Goal: Transaction & Acquisition: Purchase product/service

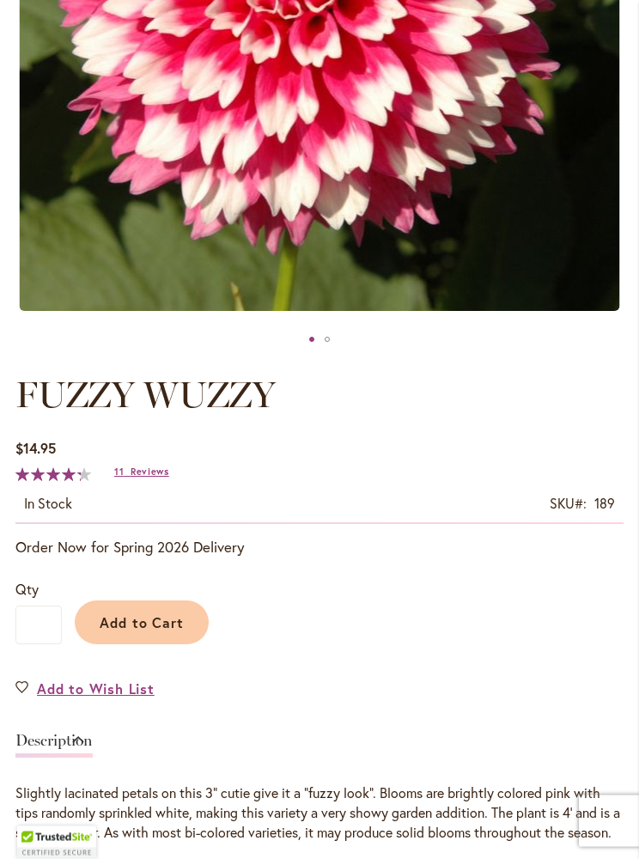
scroll to position [554, 0]
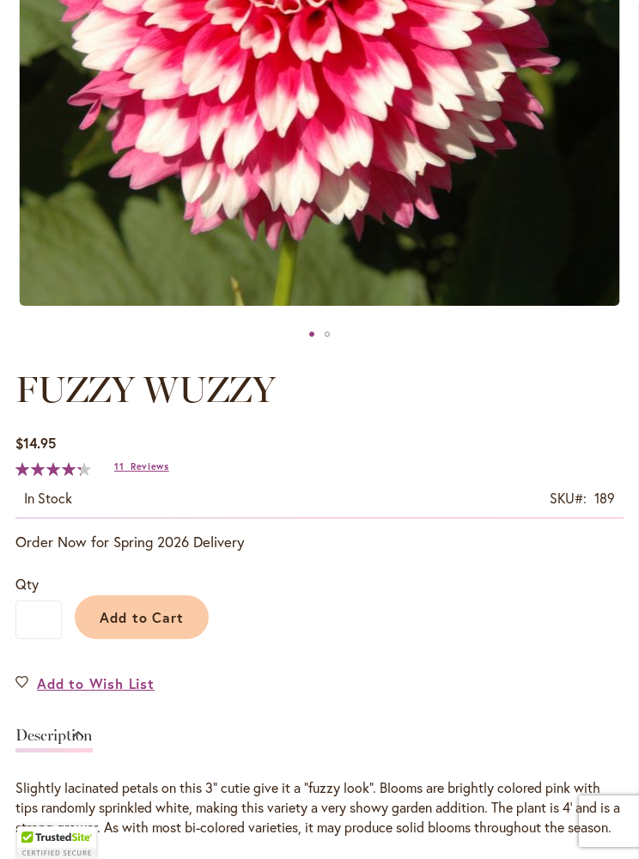
click at [138, 616] on span "Add to Cart" at bounding box center [142, 617] width 85 height 18
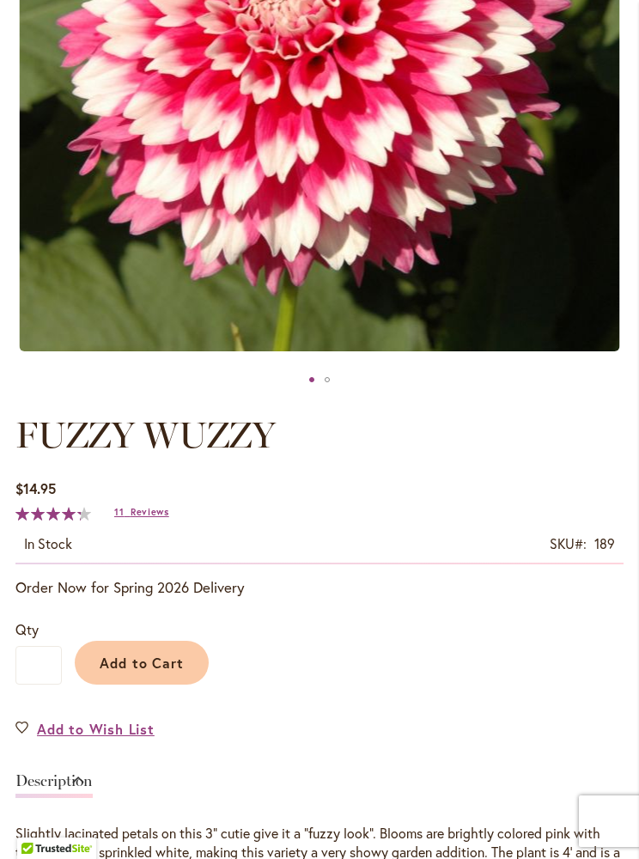
click at [142, 657] on span "Add to Cart" at bounding box center [142, 663] width 85 height 18
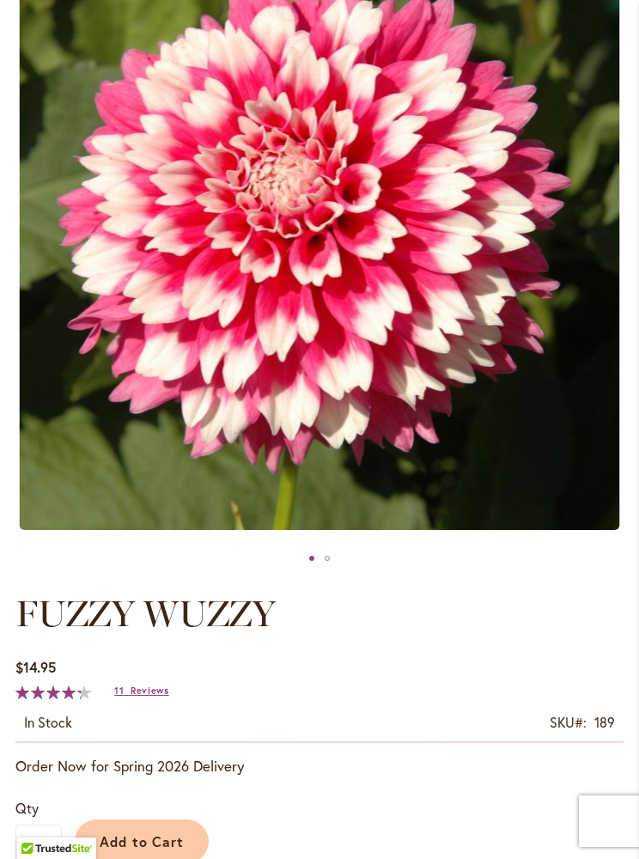
scroll to position [0, 0]
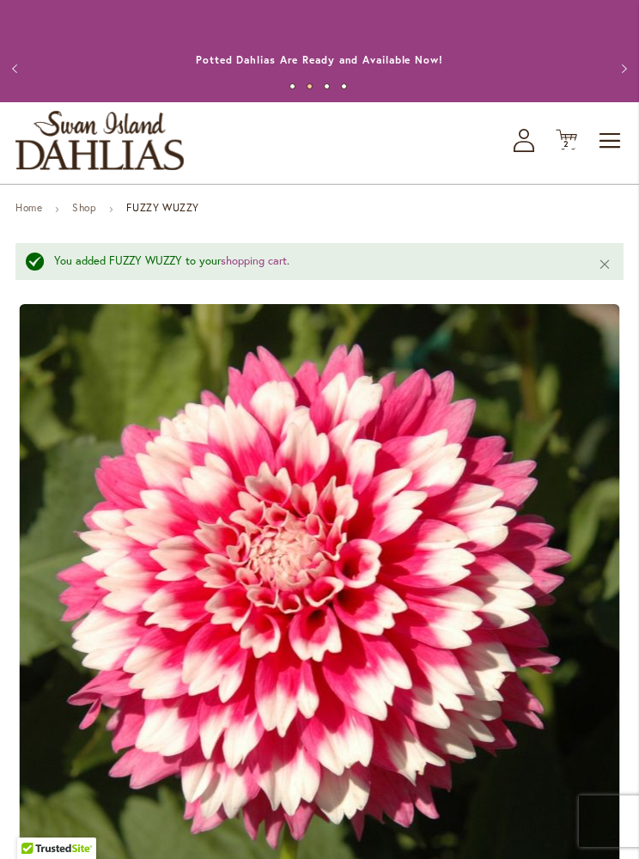
click at [623, 143] on span "Toggle Nav" at bounding box center [611, 141] width 26 height 34
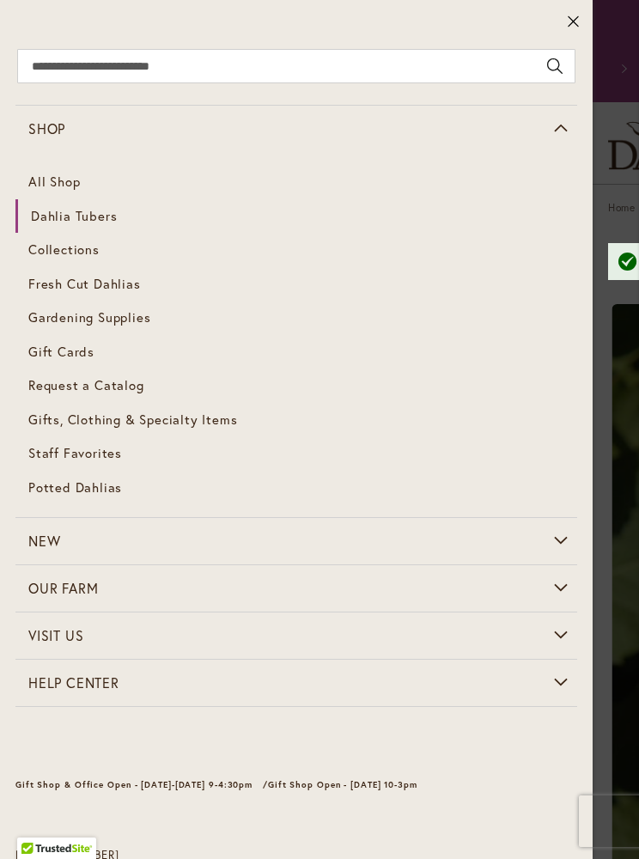
click at [60, 184] on link "All Shop" at bounding box center [296, 182] width 562 height 34
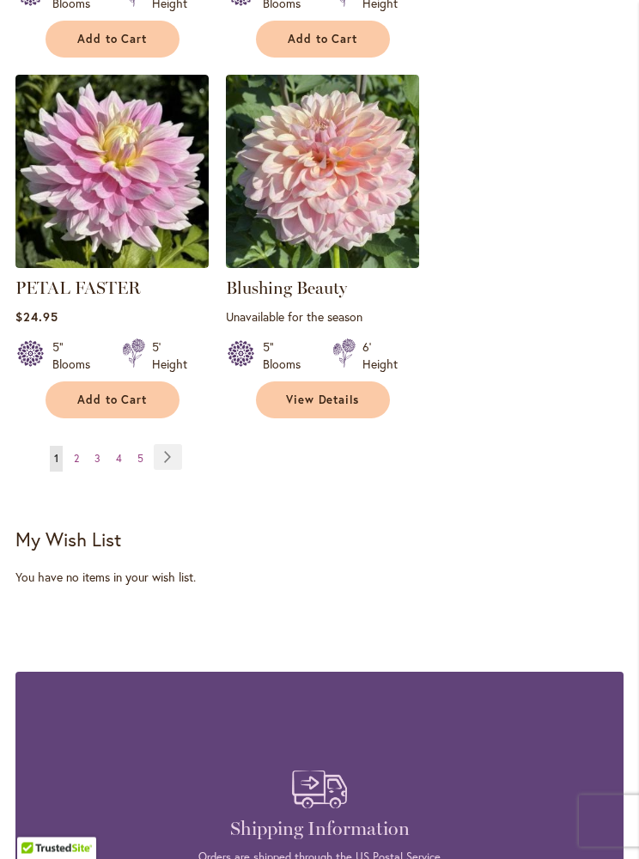
scroll to position [2871, 0]
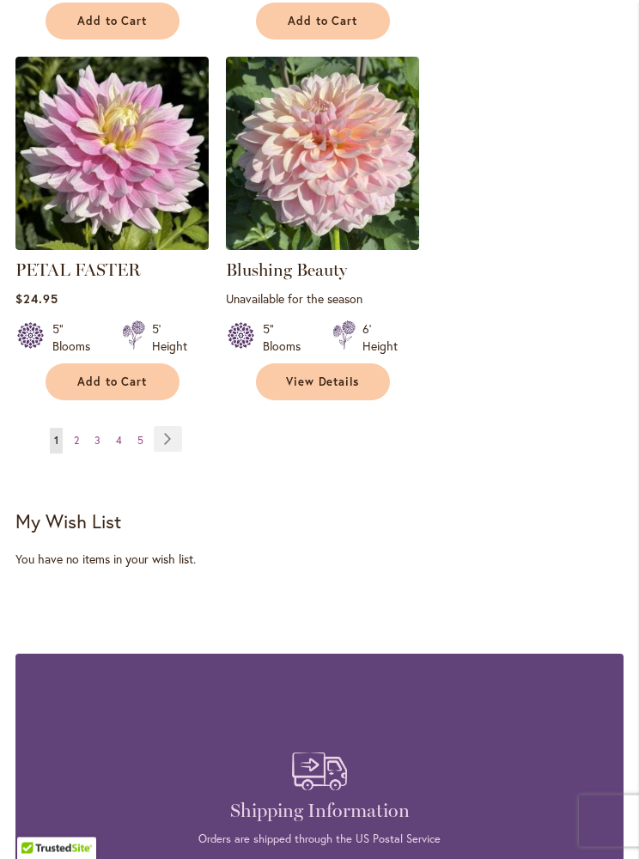
click at [168, 439] on link "Page Next" at bounding box center [168, 440] width 28 height 26
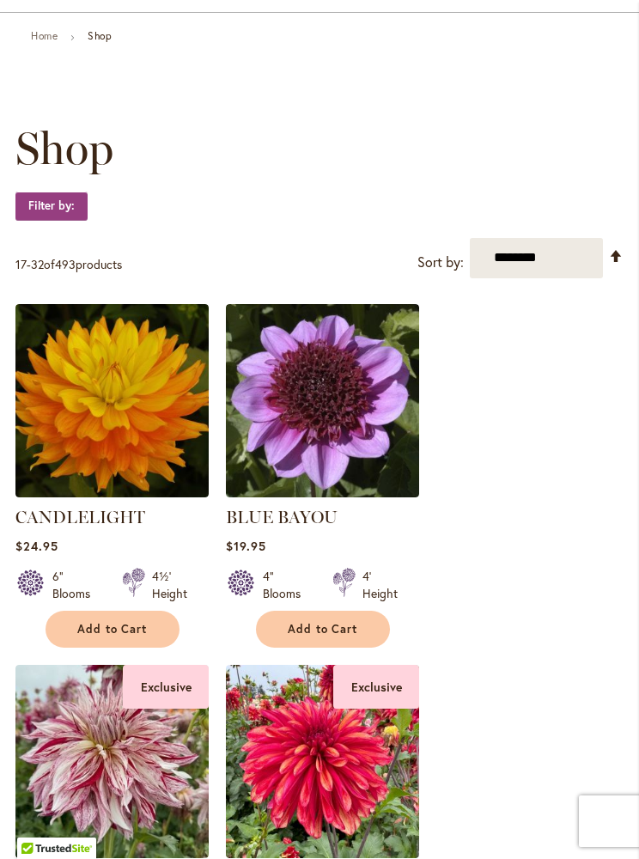
scroll to position [174, 0]
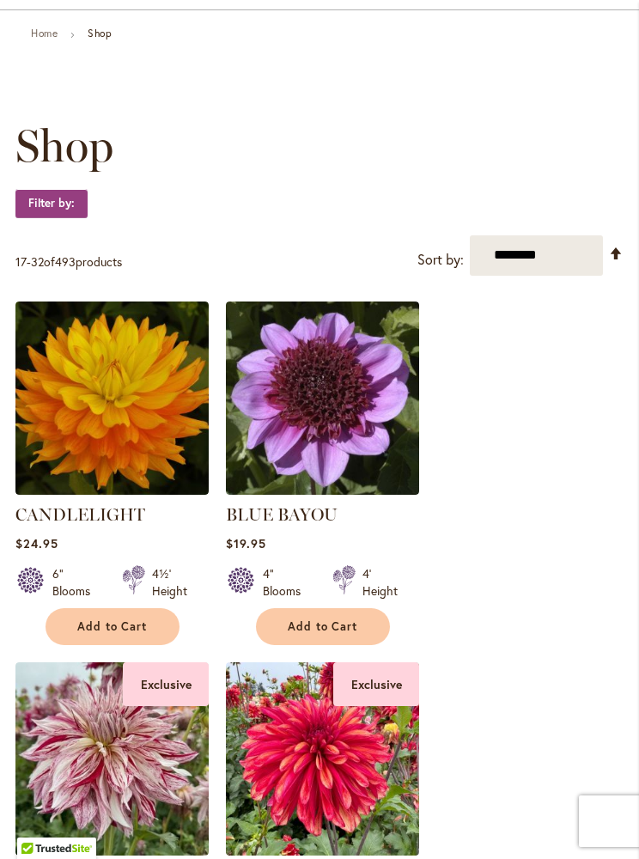
click at [97, 626] on span "Add to Cart" at bounding box center [112, 626] width 70 height 15
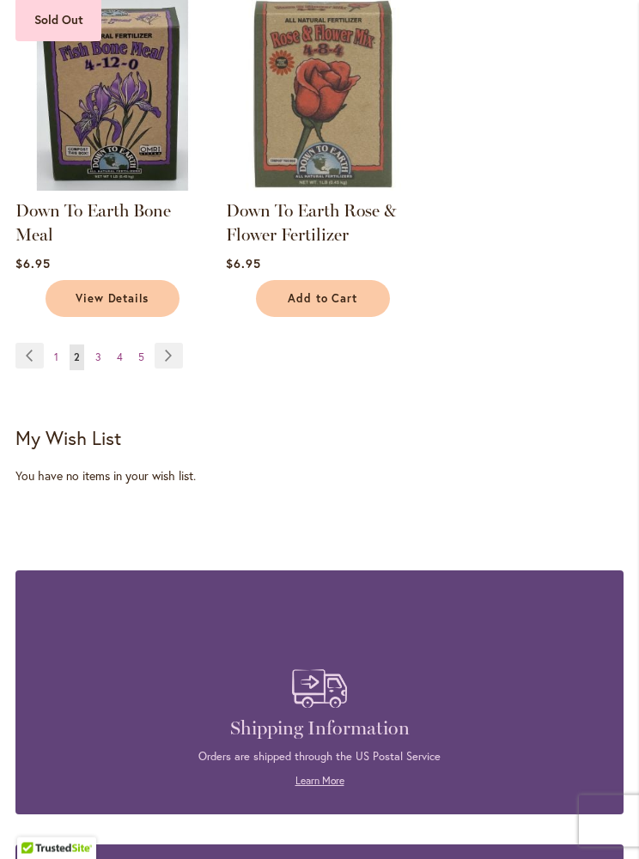
scroll to position [3002, 0]
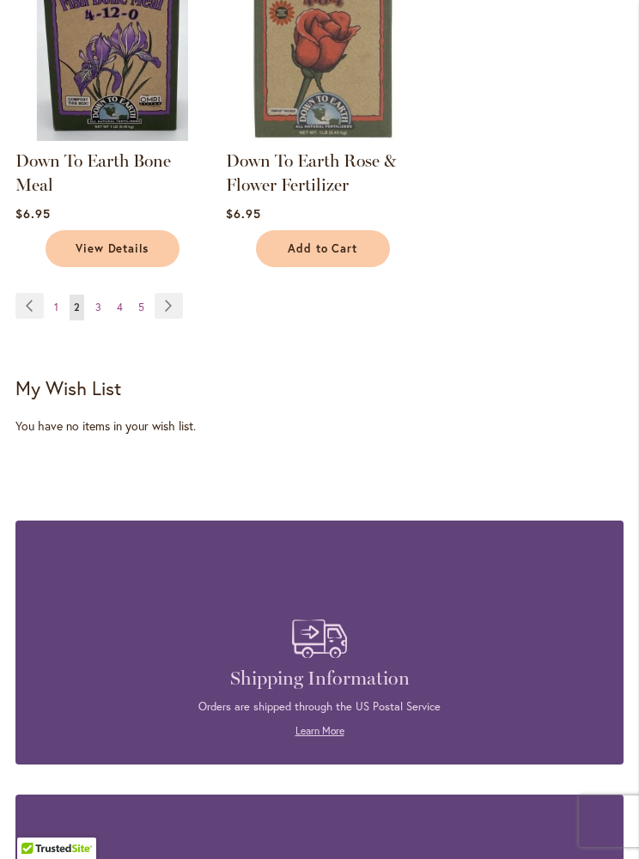
click at [179, 308] on link "Page Next" at bounding box center [169, 306] width 28 height 26
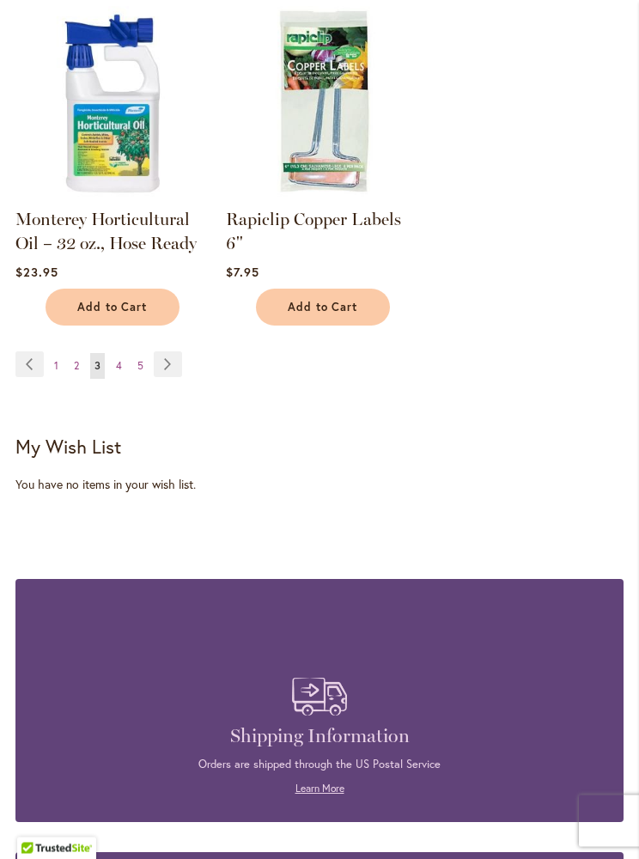
scroll to position [2885, 0]
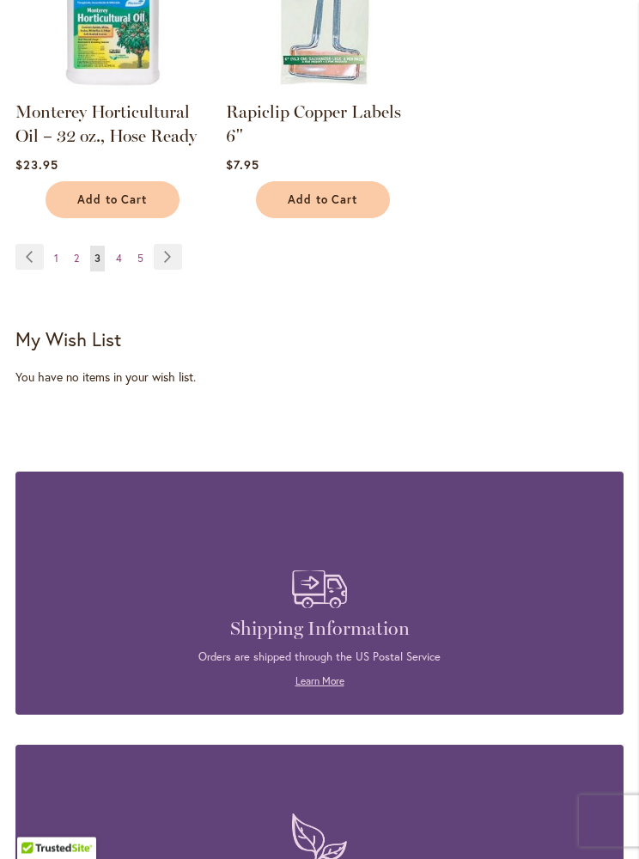
click at [160, 245] on link "Page Next" at bounding box center [168, 258] width 28 height 26
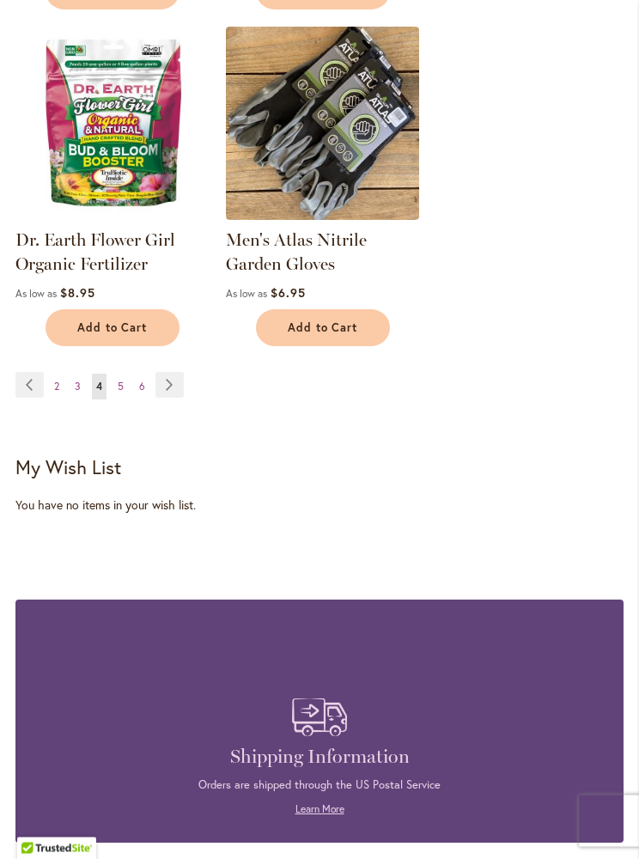
scroll to position [2842, 0]
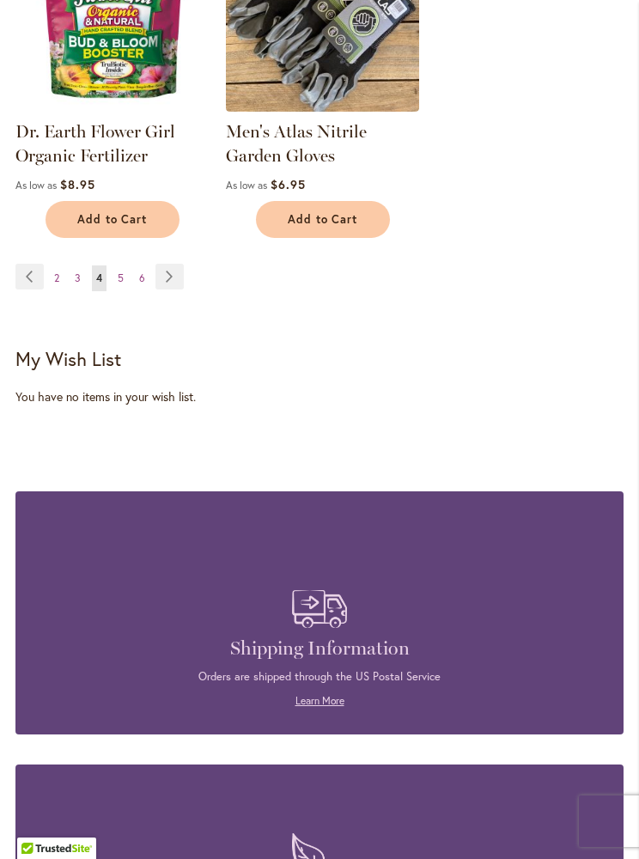
click at [183, 264] on link "Page Next" at bounding box center [169, 277] width 28 height 26
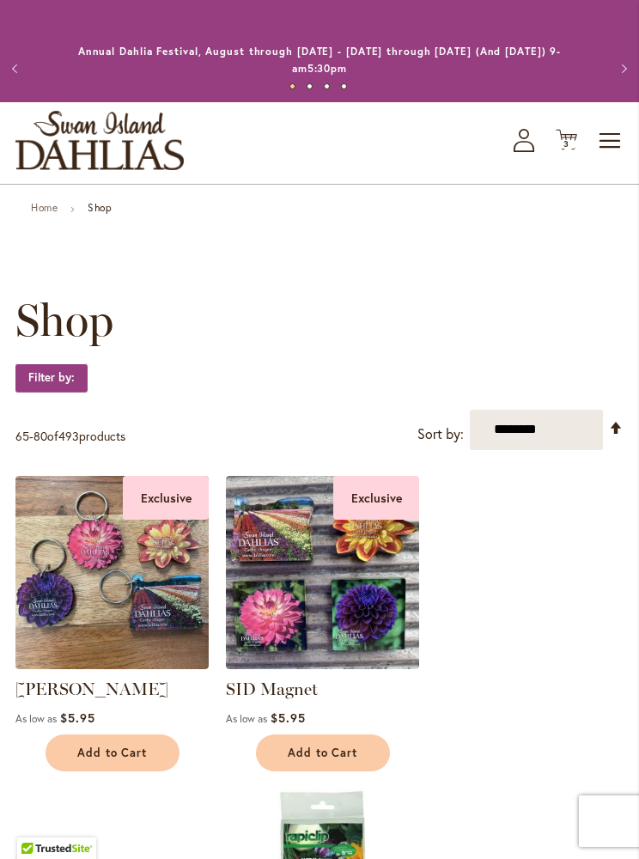
click at [618, 155] on span "Toggle Nav" at bounding box center [611, 141] width 26 height 34
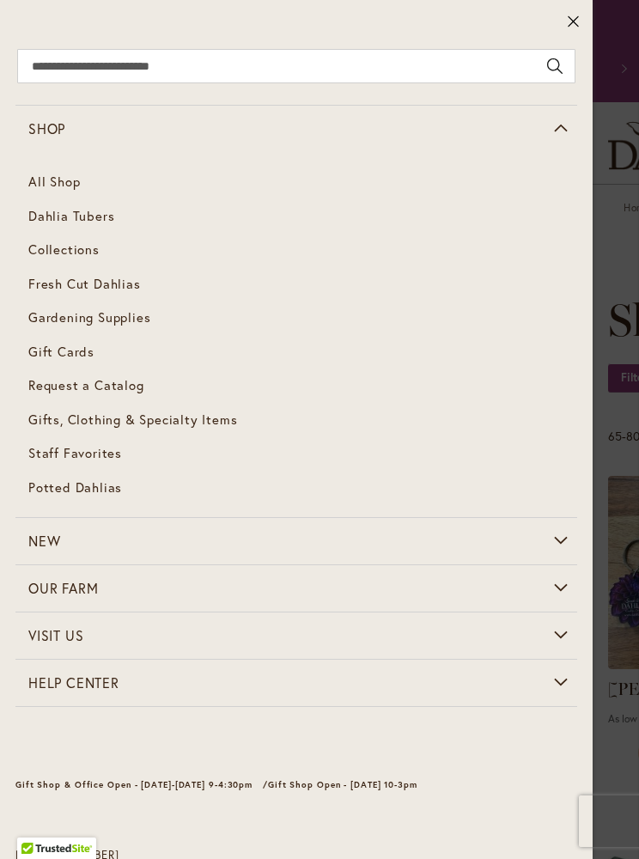
click at [71, 225] on link "Dahlia Tubers" at bounding box center [296, 216] width 562 height 34
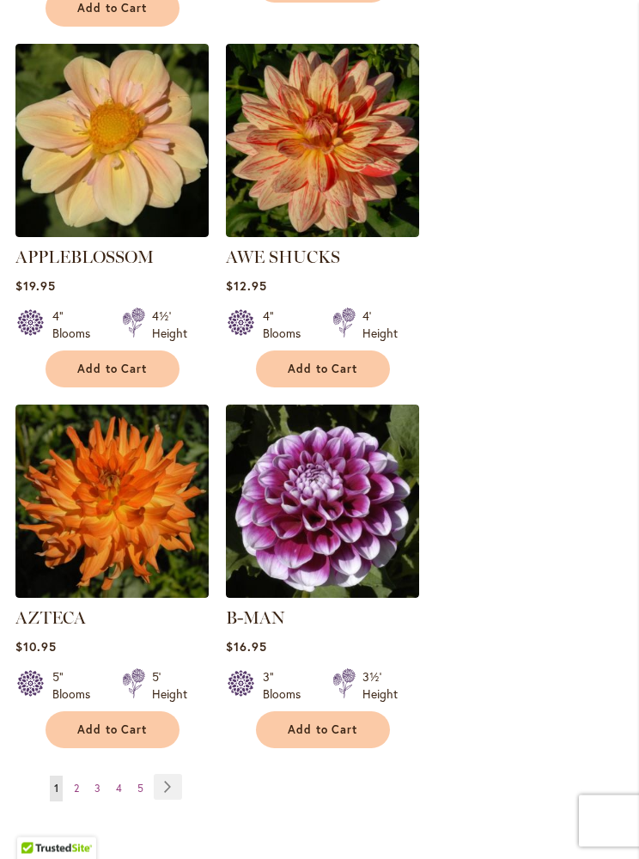
scroll to position [2873, 0]
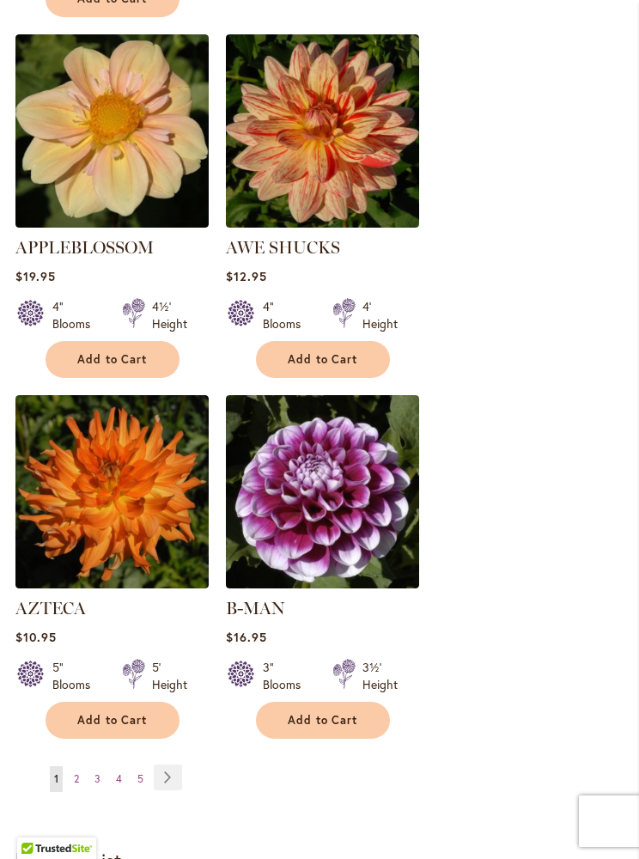
click at [101, 713] on span "Add to Cart" at bounding box center [112, 720] width 70 height 15
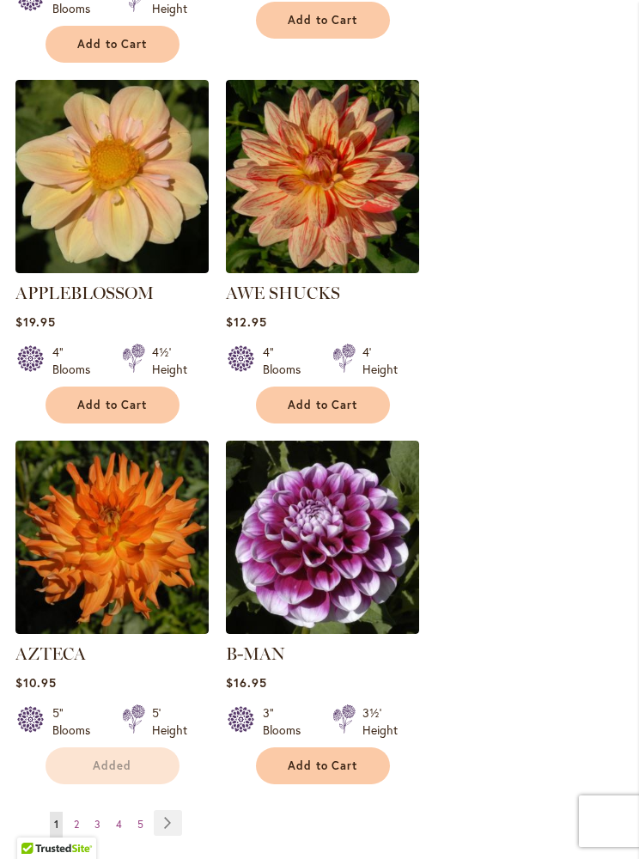
click at [173, 751] on button "Added" at bounding box center [113, 765] width 134 height 37
click at [167, 810] on link "Page Next" at bounding box center [168, 823] width 28 height 26
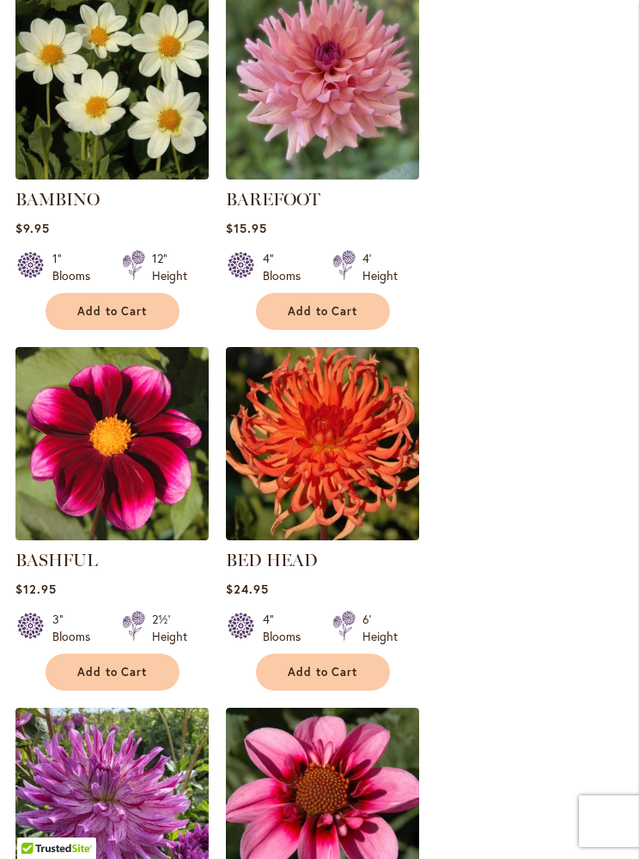
scroll to position [1466, 0]
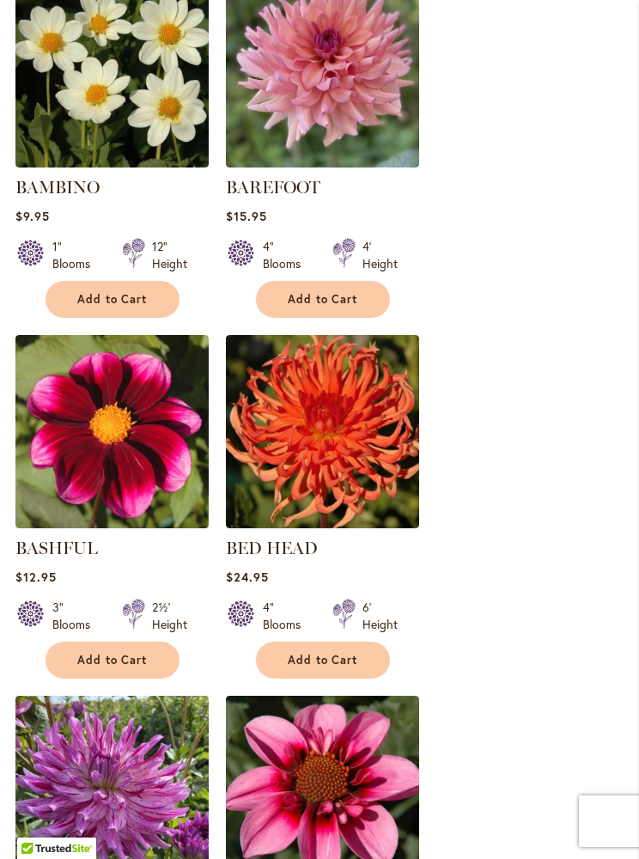
click at [359, 654] on button "Add to Cart" at bounding box center [323, 660] width 134 height 37
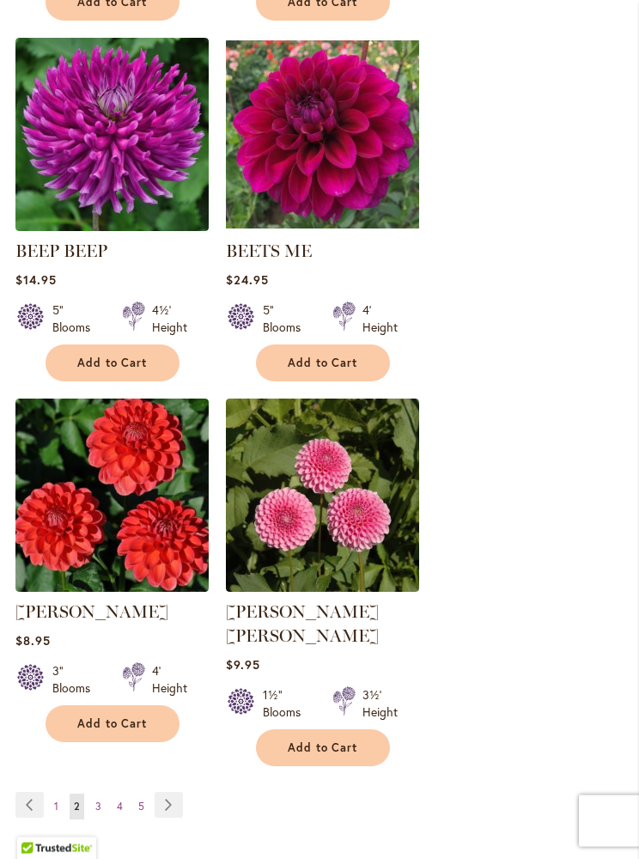
scroll to position [2963, 0]
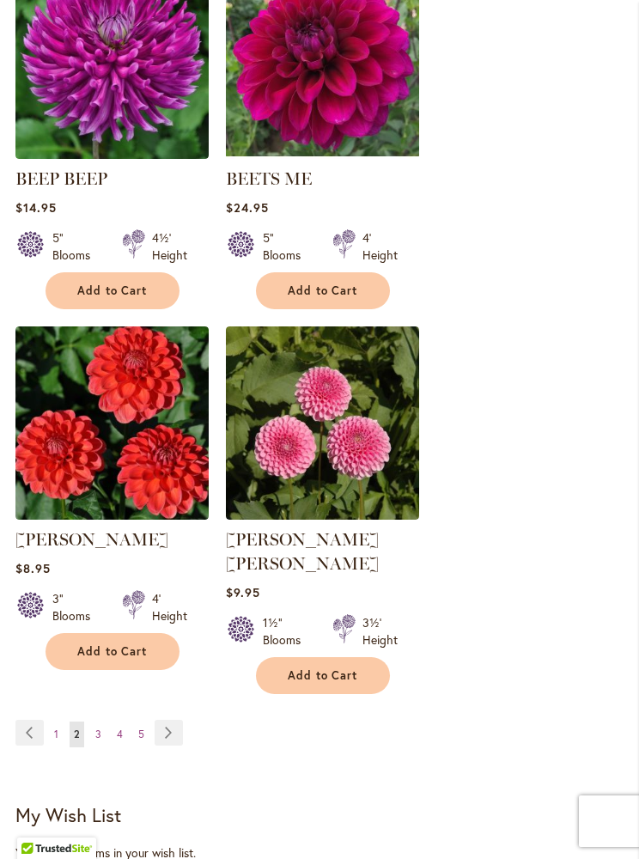
click at [178, 720] on link "Page Next" at bounding box center [169, 733] width 28 height 26
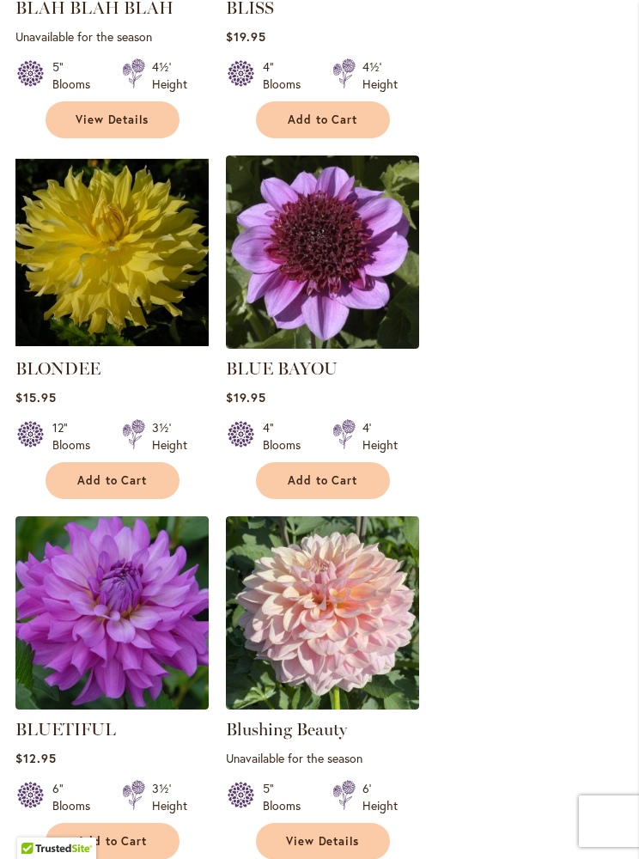
scroll to position [1651, 0]
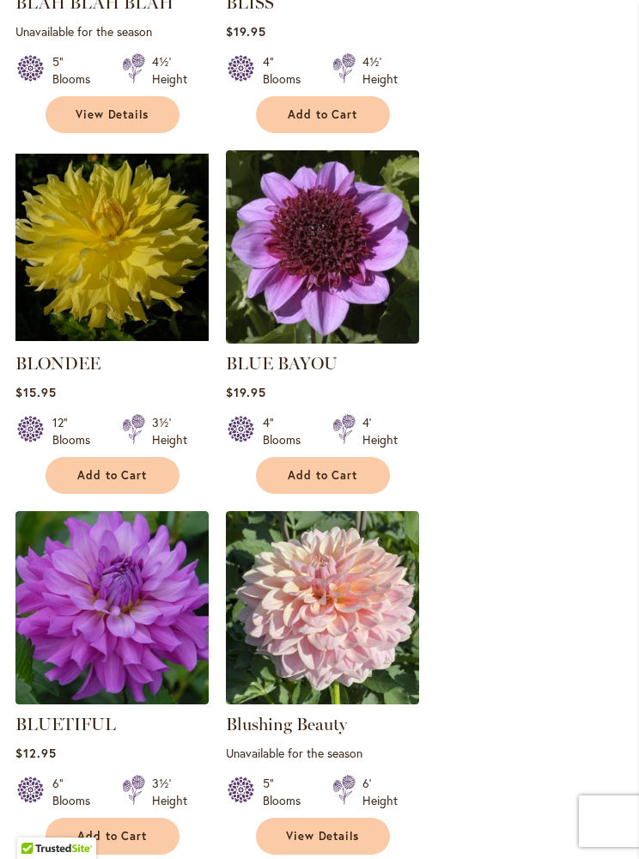
click at [111, 468] on span "Add to Cart" at bounding box center [112, 475] width 70 height 15
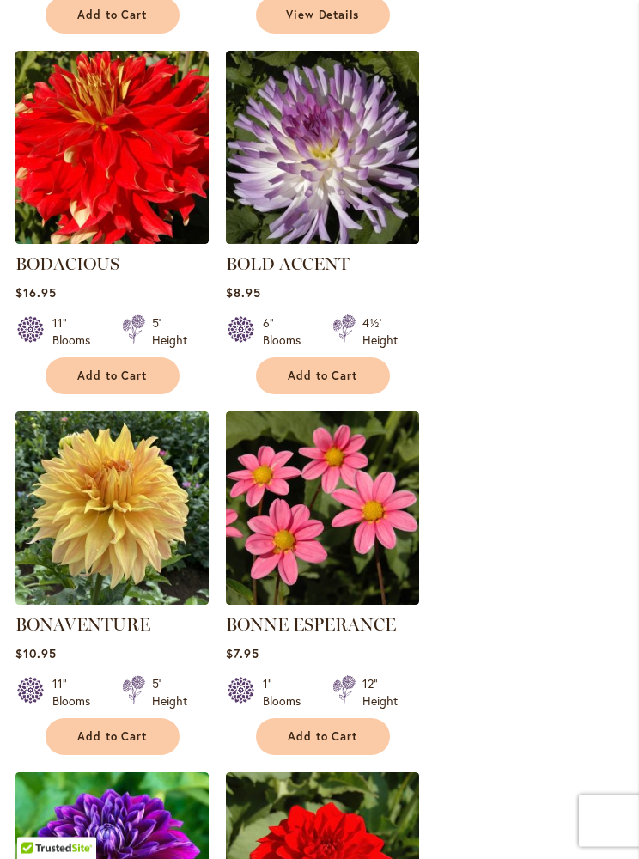
scroll to position [2635, 0]
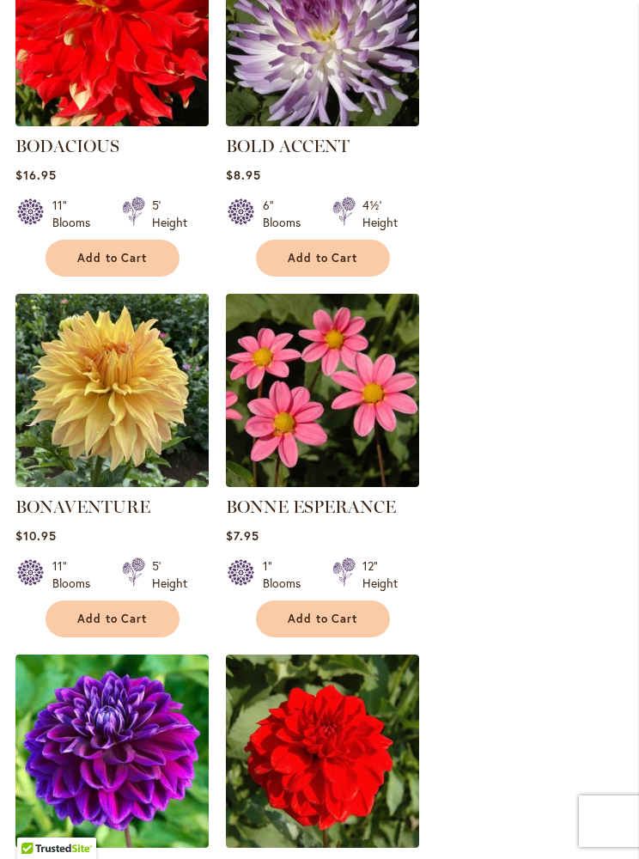
click at [100, 629] on button "Add to Cart" at bounding box center [113, 618] width 134 height 37
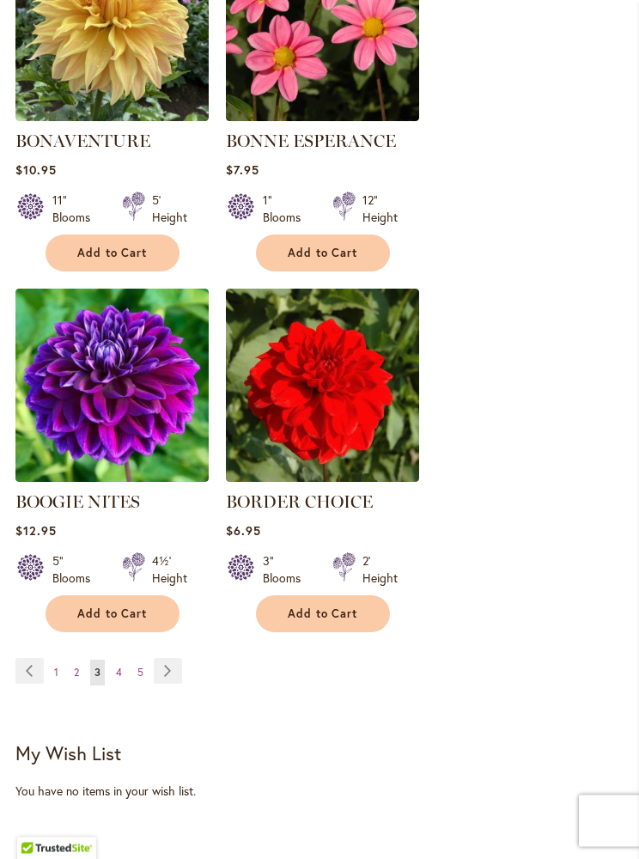
scroll to position [3007, 0]
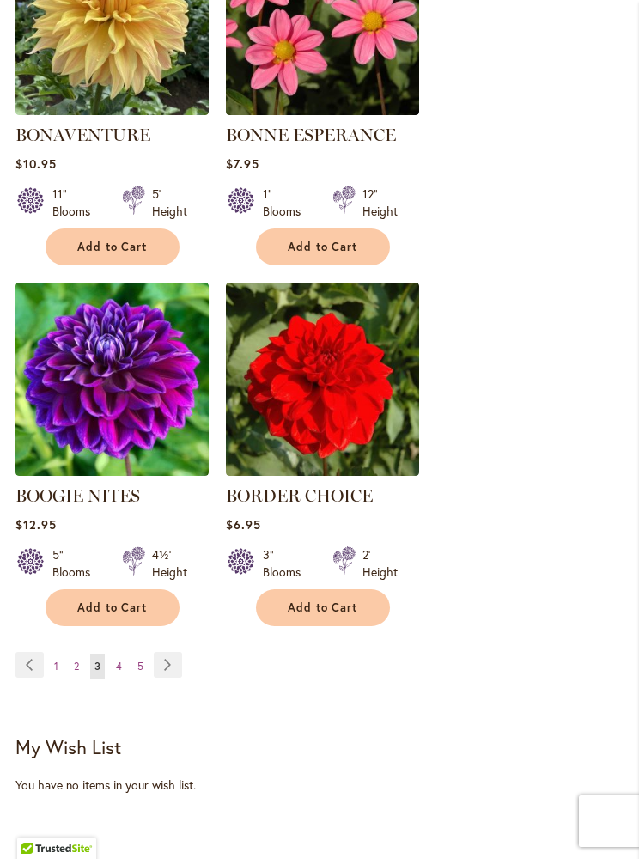
click at [162, 659] on link "Page Next" at bounding box center [168, 665] width 28 height 26
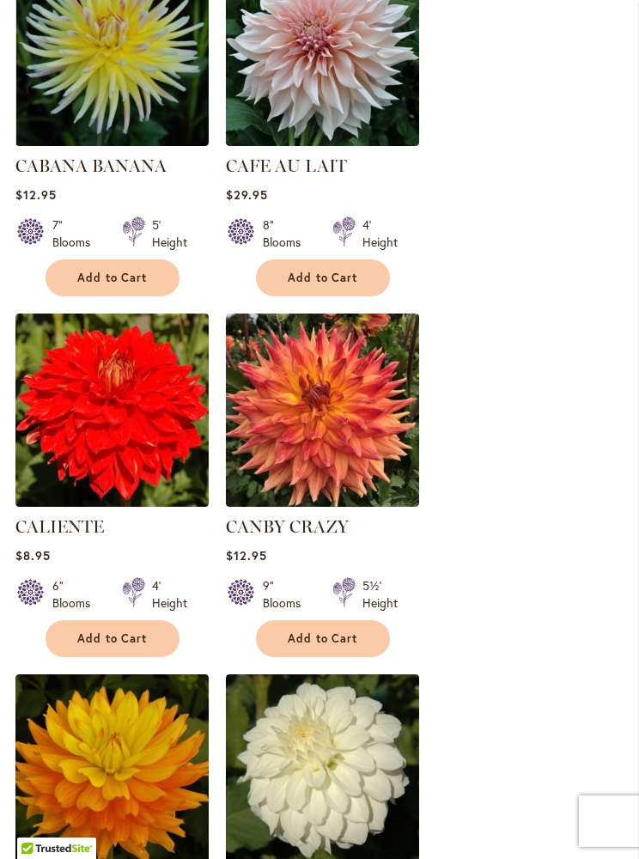
scroll to position [2236, 0]
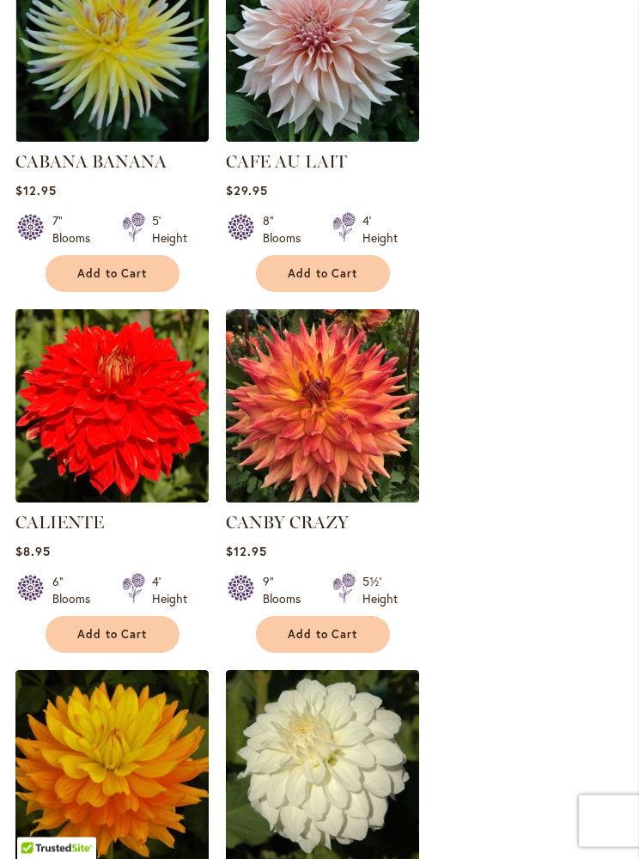
click at [364, 638] on button "Add to Cart" at bounding box center [323, 635] width 134 height 37
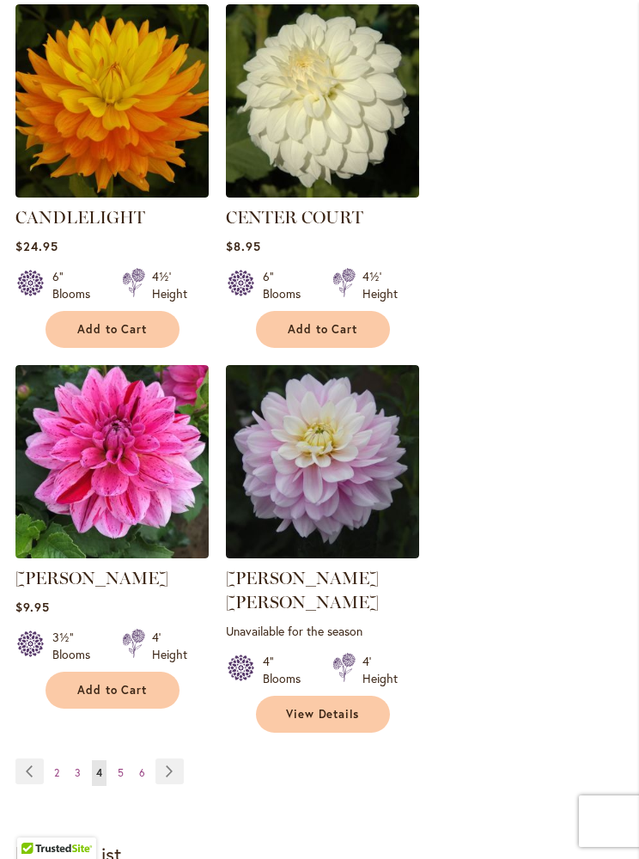
scroll to position [2947, 0]
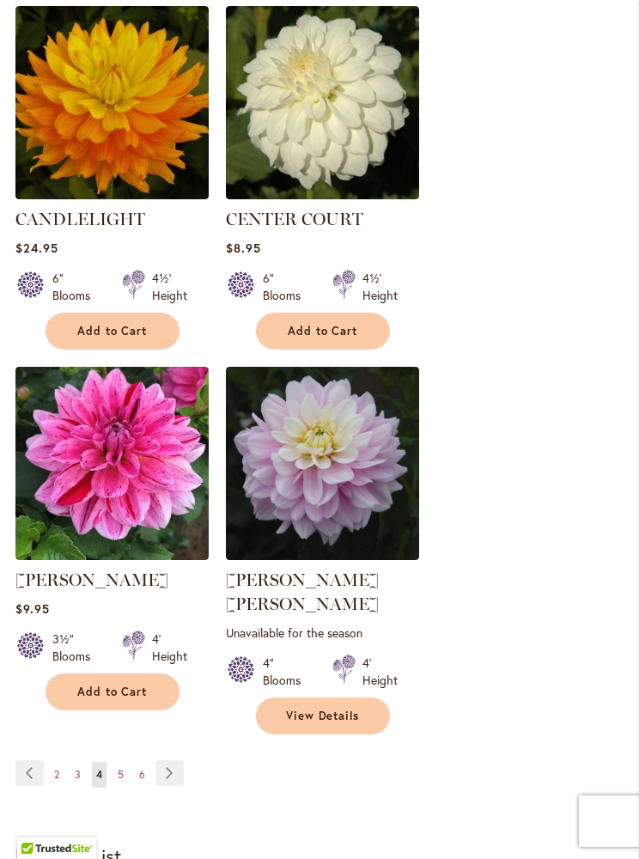
click at [169, 760] on link "Page Next" at bounding box center [169, 773] width 28 height 26
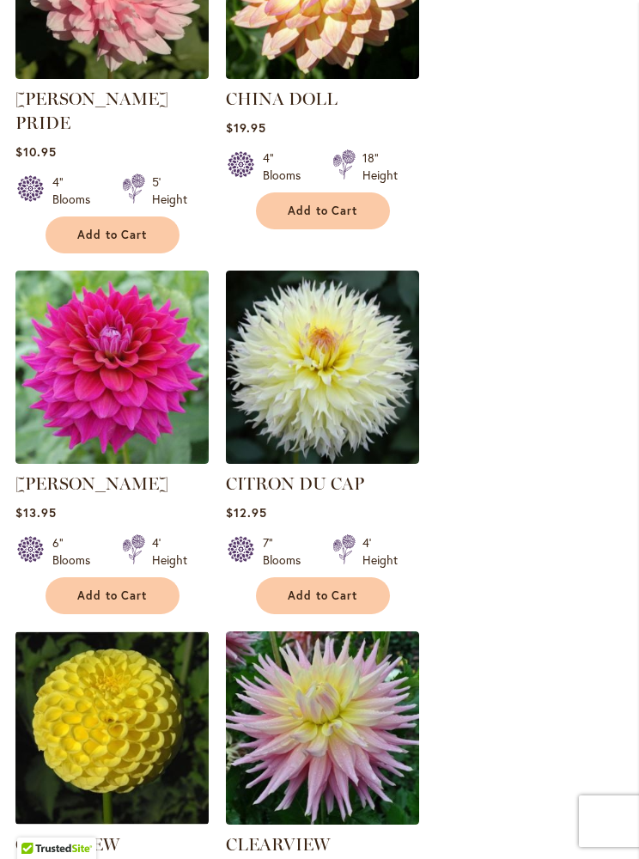
scroll to position [2302, 0]
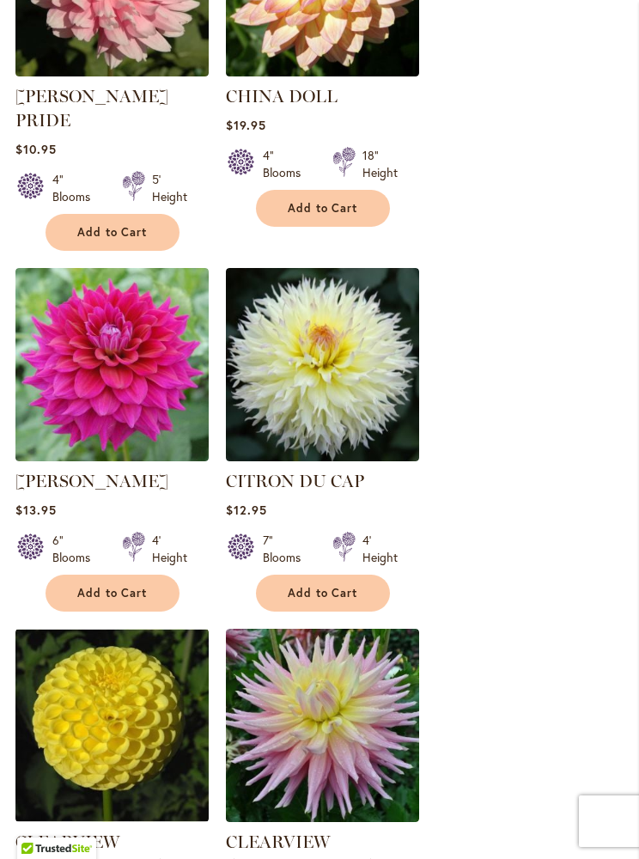
click at [377, 575] on button "Add to Cart" at bounding box center [323, 593] width 134 height 37
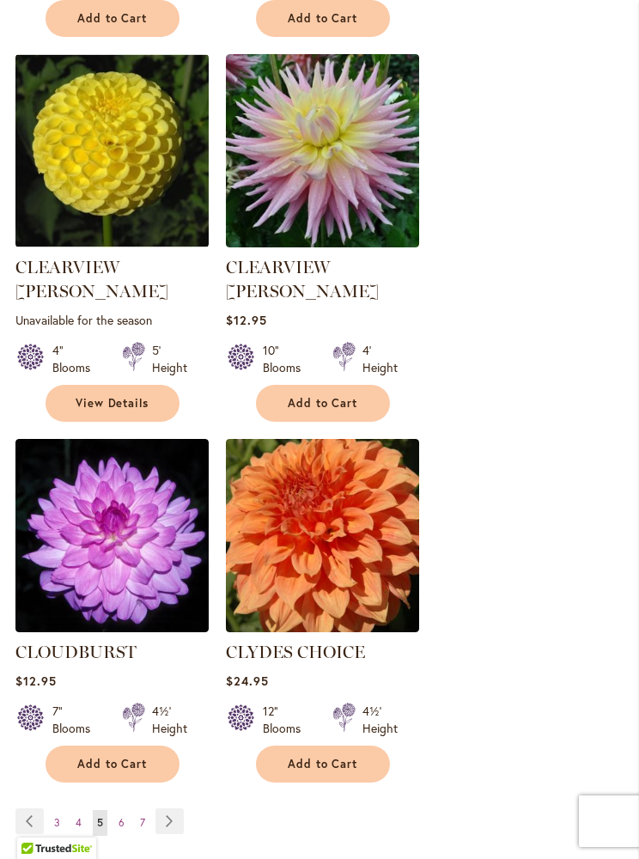
scroll to position [2924, 0]
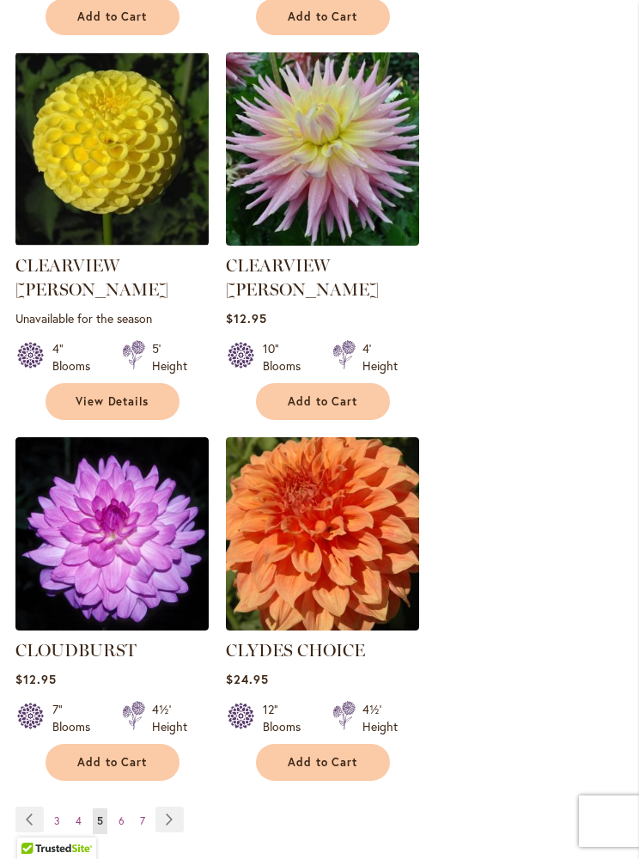
click at [160, 806] on link "Page Next" at bounding box center [169, 819] width 28 height 26
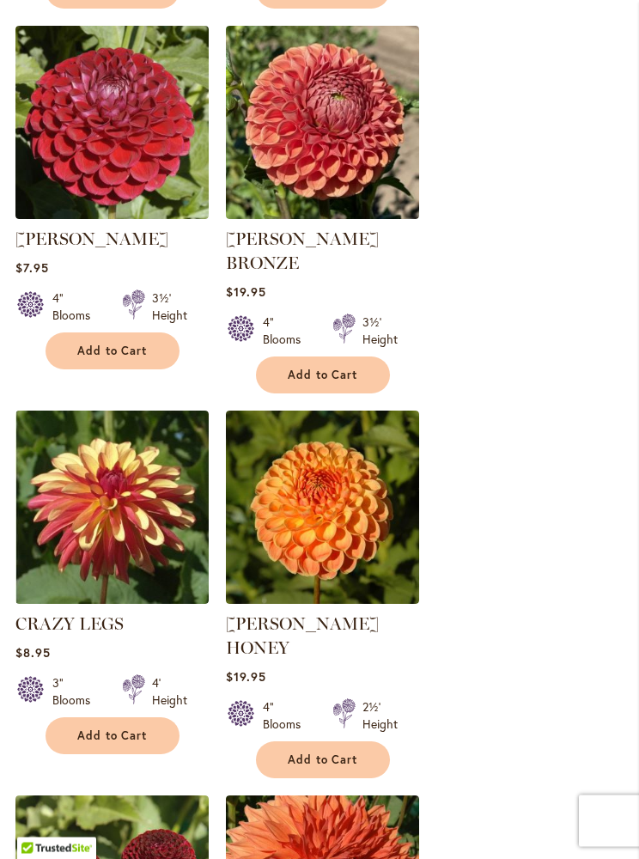
scroll to position [1055, 0]
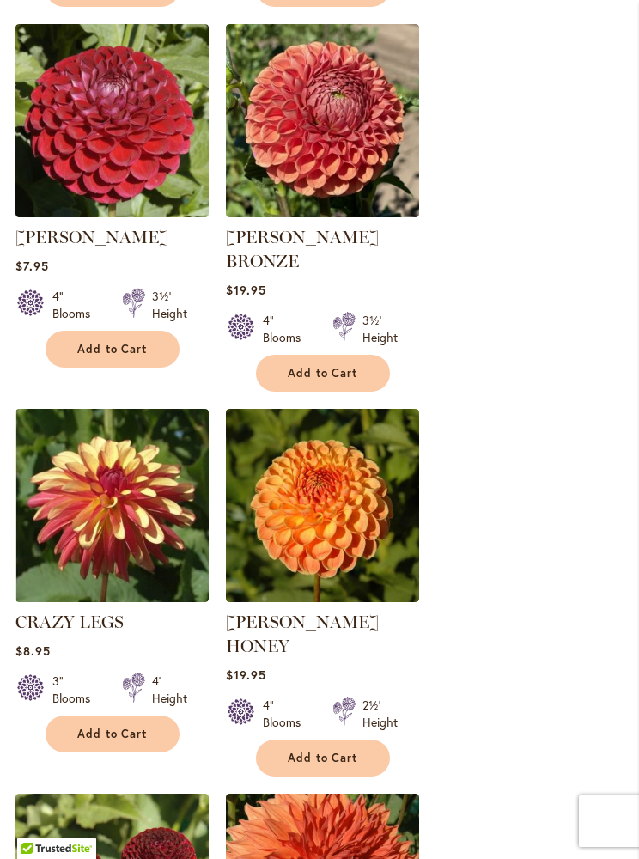
click at [109, 727] on span "Add to Cart" at bounding box center [112, 734] width 70 height 15
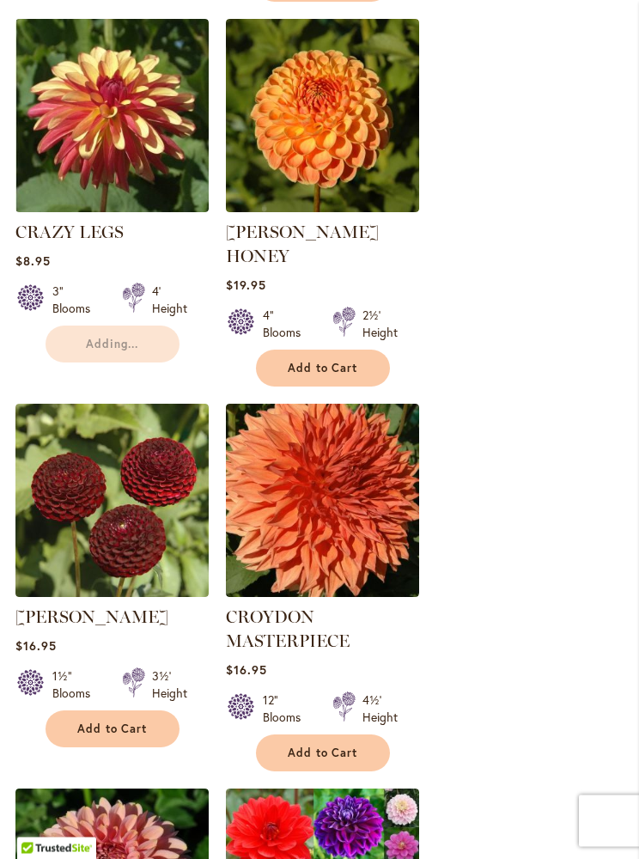
scroll to position [1512, 0]
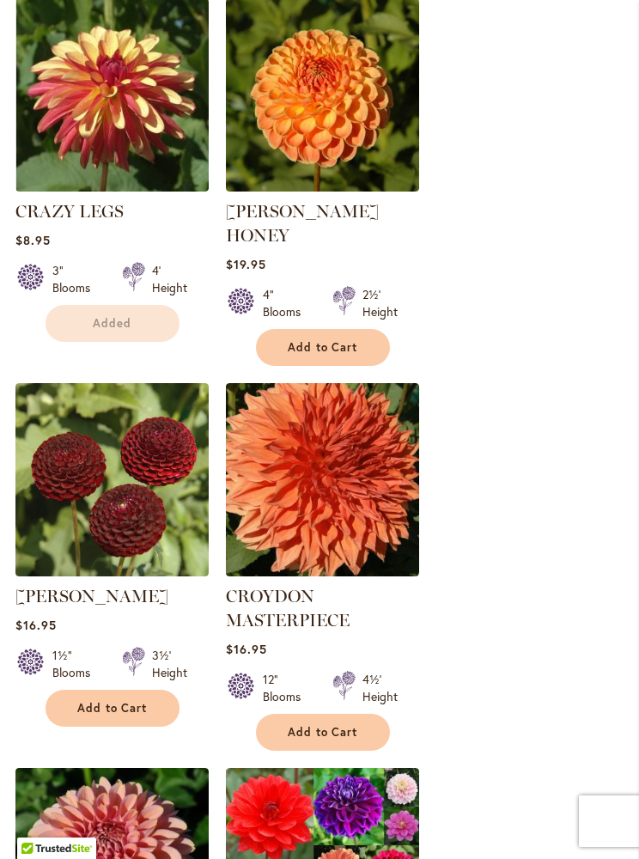
click at [368, 671] on div "4½' Height" at bounding box center [379, 688] width 35 height 34
click at [377, 714] on button "Add to Cart" at bounding box center [323, 732] width 134 height 37
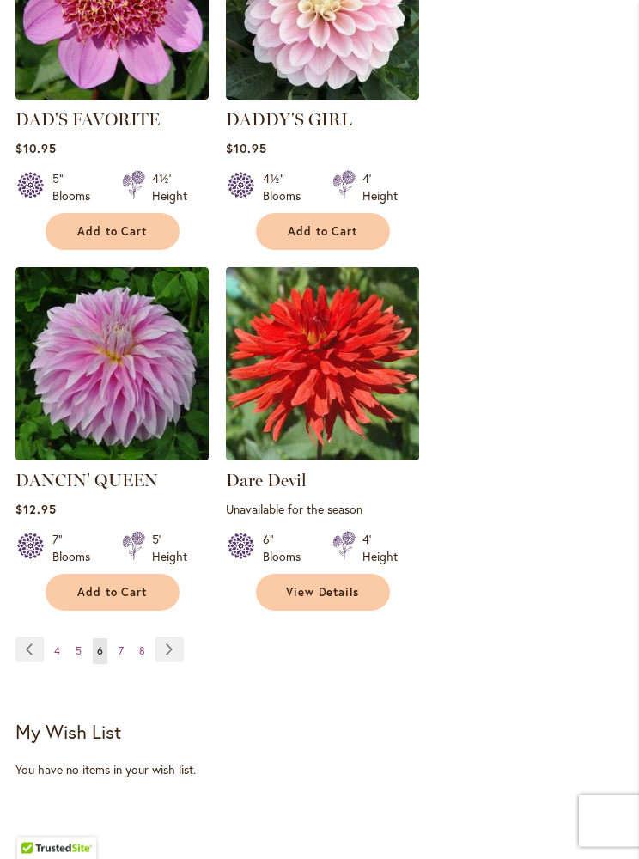
scroll to position [3111, 0]
click at [165, 636] on link "Page Next" at bounding box center [169, 649] width 28 height 26
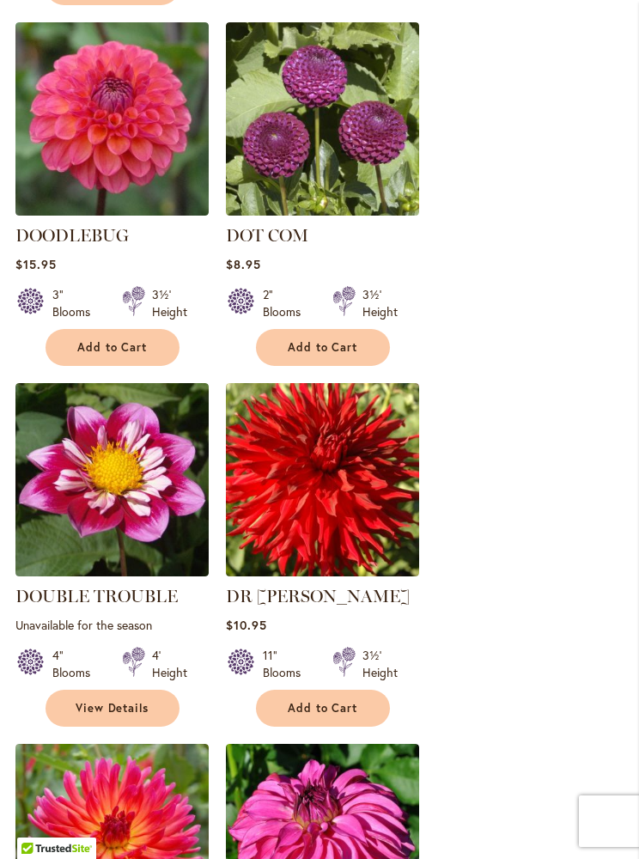
scroll to position [1845, 0]
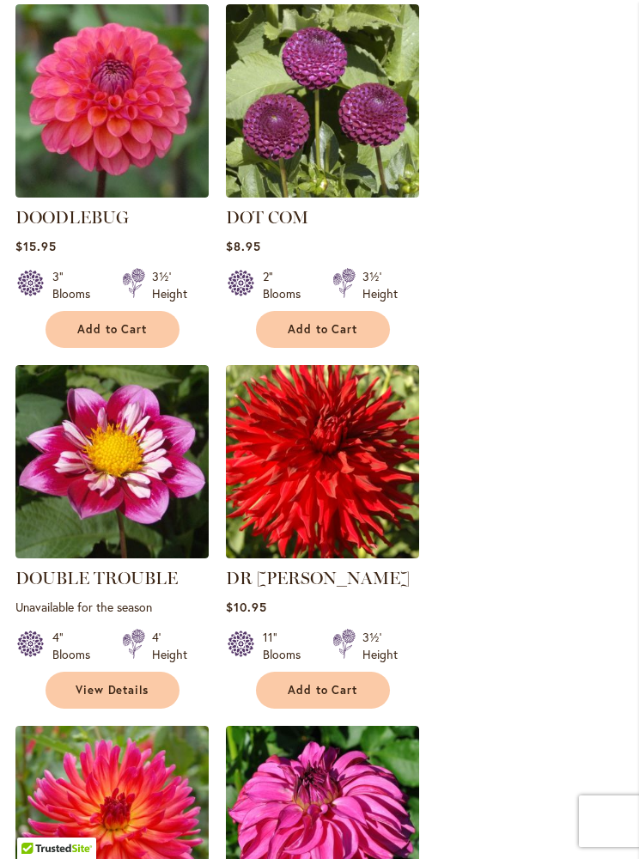
click at [376, 672] on button "Add to Cart" at bounding box center [323, 690] width 134 height 37
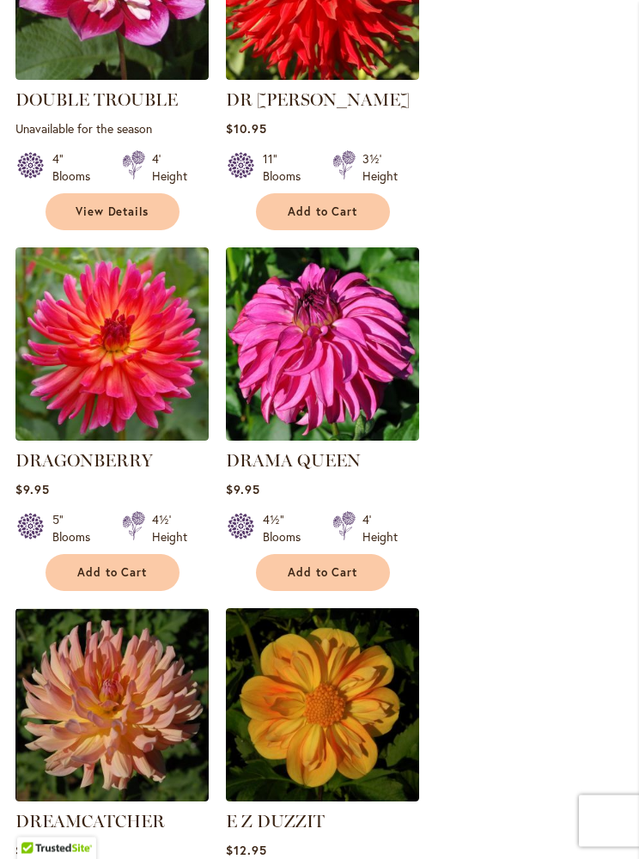
scroll to position [2448, 0]
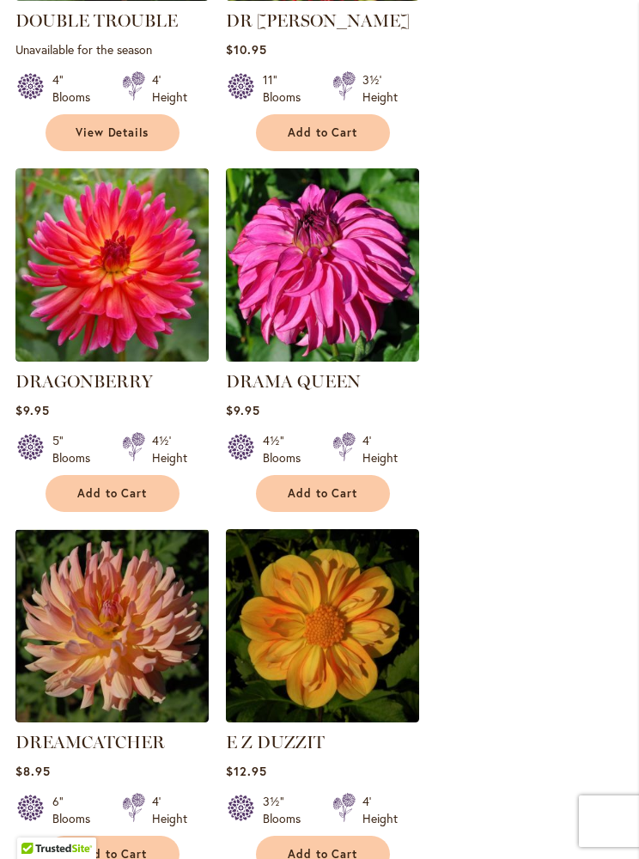
click at [364, 475] on button "Add to Cart" at bounding box center [323, 493] width 134 height 37
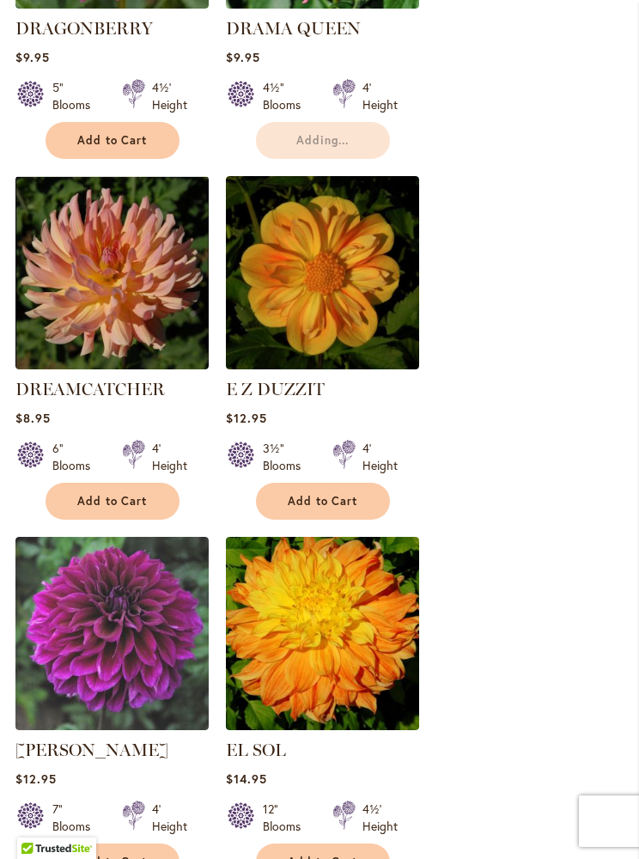
scroll to position [2852, 0]
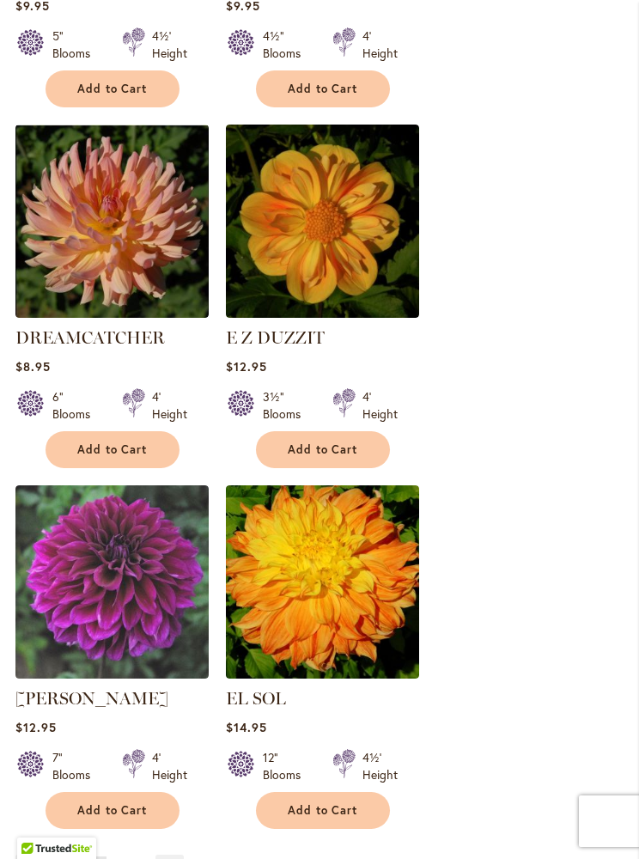
click at [374, 792] on button "Add to Cart" at bounding box center [323, 810] width 134 height 37
click at [172, 855] on link "Page Next" at bounding box center [169, 868] width 28 height 26
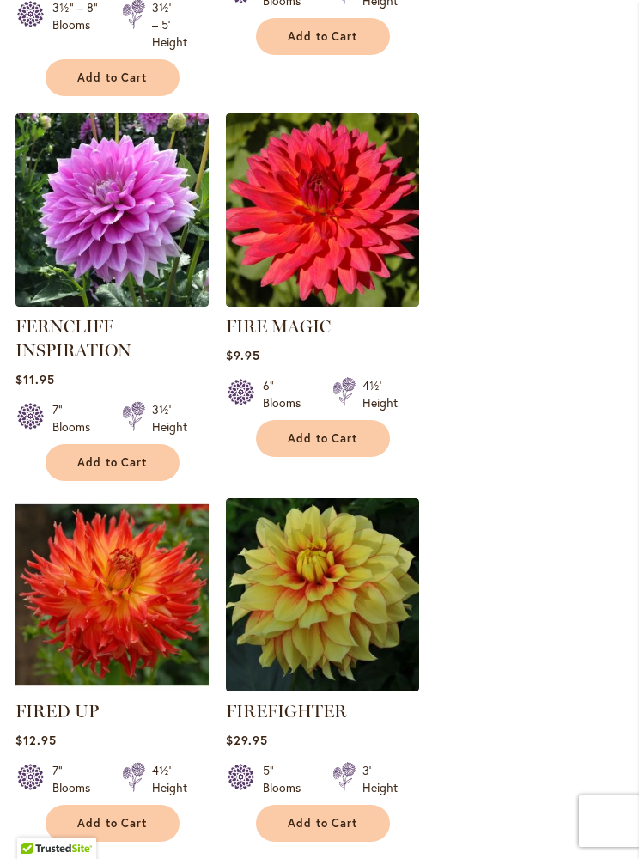
scroll to position [2907, 0]
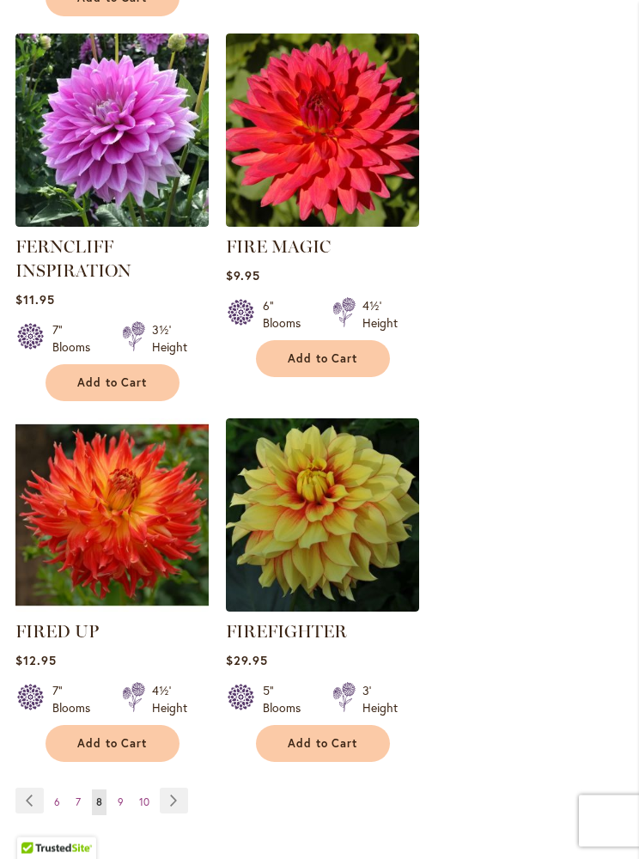
click at [106, 739] on span "Add to Cart" at bounding box center [112, 744] width 70 height 15
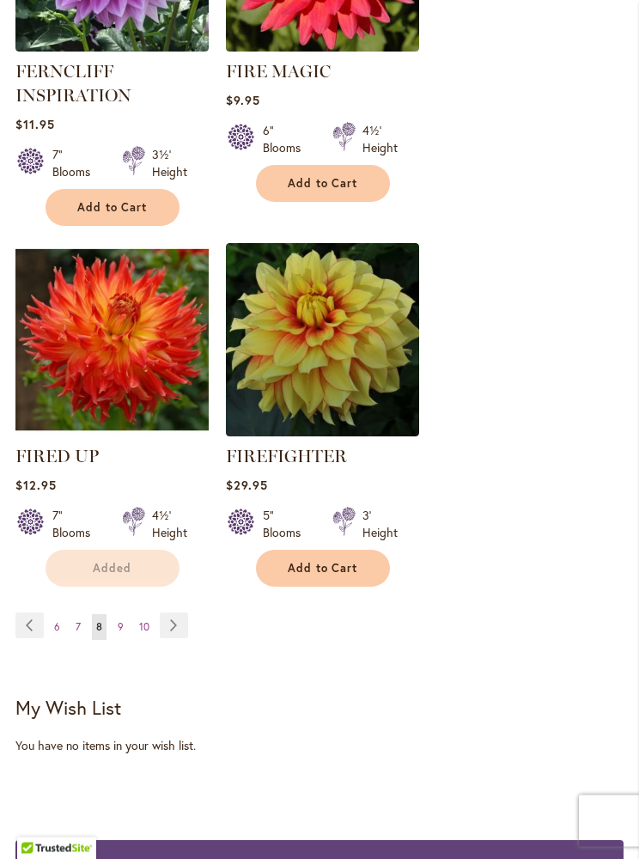
scroll to position [3129, 0]
click at [174, 627] on link "Page Next" at bounding box center [174, 625] width 28 height 26
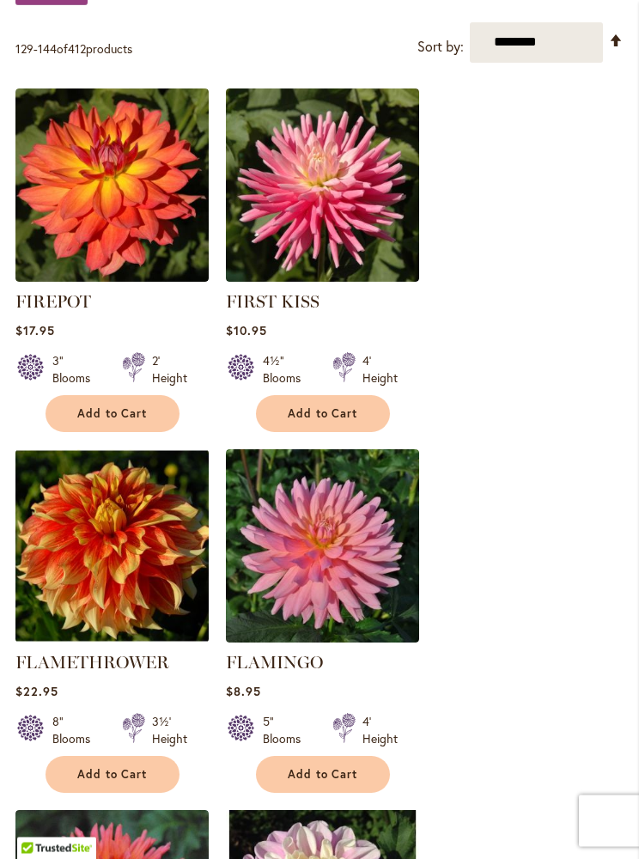
scroll to position [724, 0]
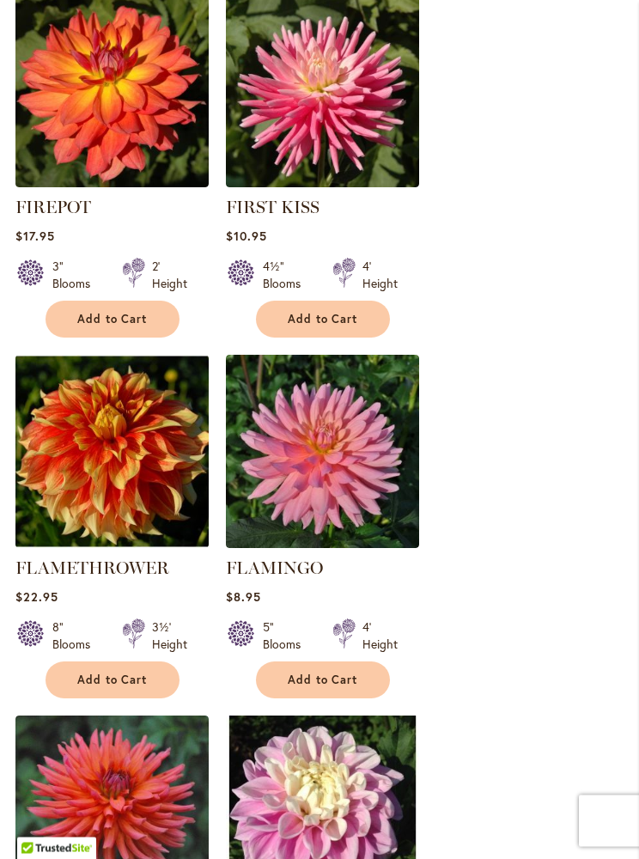
click at [91, 678] on span "Add to Cart" at bounding box center [112, 680] width 70 height 15
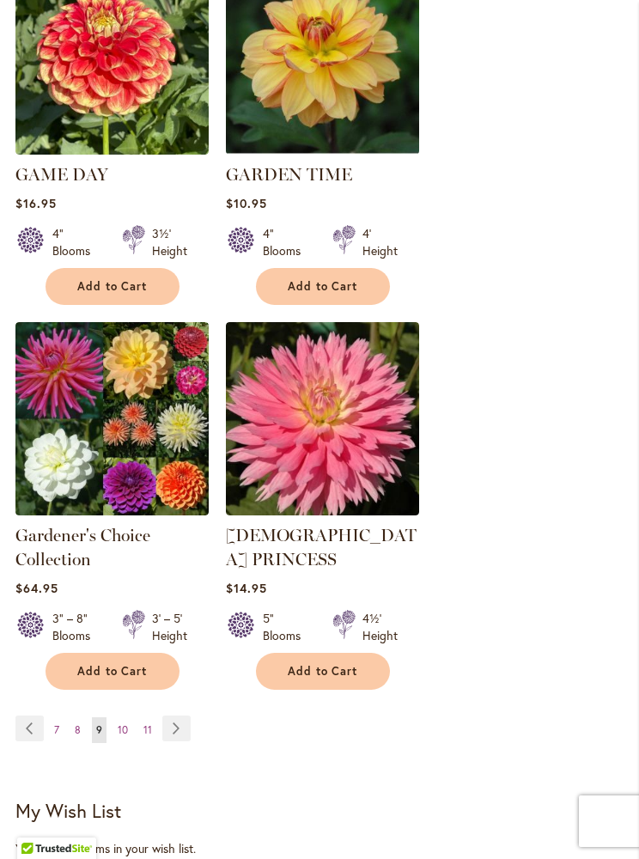
scroll to position [3037, 0]
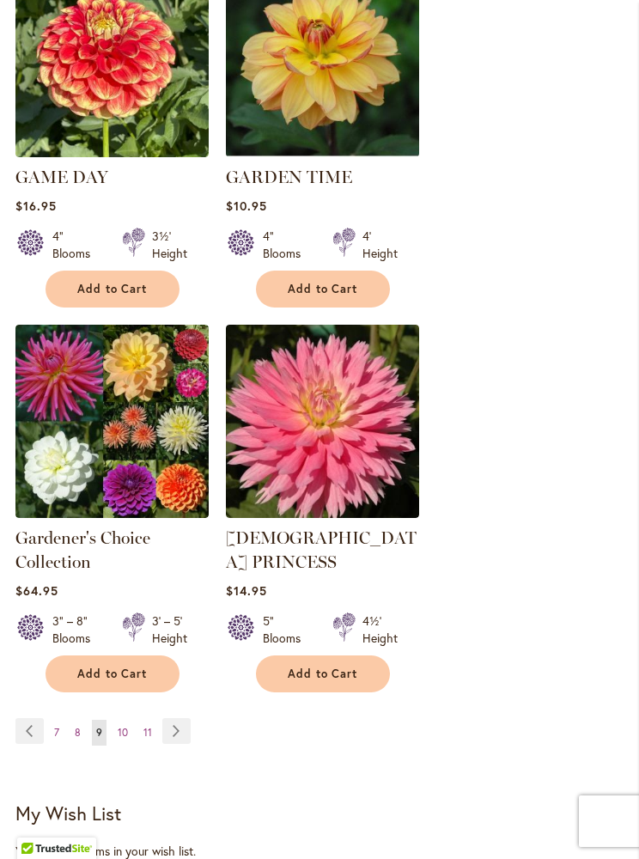
click at [175, 718] on link "Page Next" at bounding box center [176, 731] width 28 height 26
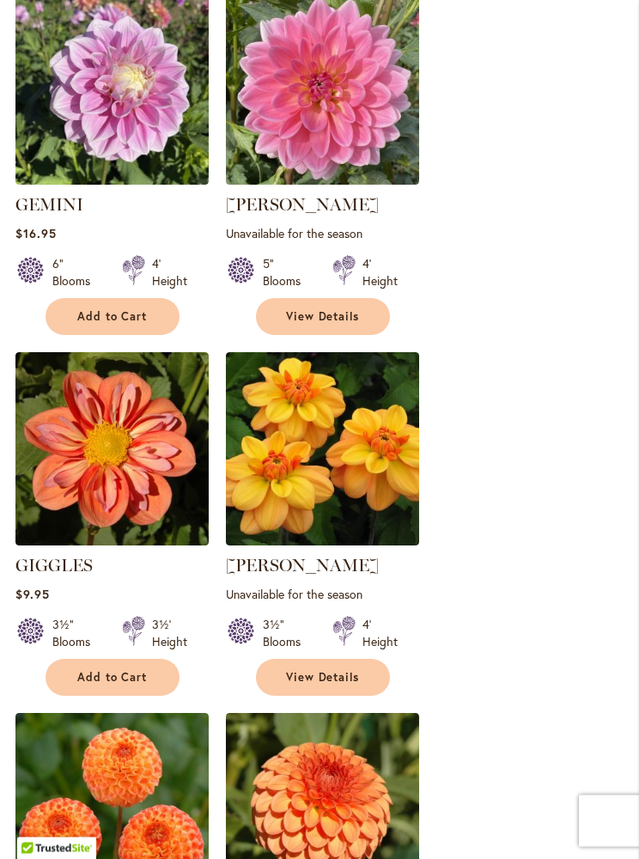
scroll to position [729, 0]
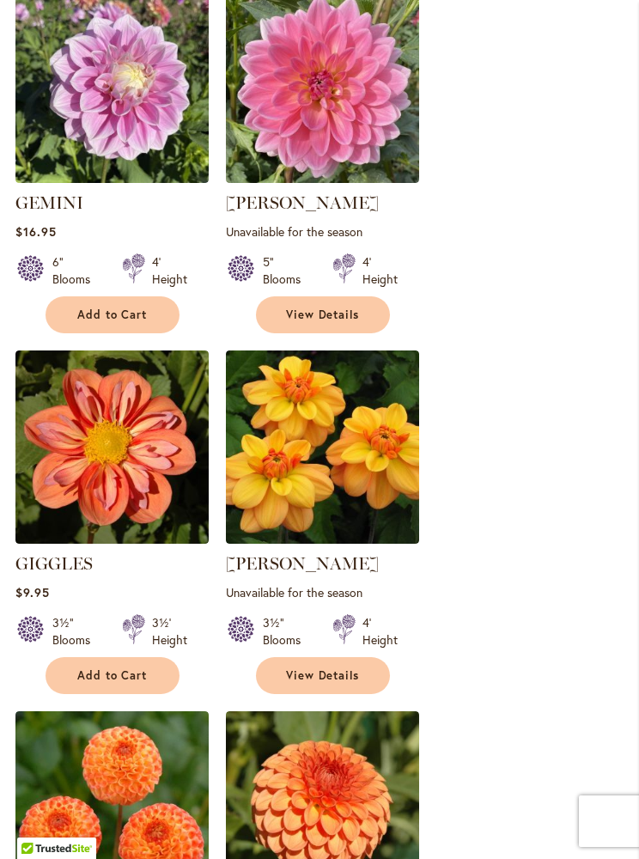
click at [106, 678] on span "Add to Cart" at bounding box center [112, 675] width 70 height 15
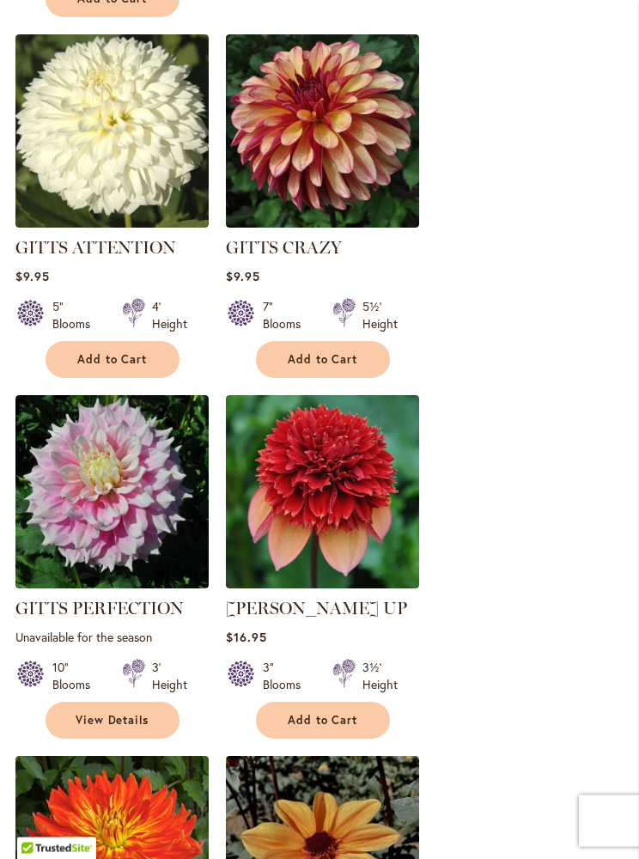
scroll to position [1889, 0]
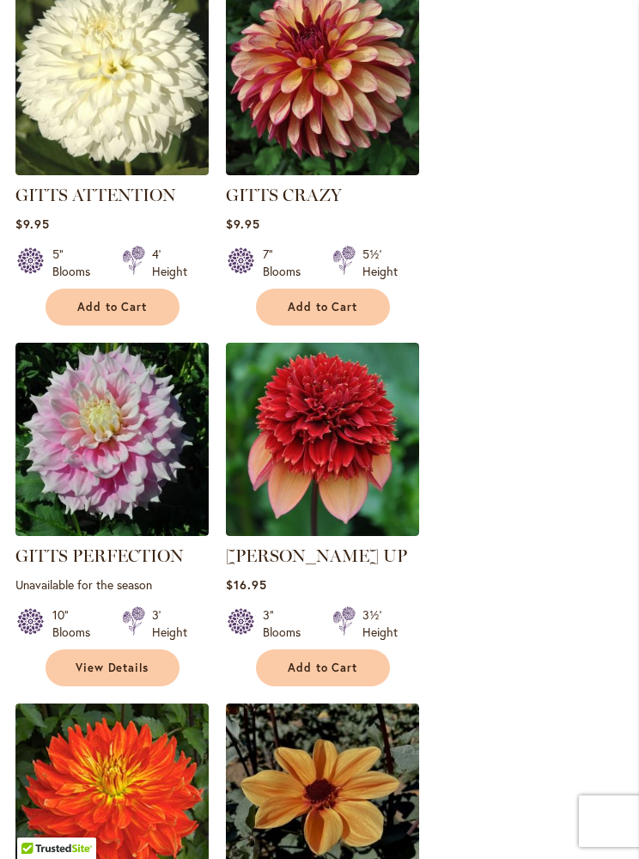
click at [372, 649] on button "Add to Cart" at bounding box center [323, 667] width 134 height 37
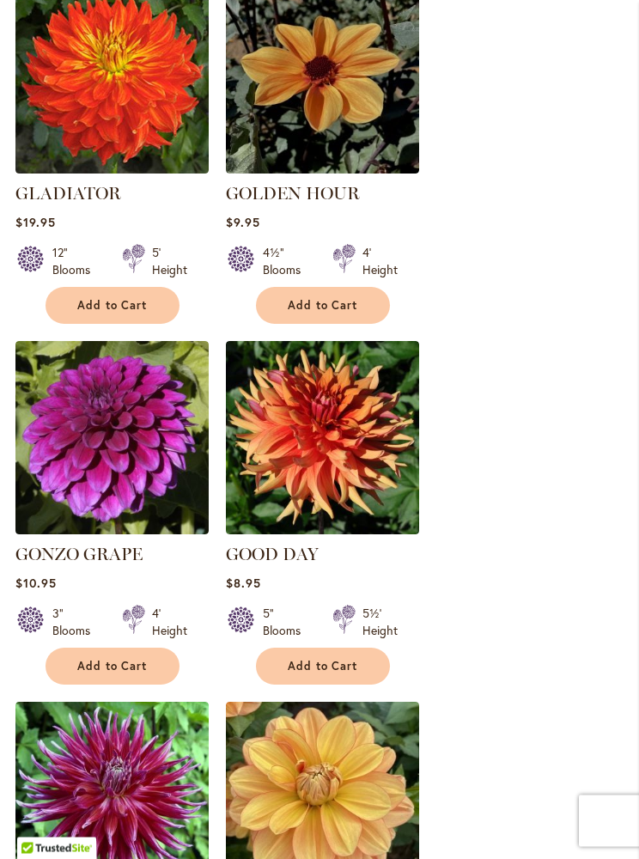
scroll to position [2628, 0]
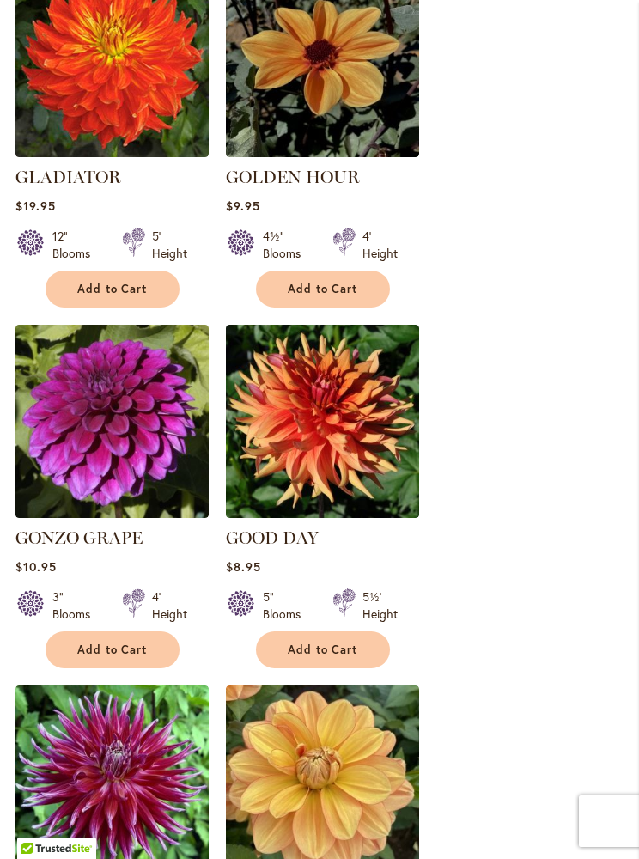
click at [374, 631] on button "Add to Cart" at bounding box center [323, 649] width 134 height 37
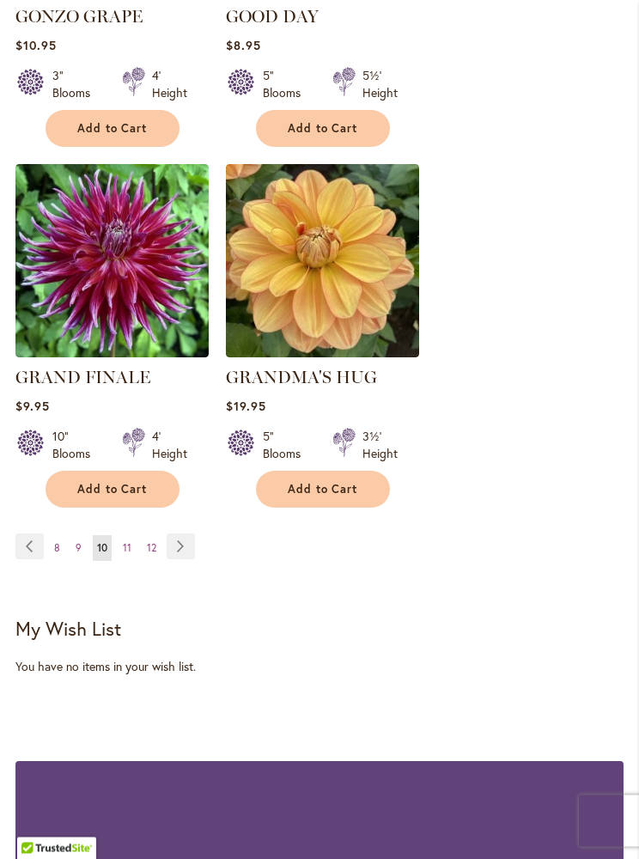
scroll to position [3149, 0]
click at [176, 533] on link "Page Next" at bounding box center [181, 546] width 28 height 26
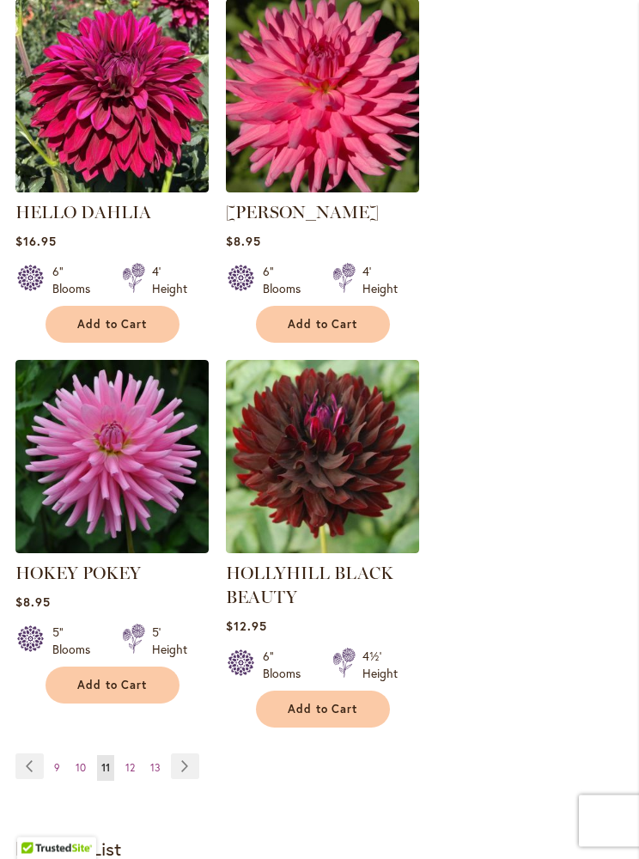
scroll to position [3110, 0]
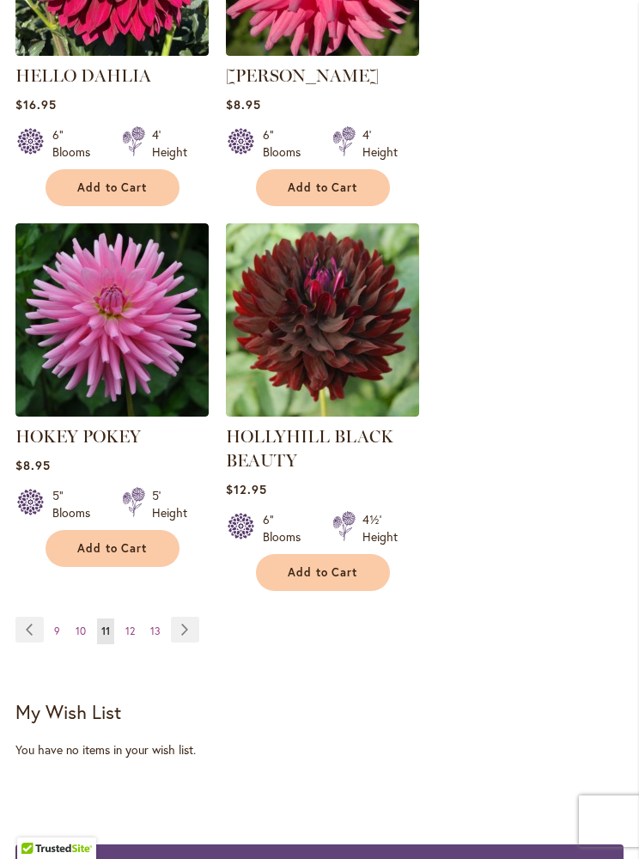
click at [188, 617] on link "Page Next" at bounding box center [185, 630] width 28 height 26
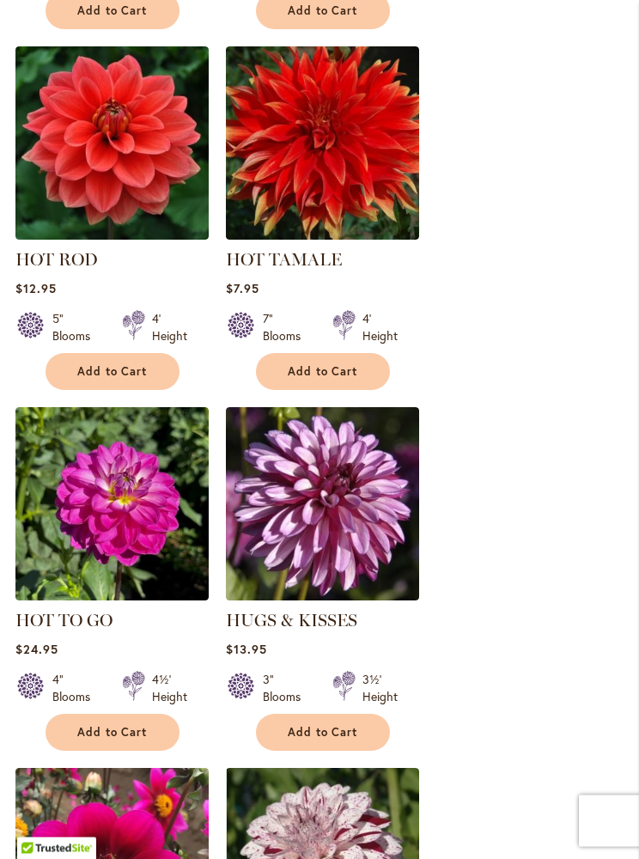
scroll to position [1797, 0]
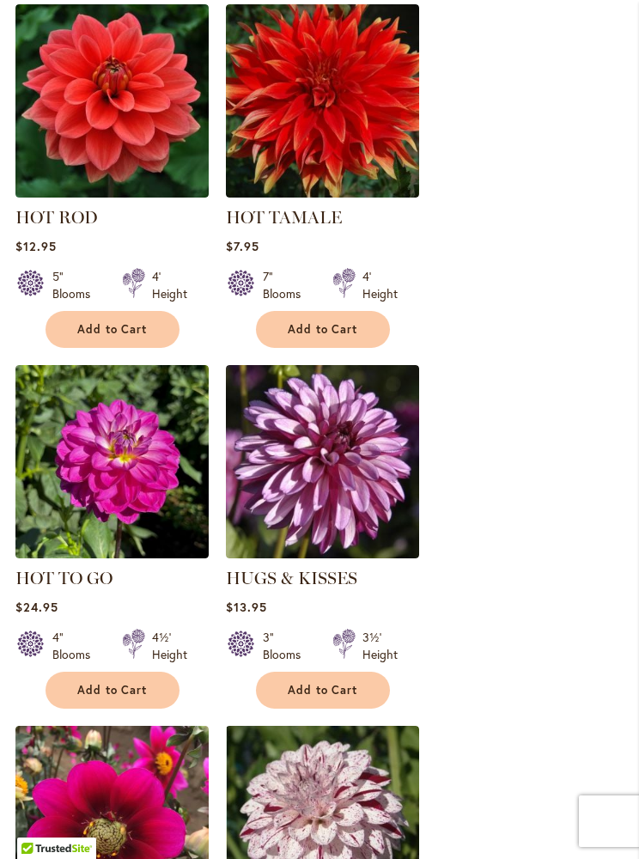
click at [369, 690] on button "Add to Cart" at bounding box center [323, 690] width 134 height 37
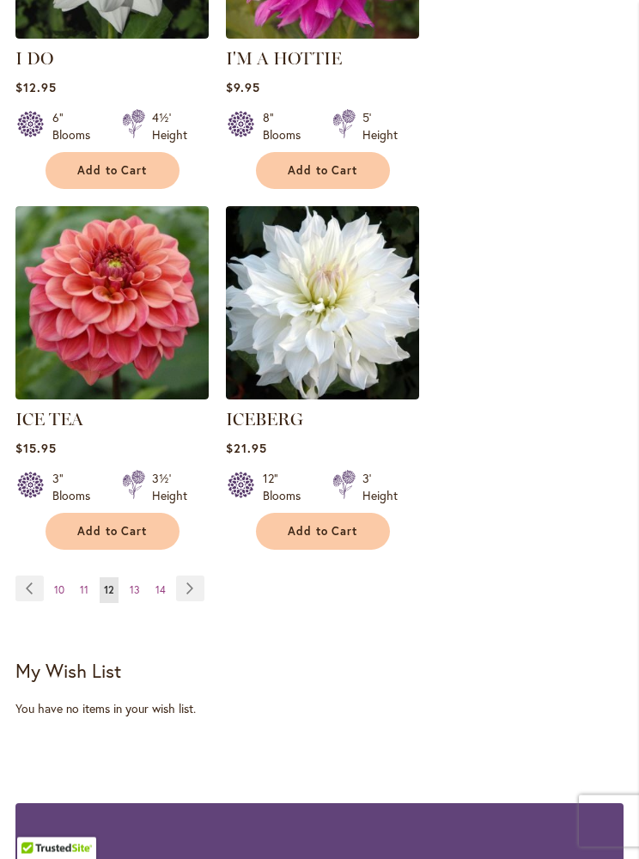
scroll to position [3107, 0]
click at [193, 575] on link "Page Next" at bounding box center [190, 588] width 28 height 26
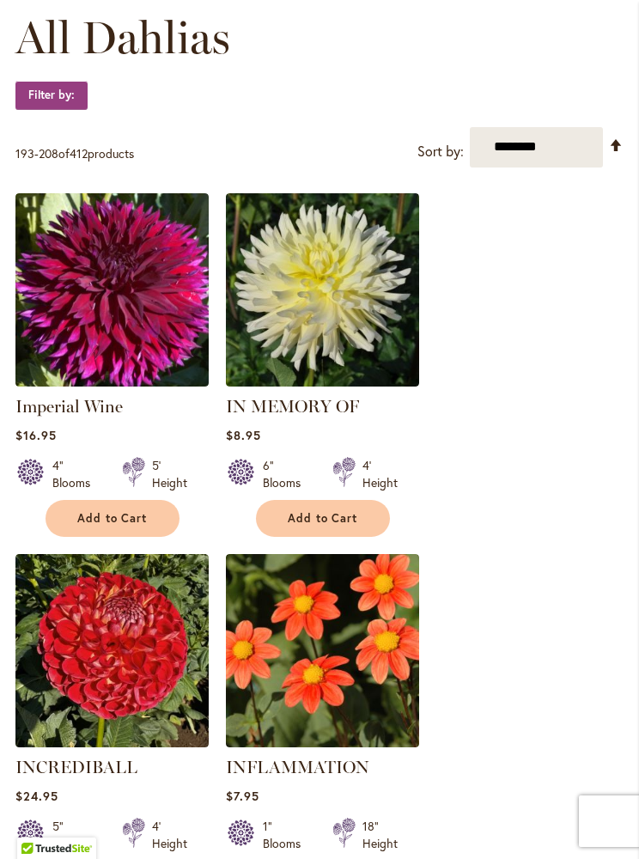
scroll to position [756, 0]
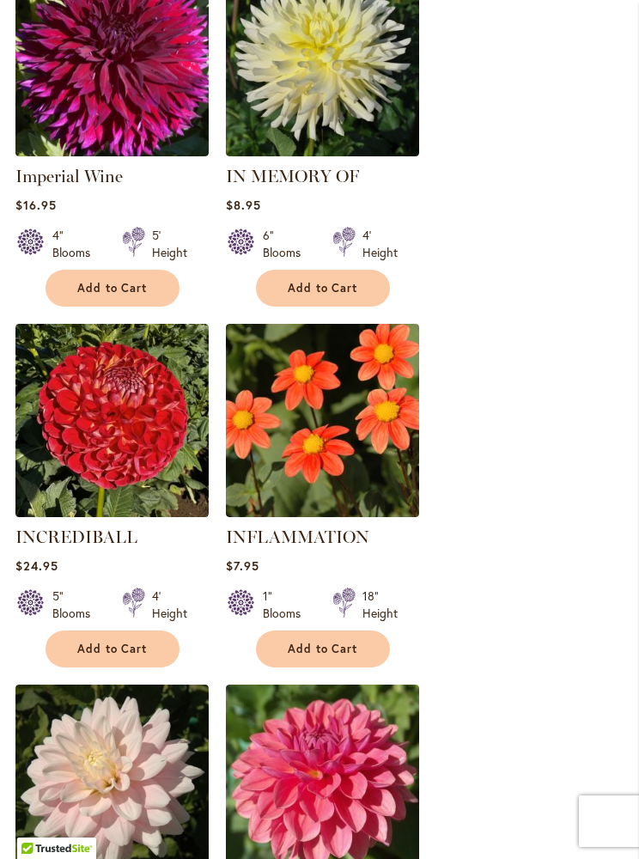
click at [368, 645] on button "Add to Cart" at bounding box center [323, 648] width 134 height 37
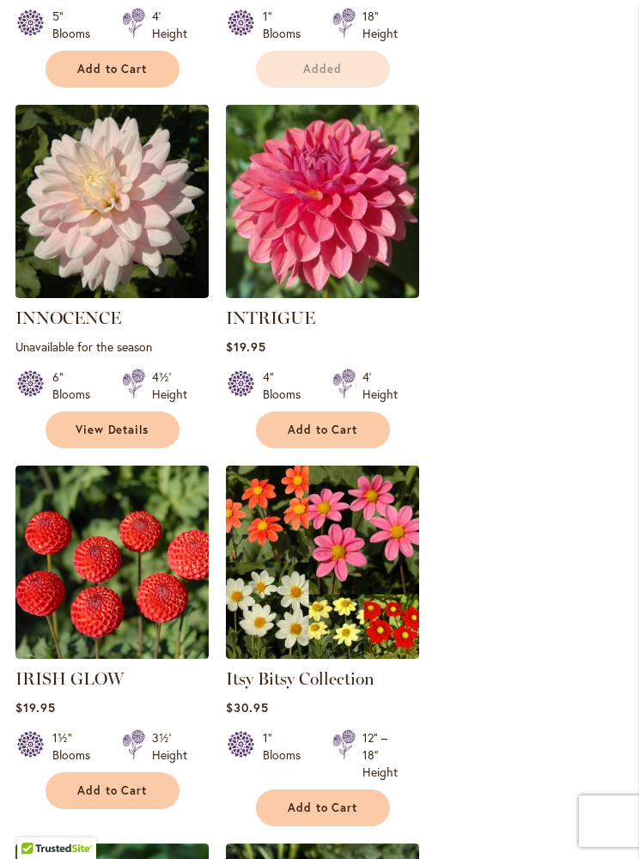
scroll to position [1370, 0]
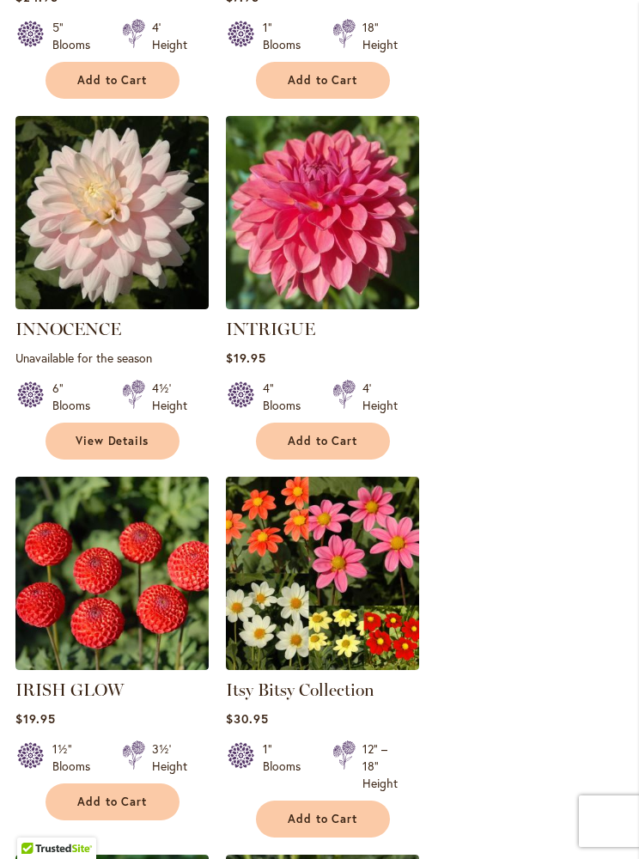
click at [368, 818] on button "Add to Cart" at bounding box center [323, 818] width 134 height 37
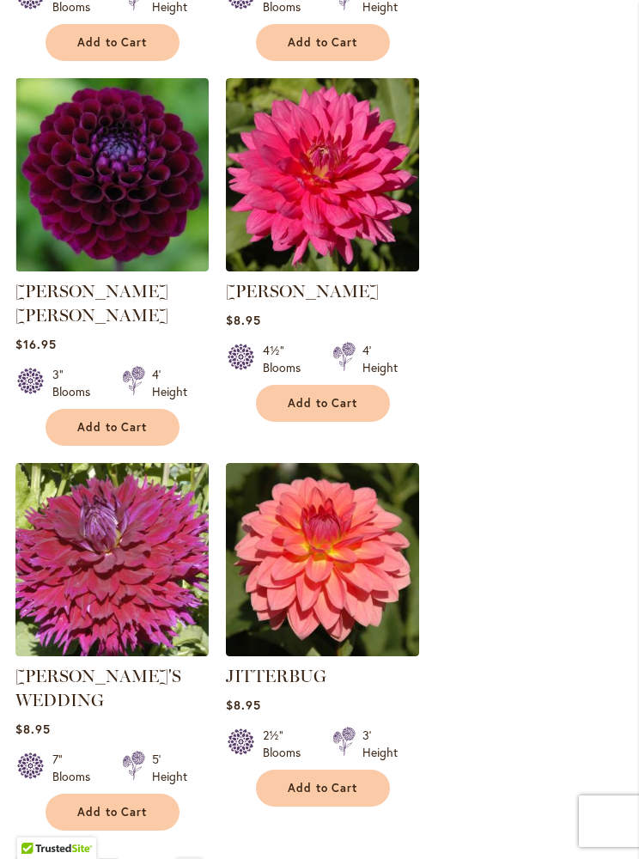
scroll to position [2904, 0]
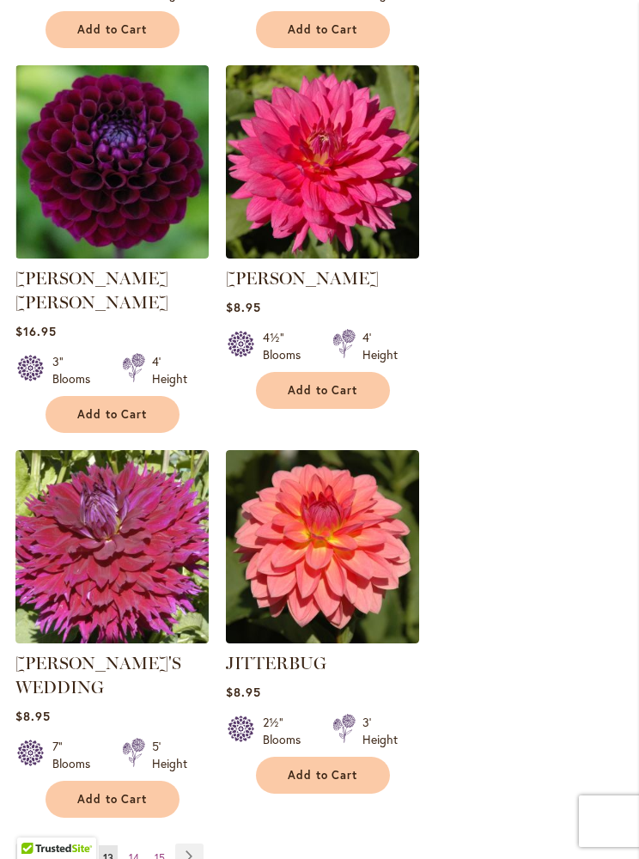
click at [103, 792] on span "Add to Cart" at bounding box center [112, 799] width 70 height 15
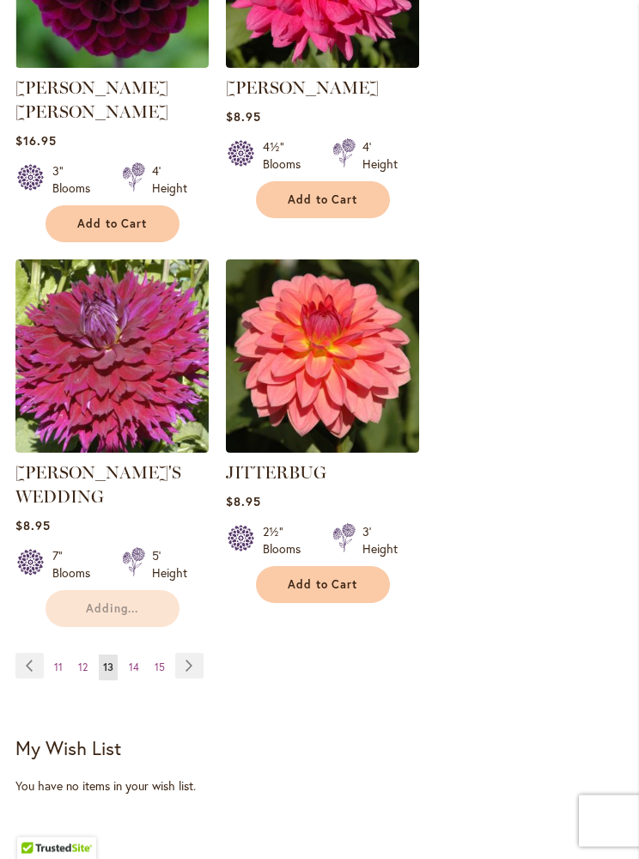
scroll to position [3095, 0]
click at [192, 653] on link "Page Next" at bounding box center [189, 666] width 28 height 26
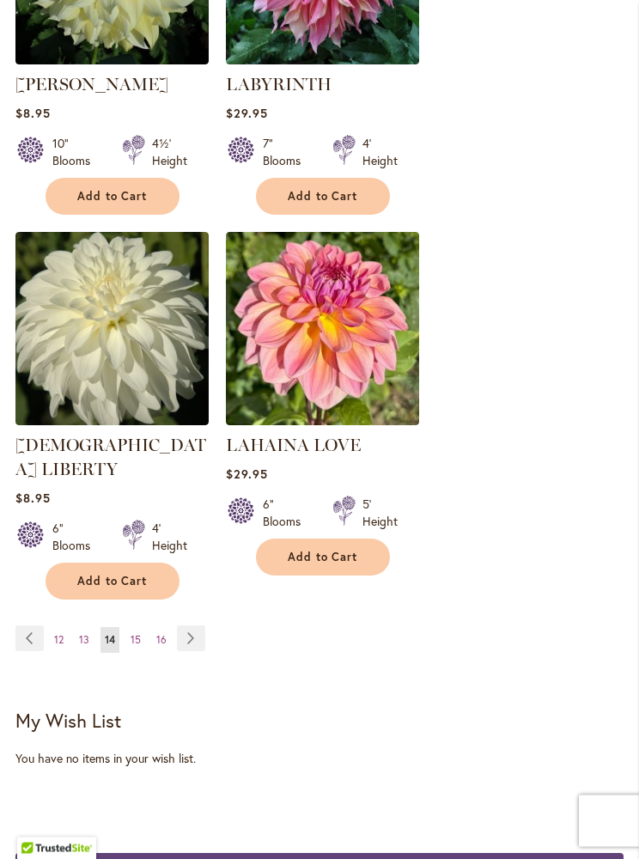
scroll to position [3012, 0]
click at [182, 625] on link "Page Next" at bounding box center [191, 638] width 28 height 26
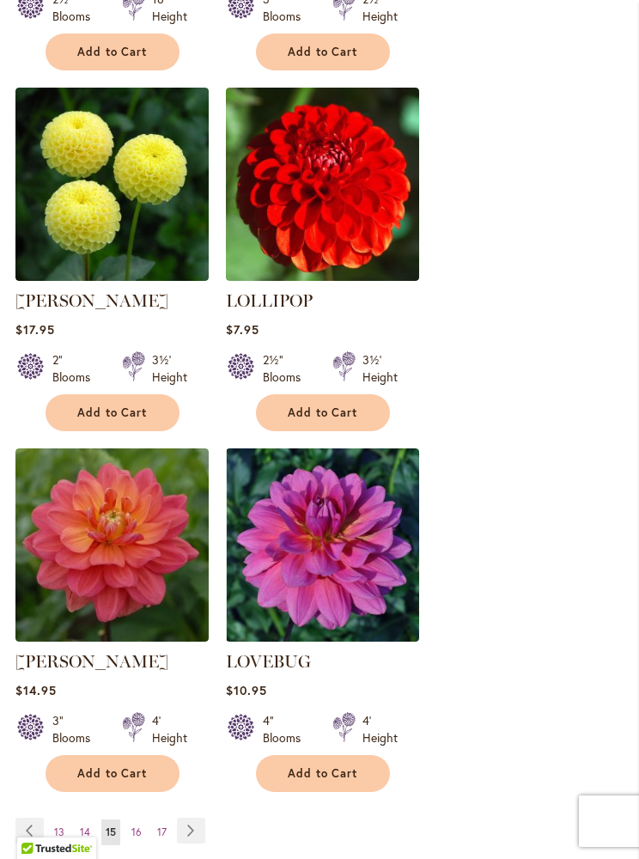
scroll to position [2862, 0]
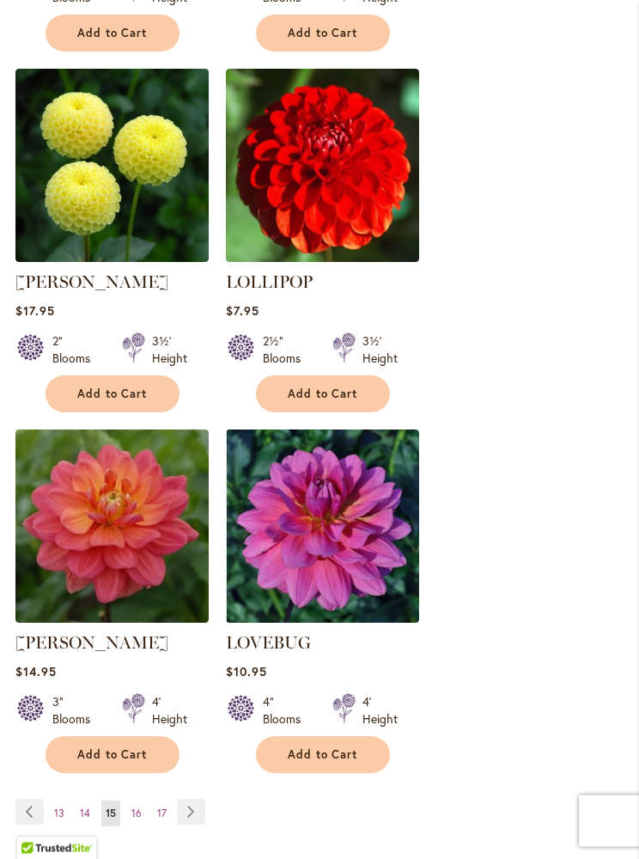
click at [191, 800] on link "Page Next" at bounding box center [191, 813] width 28 height 26
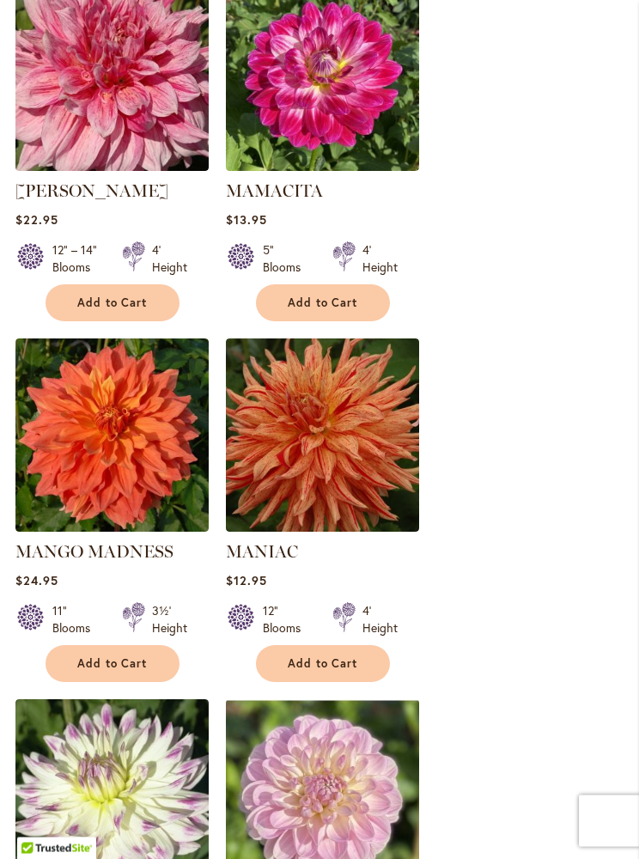
scroll to position [2208, 0]
click at [378, 645] on button "Add to Cart" at bounding box center [323, 663] width 134 height 37
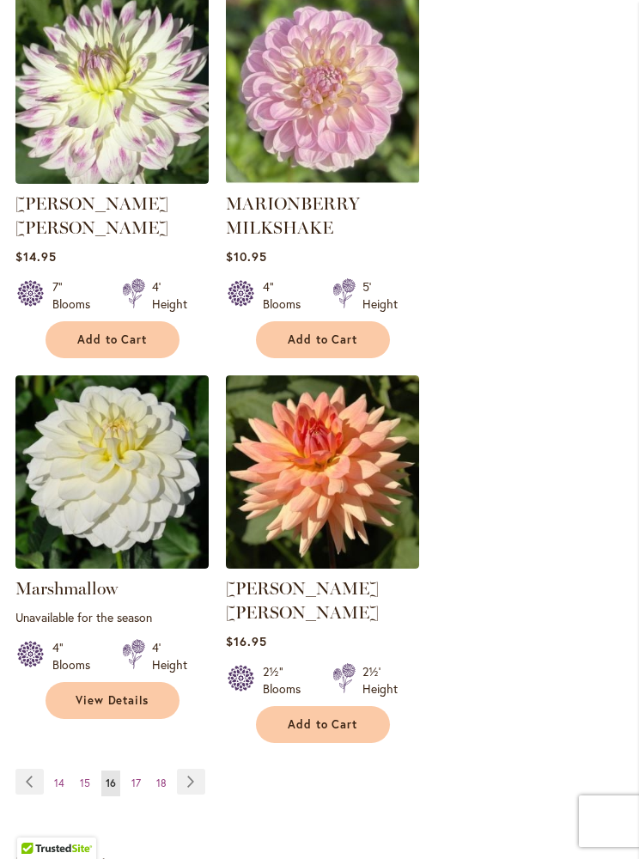
scroll to position [2935, 0]
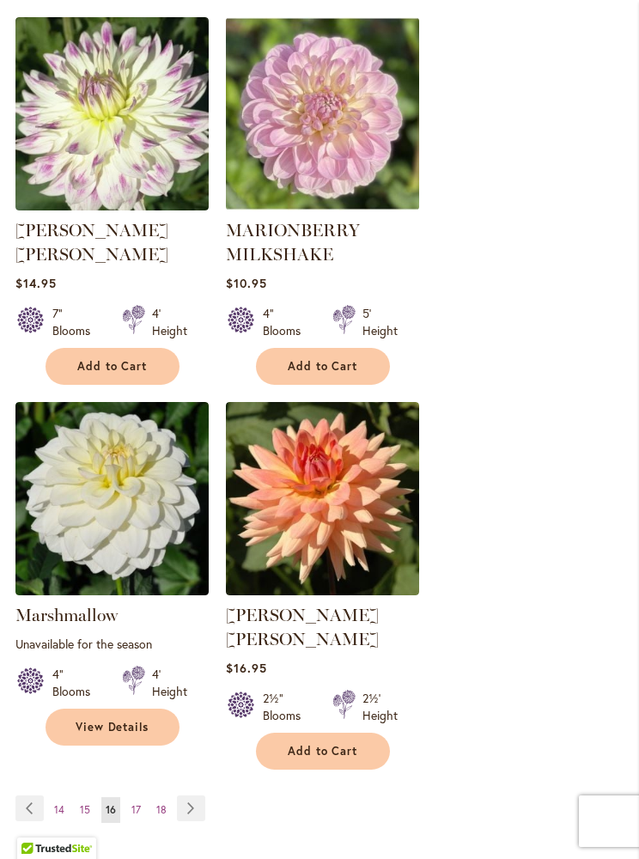
click at [192, 795] on link "Page Next" at bounding box center [191, 808] width 28 height 26
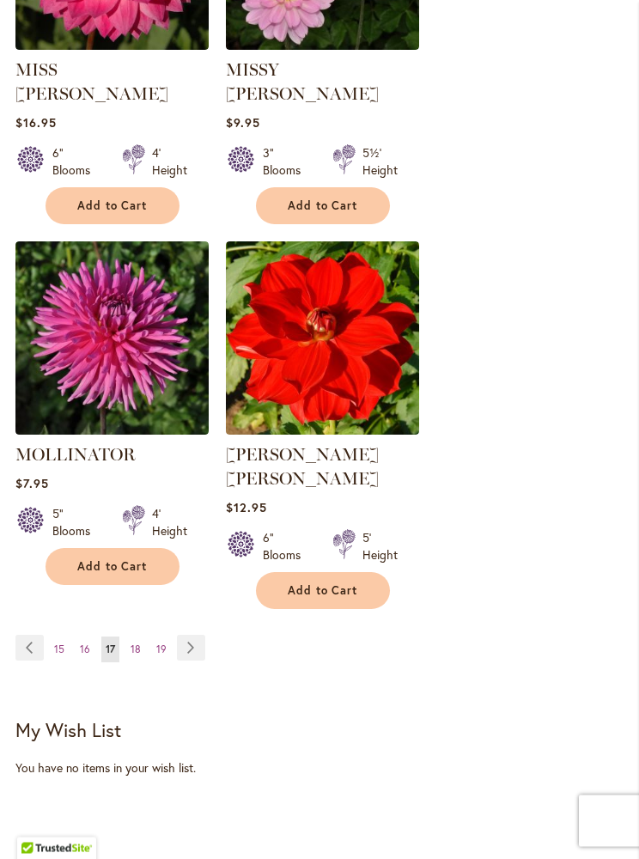
scroll to position [3026, 0]
click at [186, 635] on link "Page Next" at bounding box center [191, 648] width 28 height 26
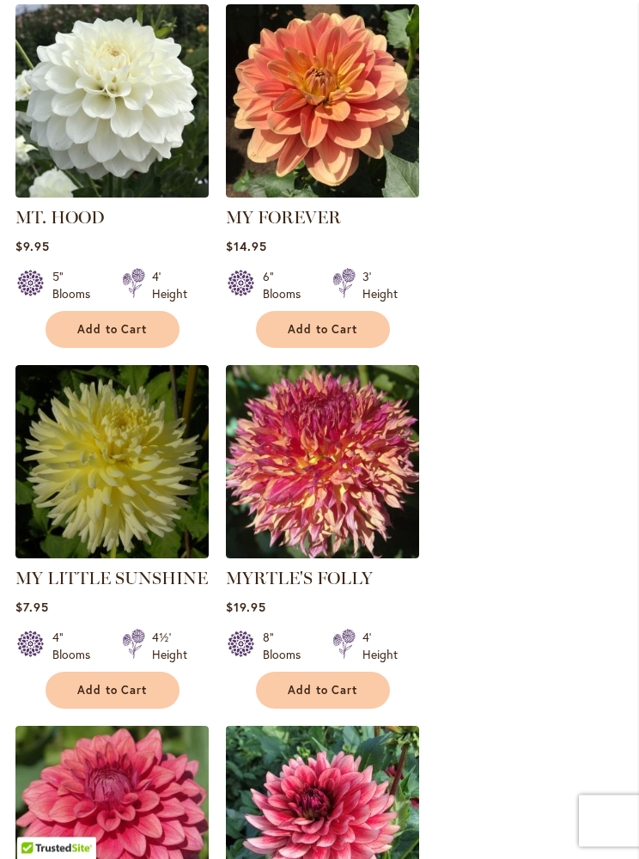
scroll to position [1075, 0]
click at [289, 684] on span "Add to Cart" at bounding box center [323, 690] width 70 height 15
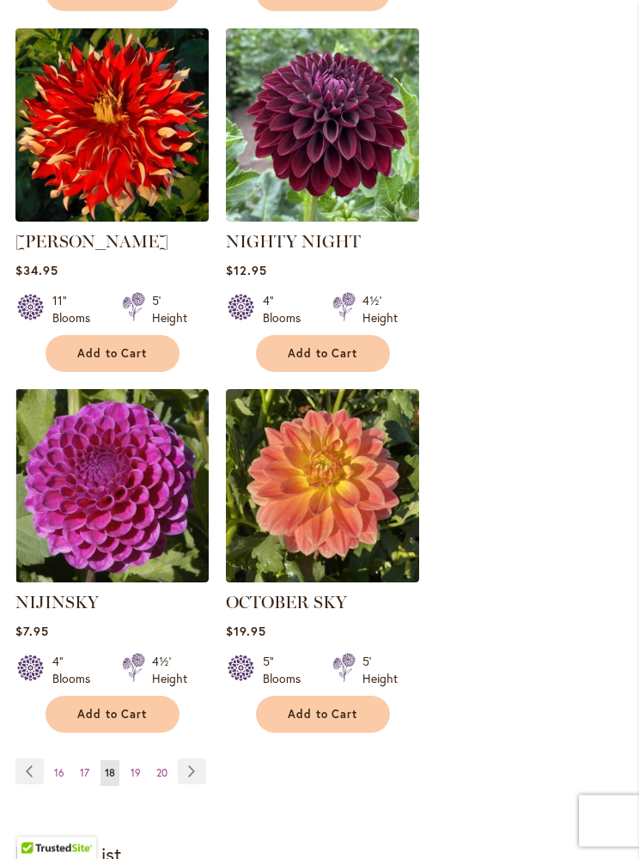
scroll to position [2902, 0]
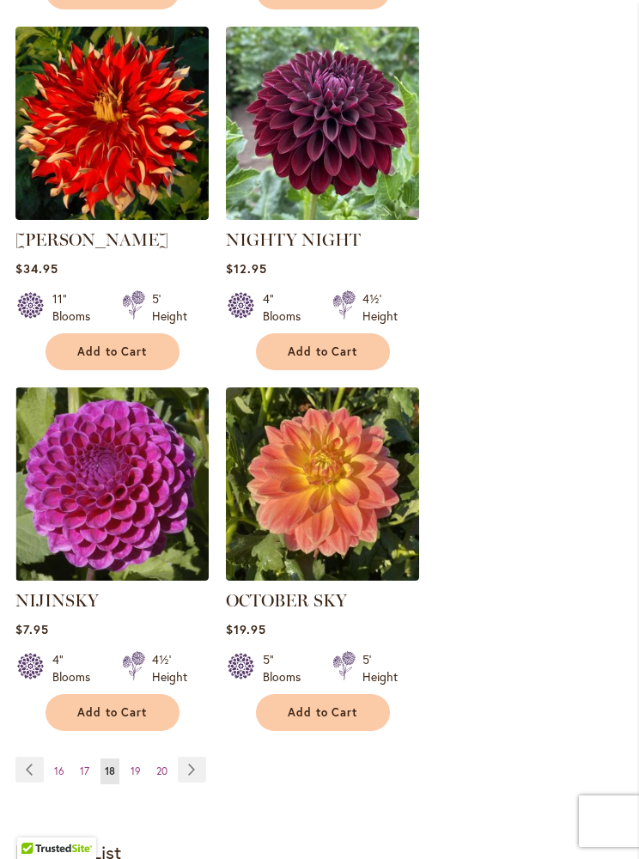
click at [194, 757] on link "Page Next" at bounding box center [192, 770] width 28 height 26
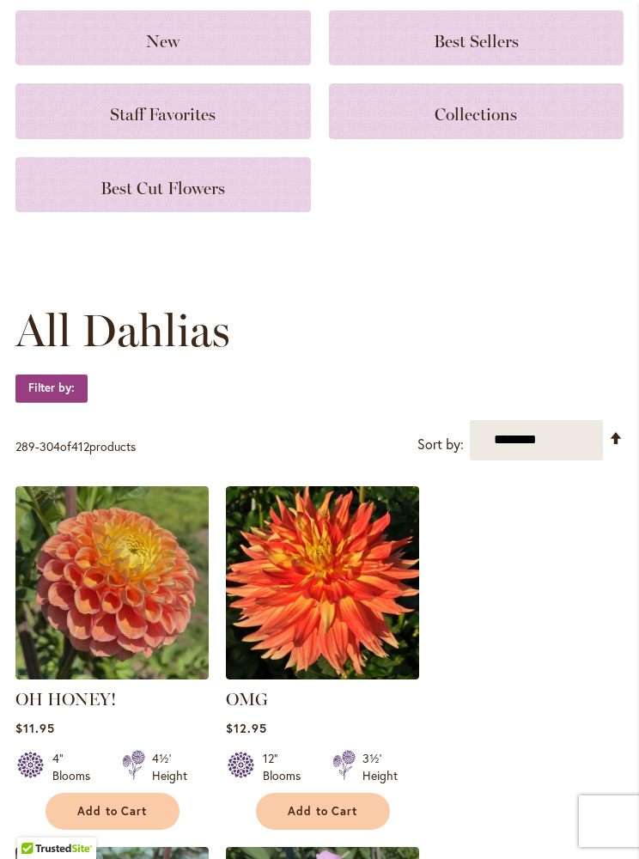
scroll to position [399, 0]
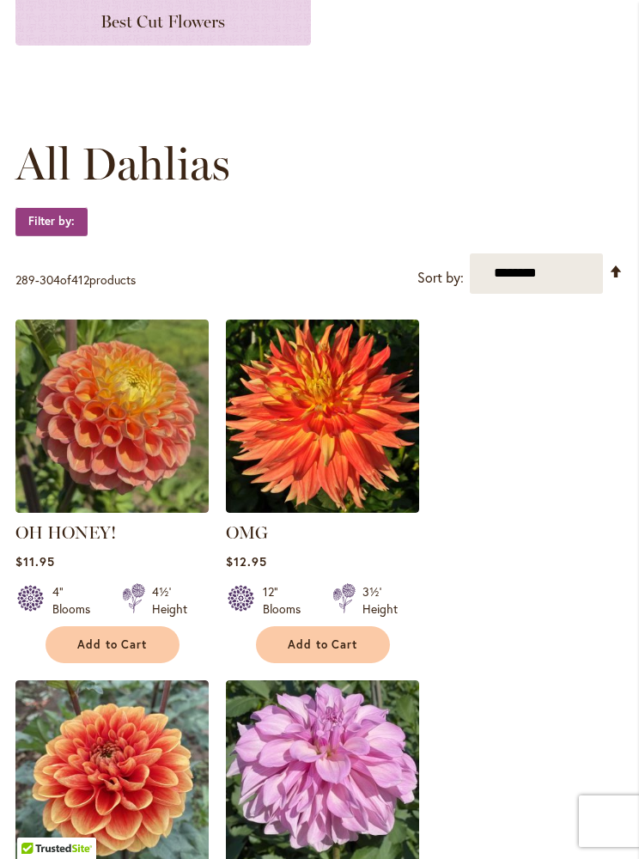
click at [374, 644] on button "Add to Cart" at bounding box center [323, 644] width 134 height 37
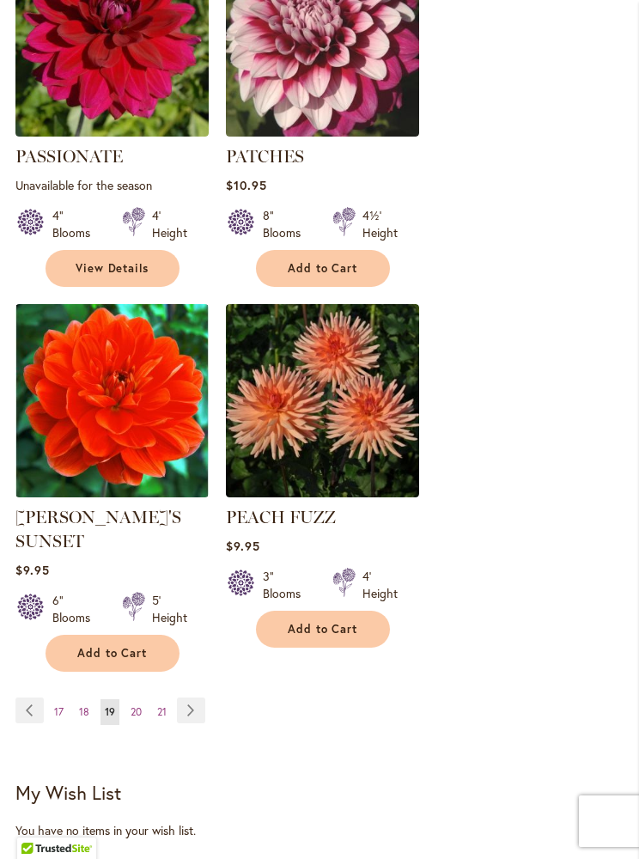
scroll to position [3072, 0]
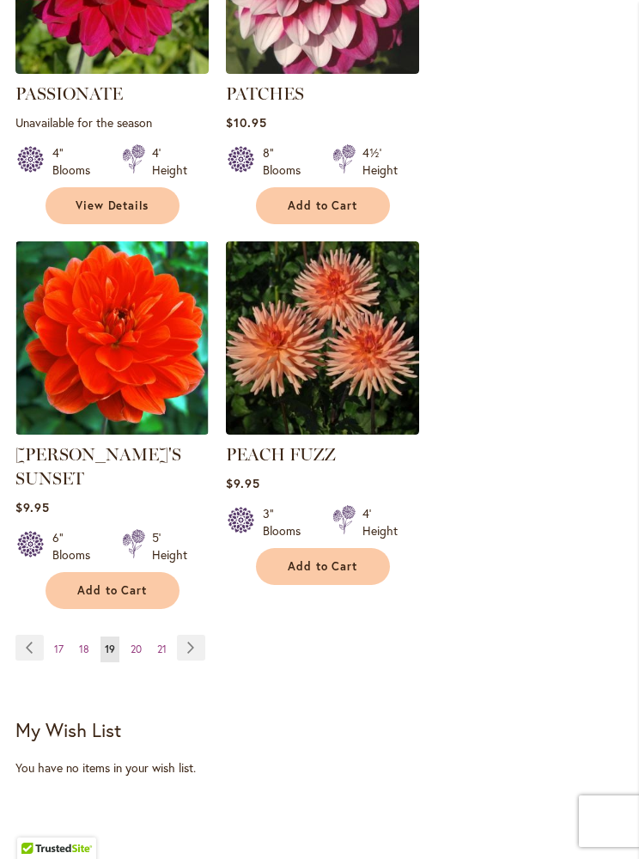
click at [195, 635] on link "Page Next" at bounding box center [191, 648] width 28 height 26
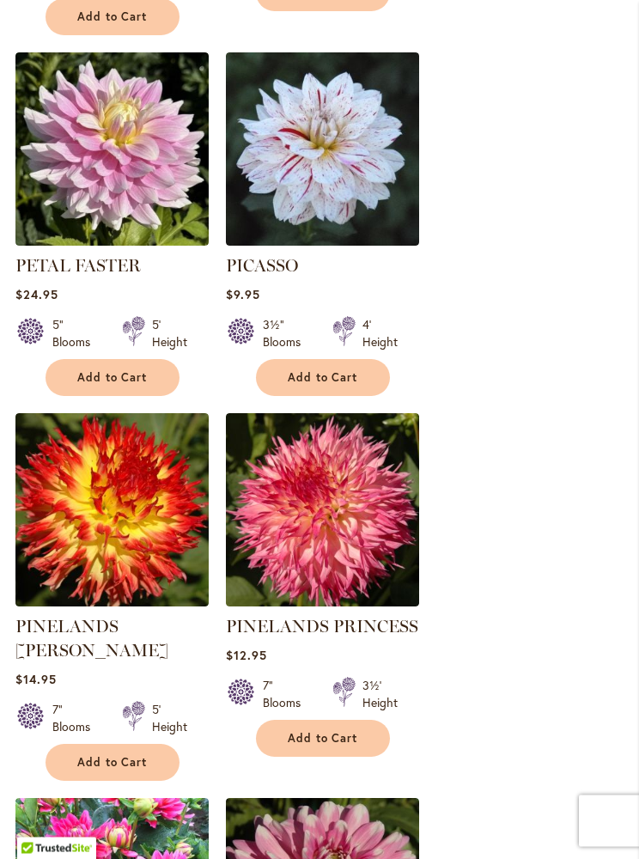
scroll to position [1797, 0]
click at [105, 744] on button "Add to Cart" at bounding box center [113, 762] width 134 height 37
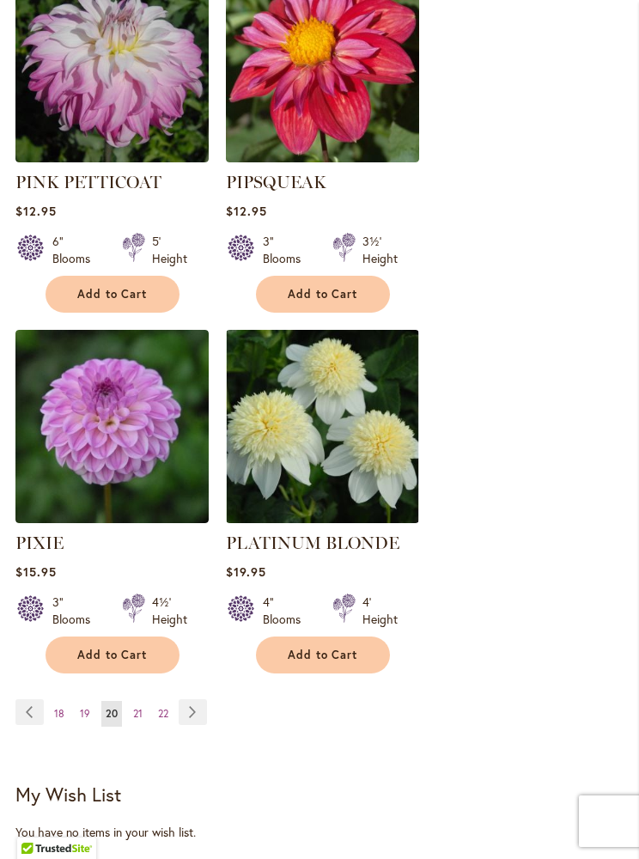
scroll to position [3049, 0]
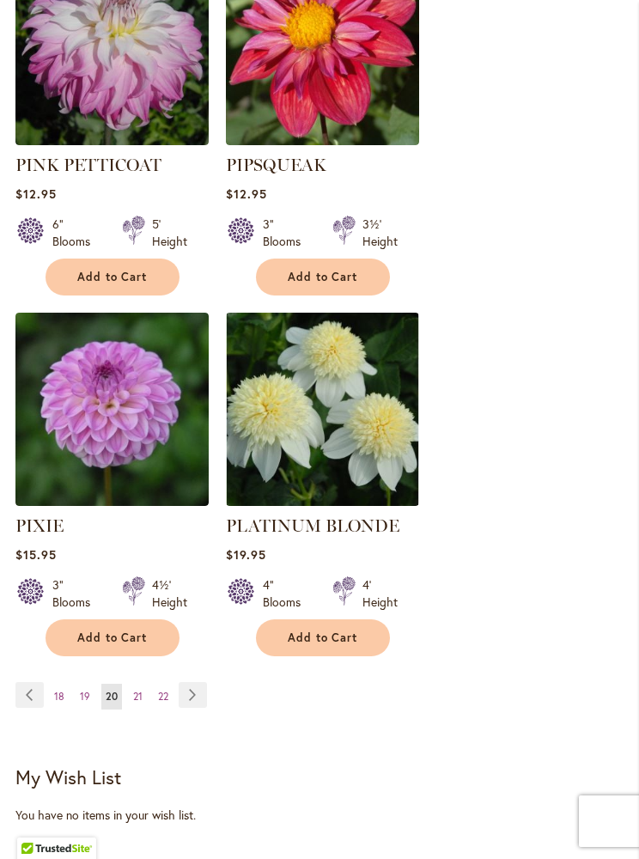
click at [194, 682] on link "Page Next" at bounding box center [193, 695] width 28 height 26
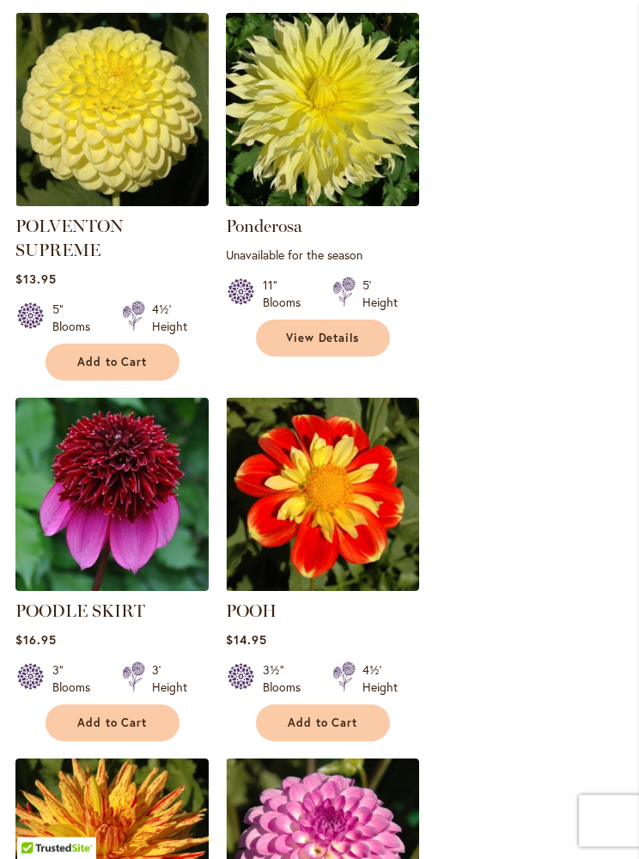
scroll to position [706, 0]
click at [304, 731] on button "Add to Cart" at bounding box center [323, 722] width 134 height 37
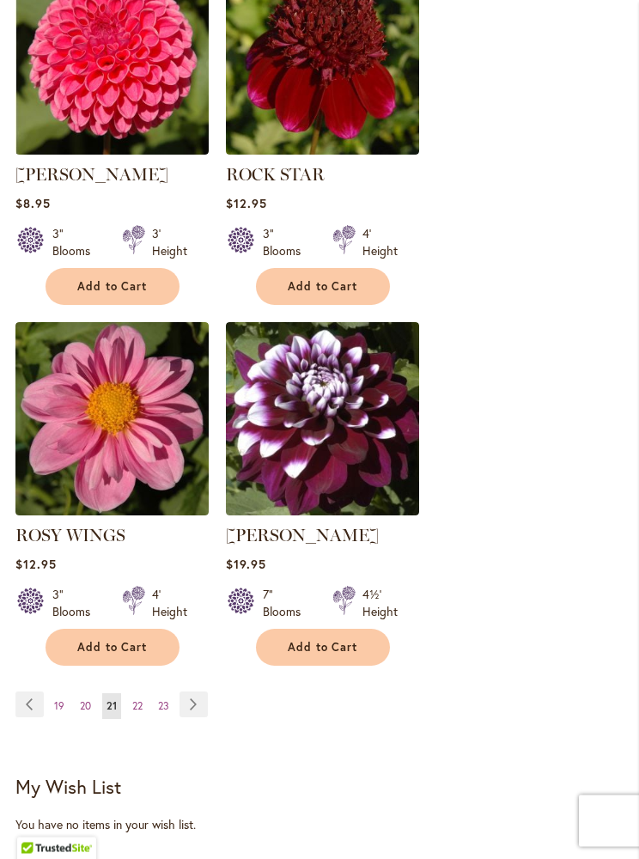
scroll to position [2991, 0]
click at [193, 705] on link "Page Next" at bounding box center [193, 704] width 28 height 26
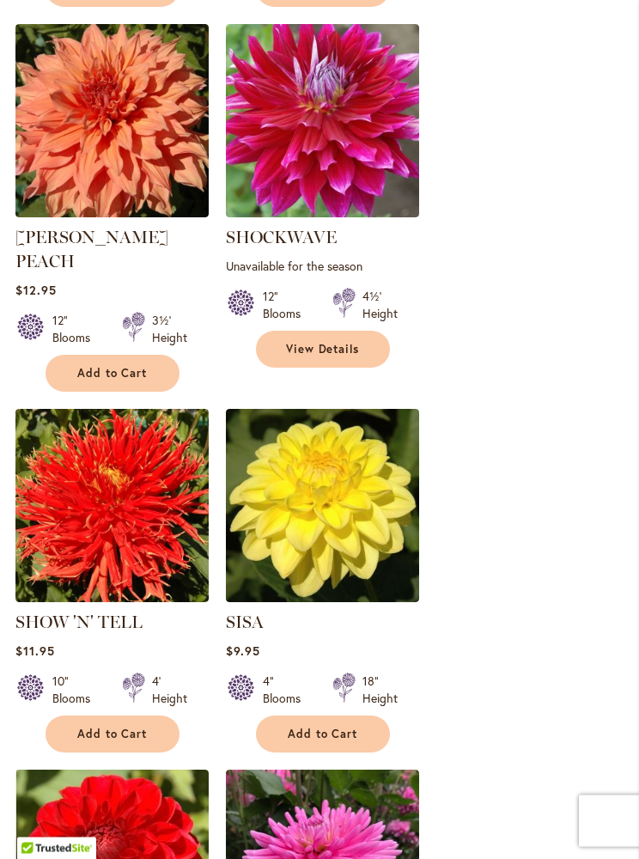
scroll to position [1783, 0]
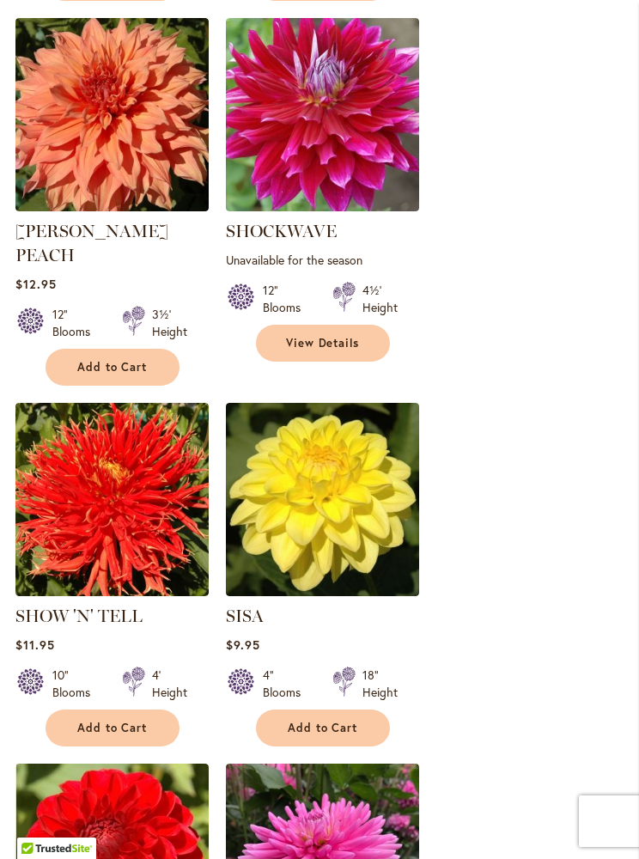
click at [105, 721] on span "Add to Cart" at bounding box center [112, 728] width 70 height 15
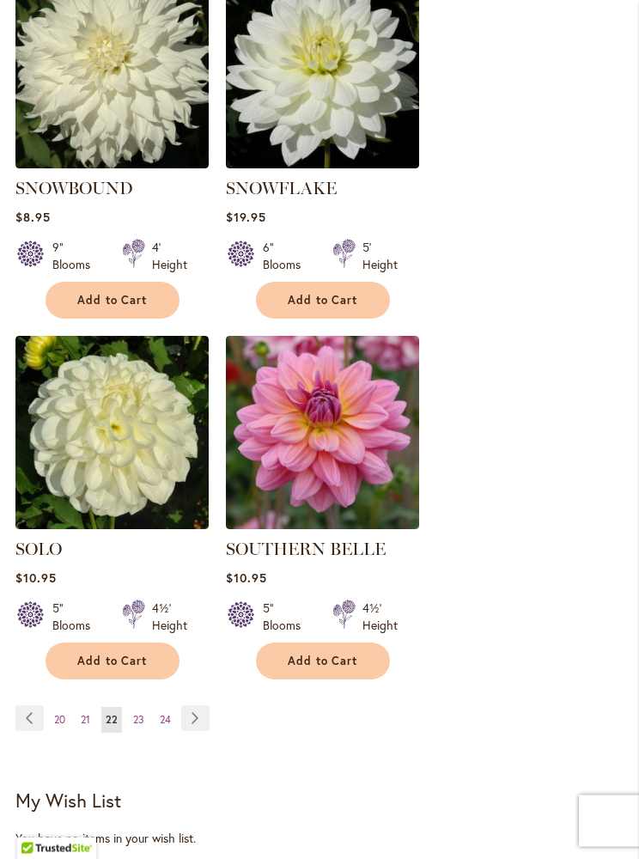
scroll to position [3000, 0]
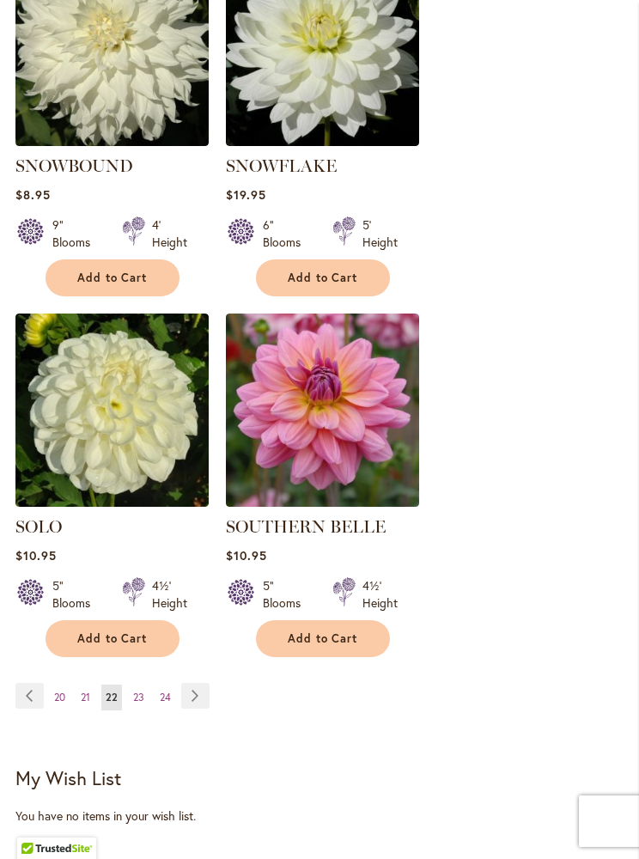
click at [198, 683] on link "Page Next" at bounding box center [195, 696] width 28 height 26
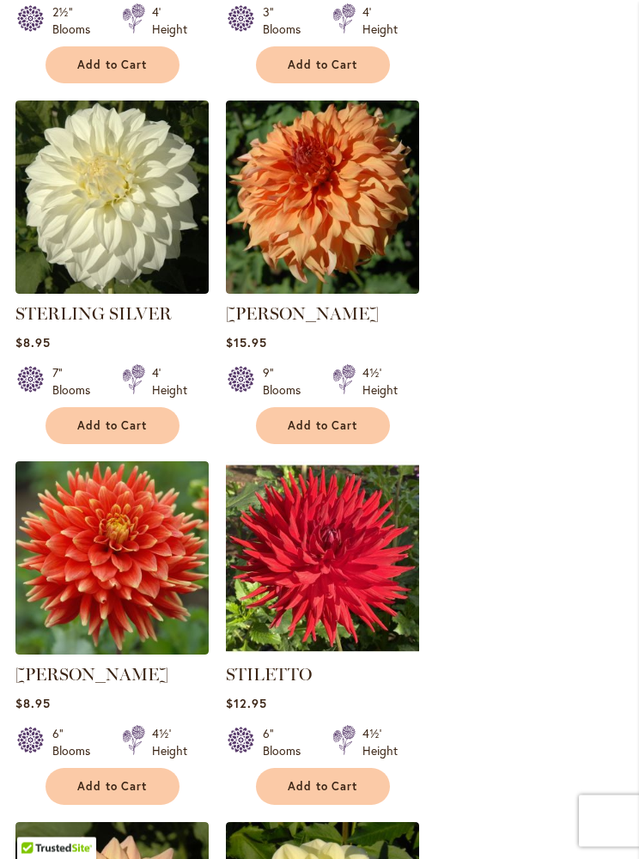
scroll to position [1340, 0]
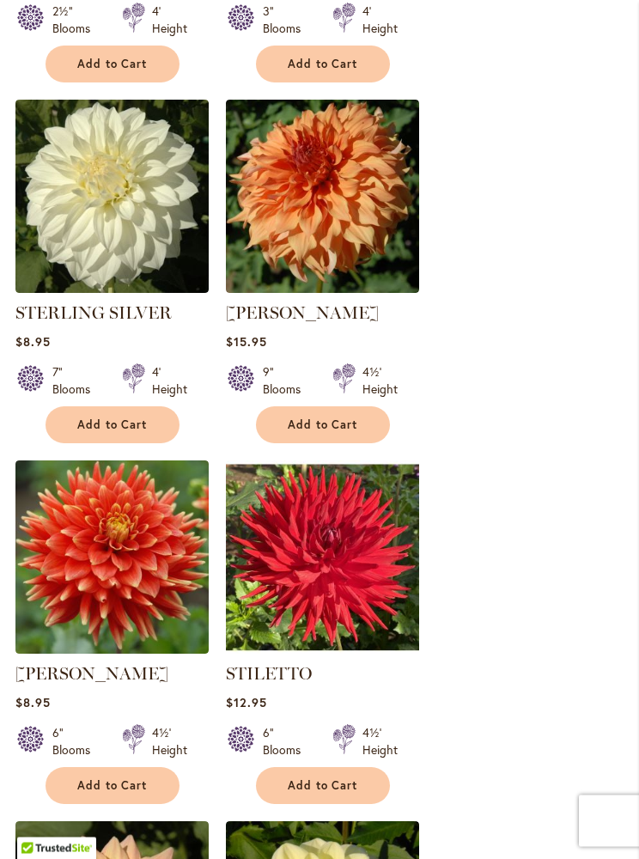
click at [108, 784] on span "Add to Cart" at bounding box center [112, 786] width 70 height 15
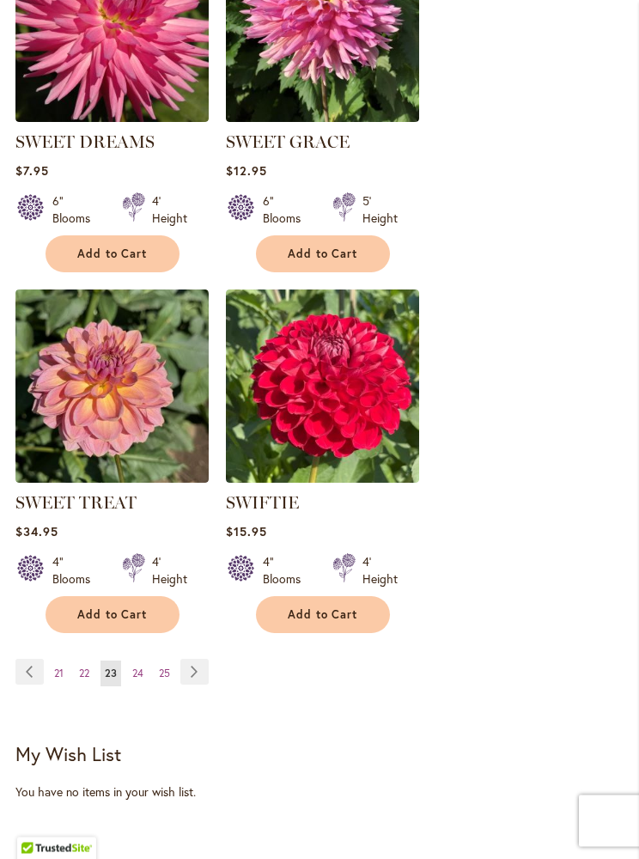
scroll to position [3025, 0]
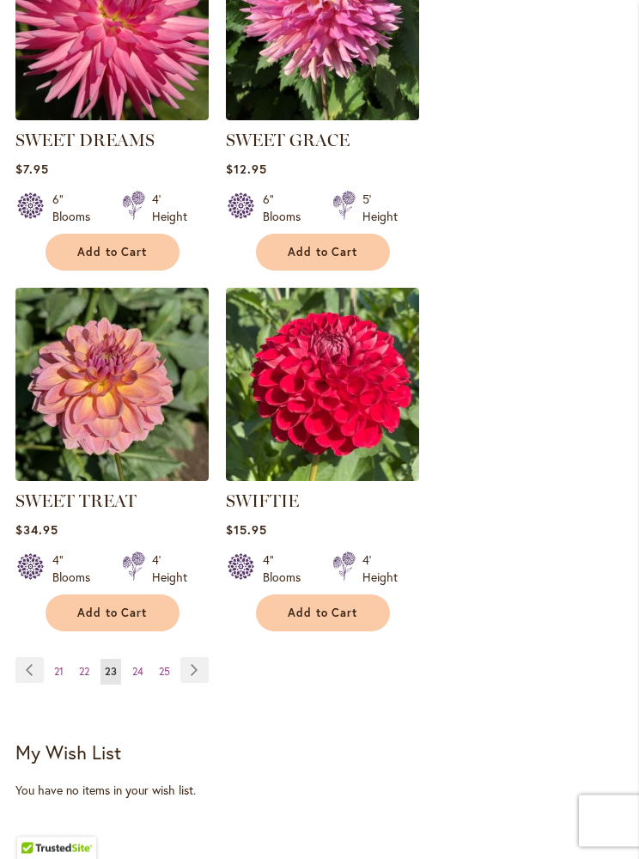
click at [191, 673] on link "Page Next" at bounding box center [194, 671] width 28 height 26
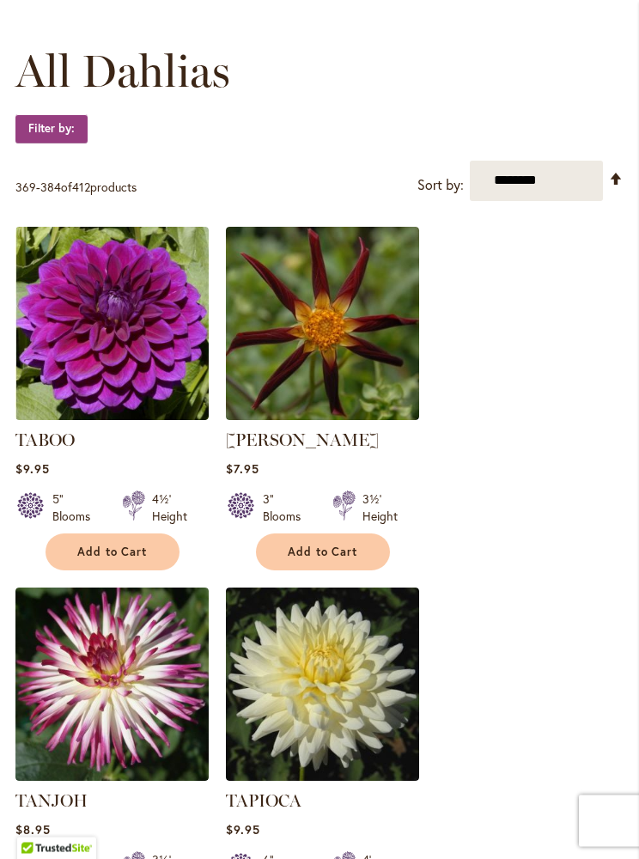
scroll to position [499, 0]
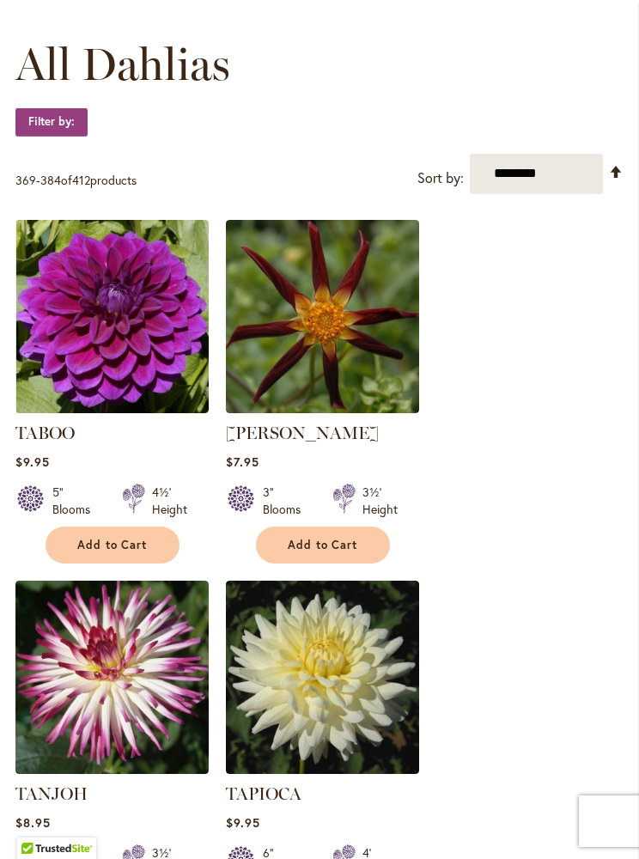
click at [94, 542] on span "Add to Cart" at bounding box center [112, 545] width 70 height 15
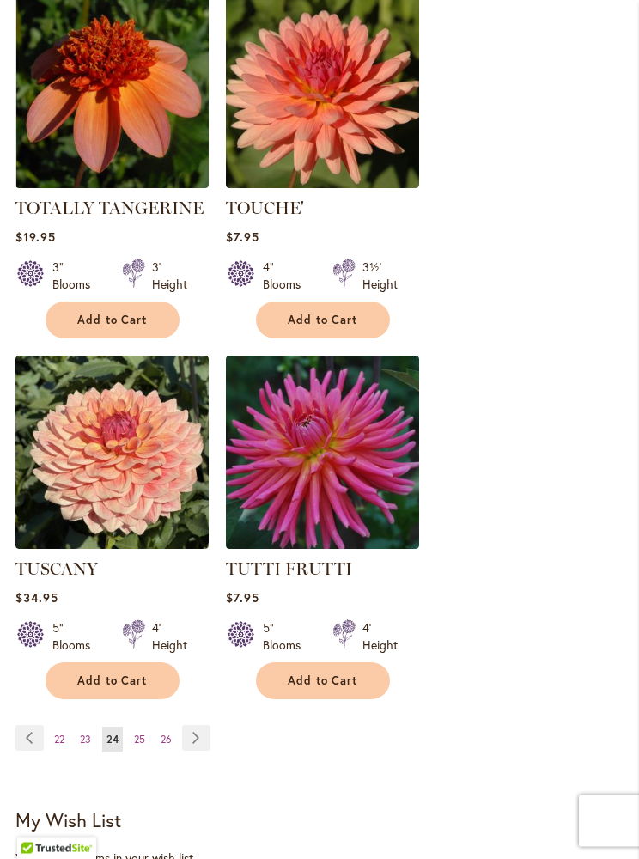
scroll to position [2960, 0]
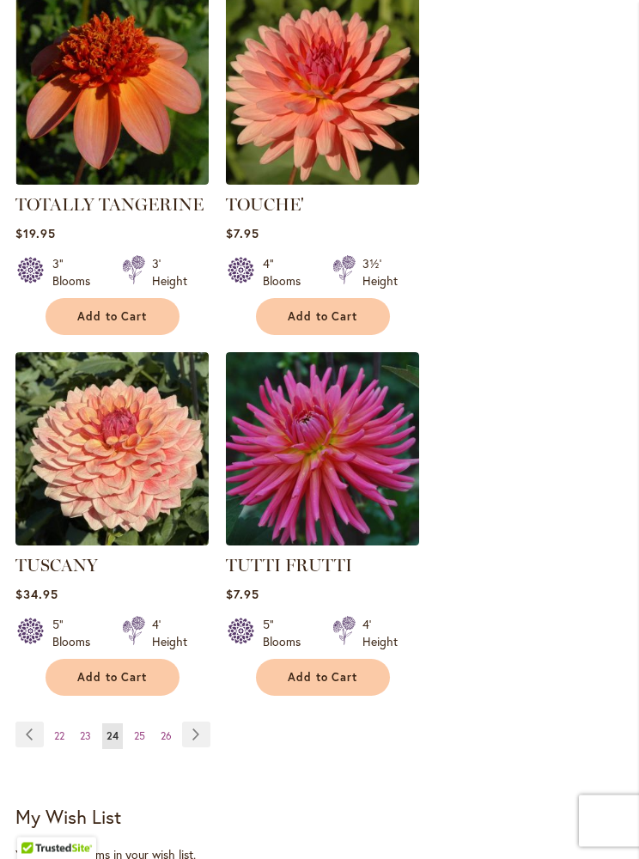
click at [191, 722] on link "Page Next" at bounding box center [196, 735] width 28 height 26
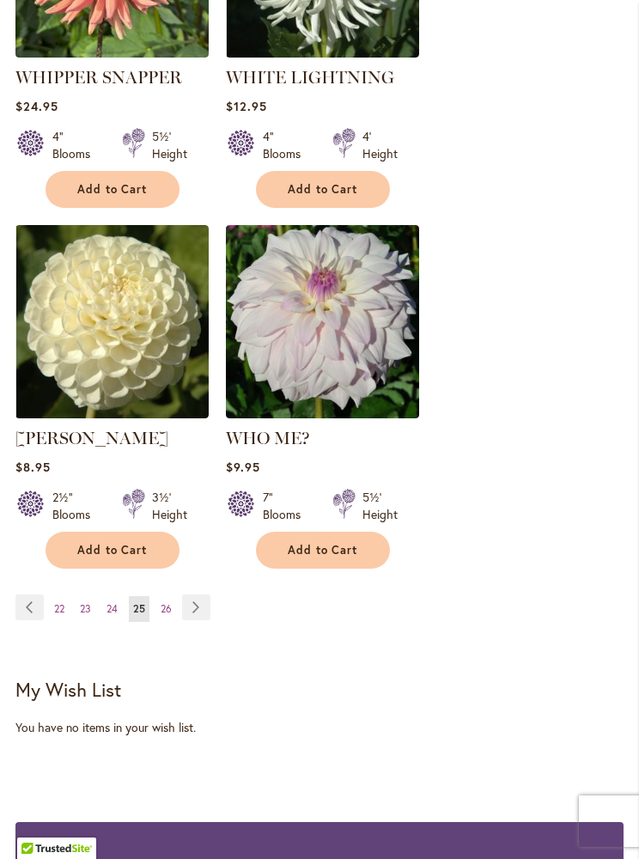
scroll to position [3053, 0]
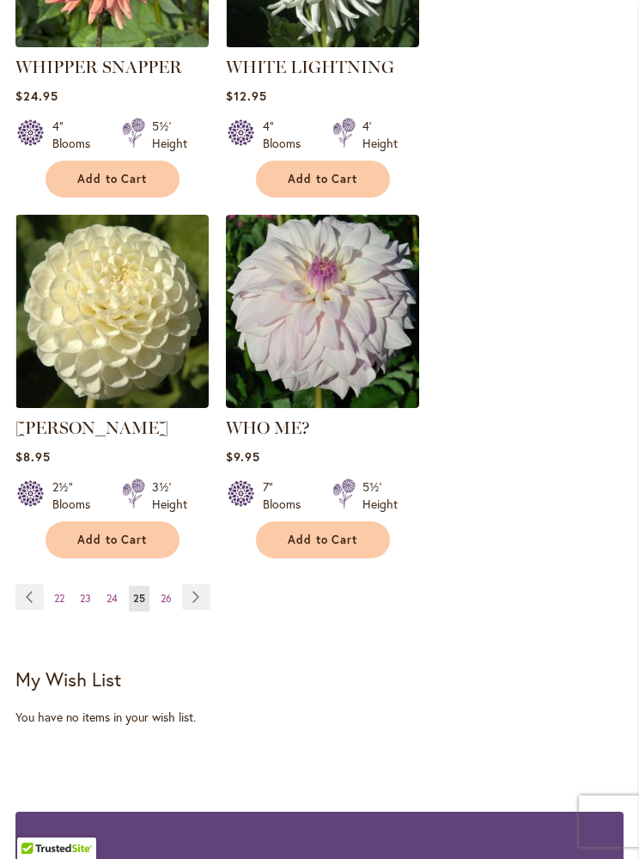
click at [192, 584] on link "Page Next" at bounding box center [196, 597] width 28 height 26
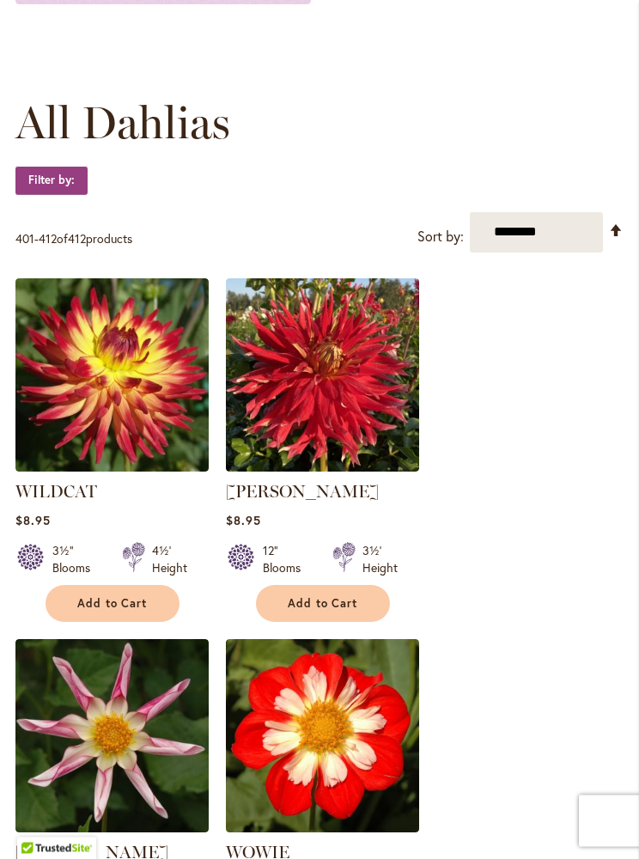
scroll to position [486, 0]
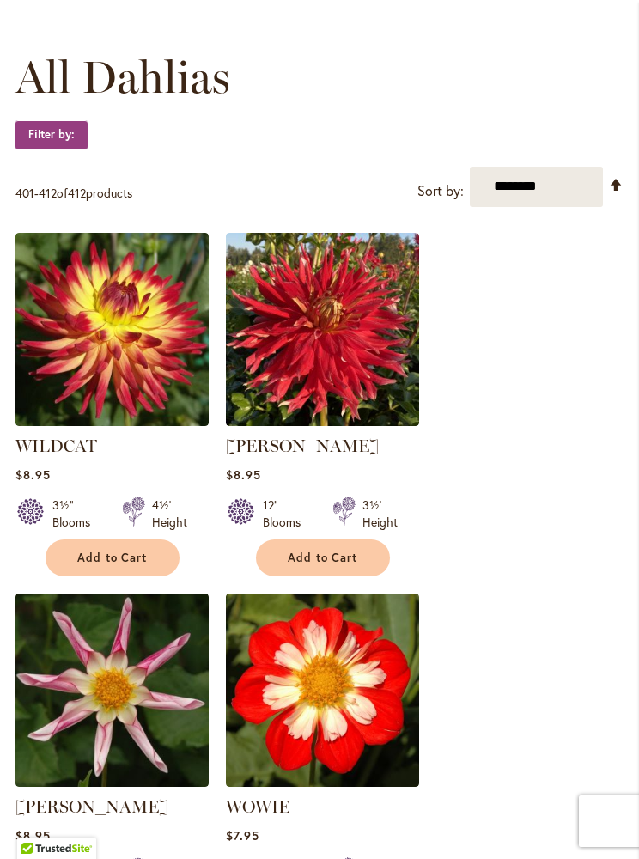
click at [359, 564] on button "Add to Cart" at bounding box center [323, 557] width 134 height 37
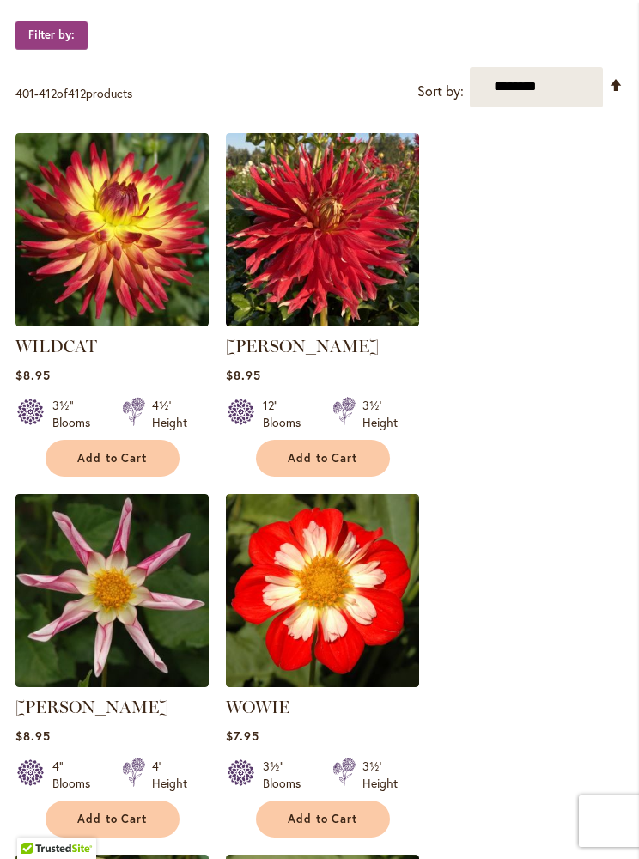
scroll to position [0, 0]
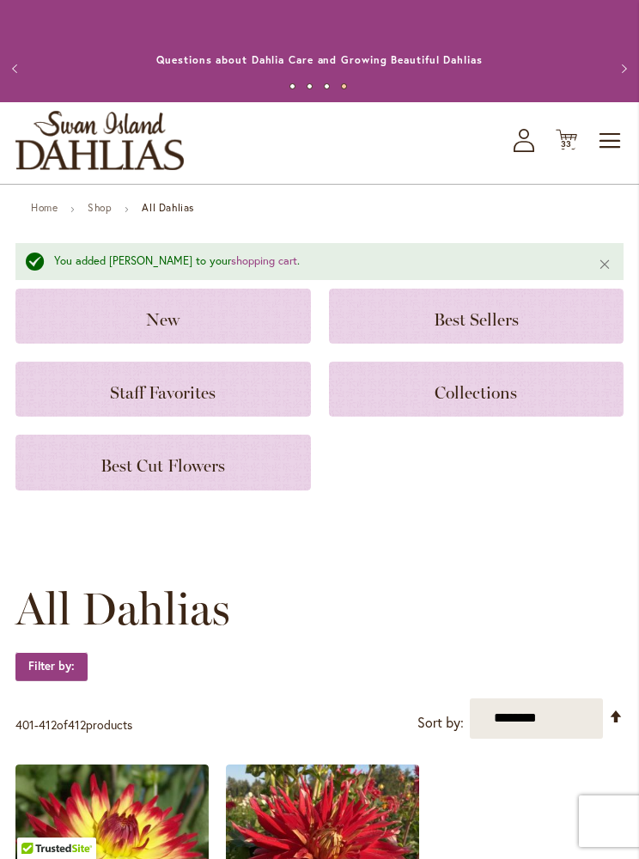
click at [532, 143] on icon "My Account" at bounding box center [524, 140] width 21 height 23
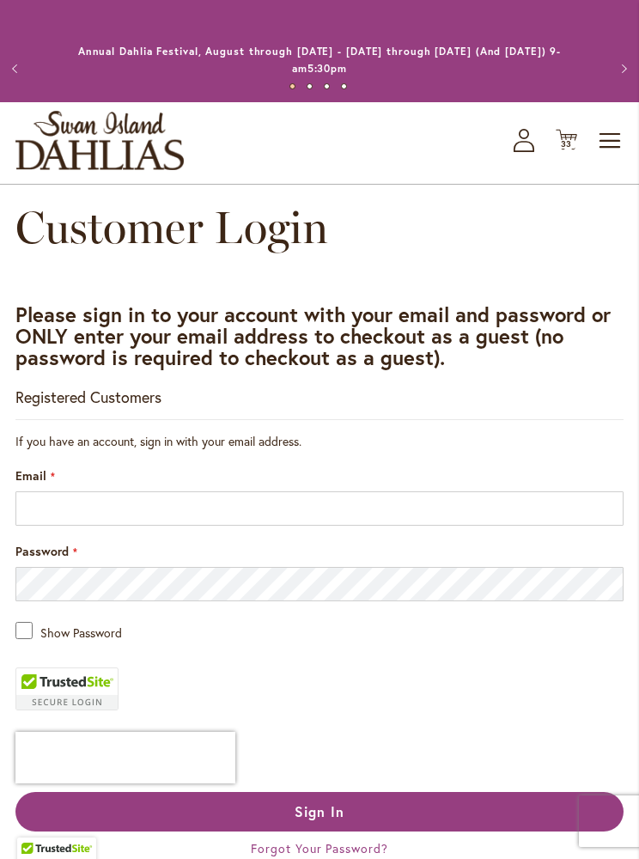
click at [572, 143] on span "33" at bounding box center [567, 143] width 12 height 11
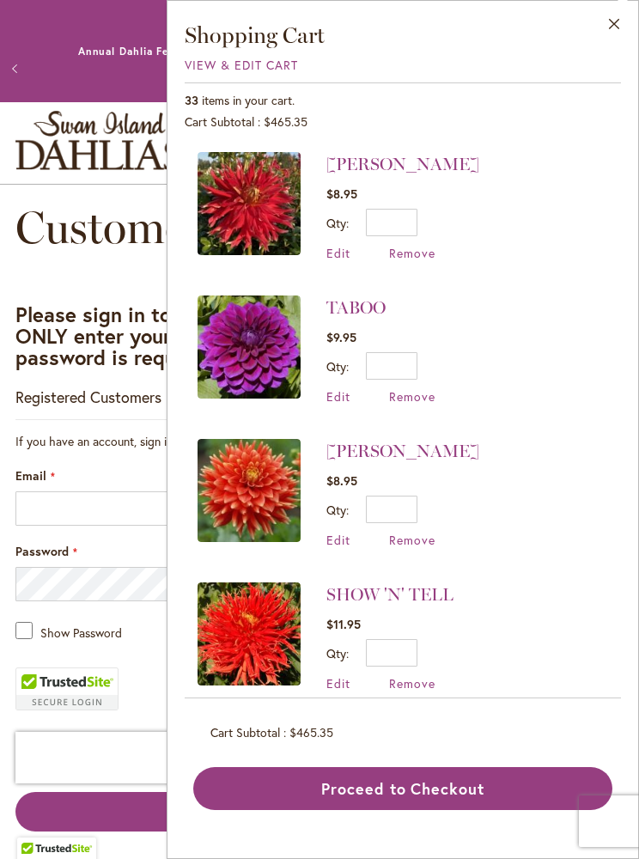
click at [289, 65] on span "View & Edit Cart" at bounding box center [241, 65] width 113 height 16
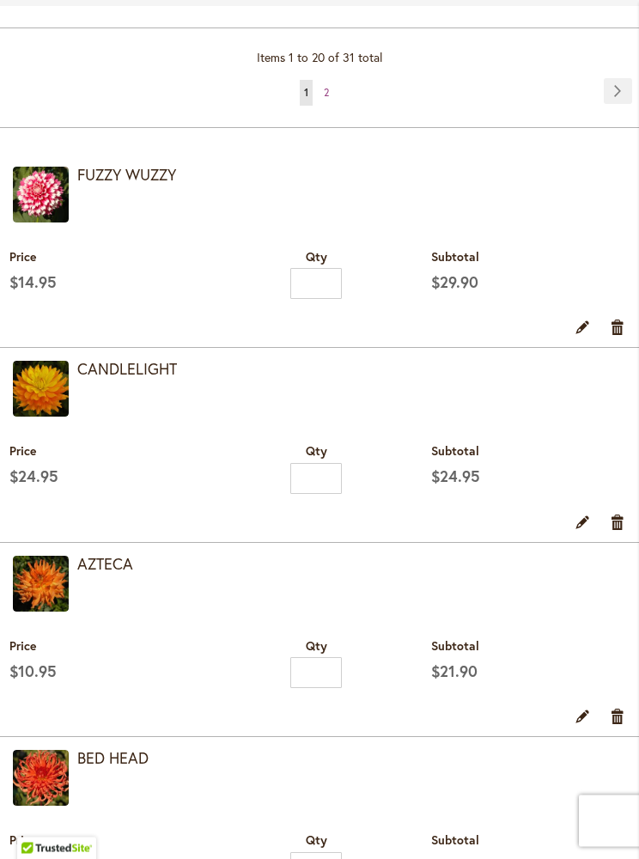
scroll to position [623, 0]
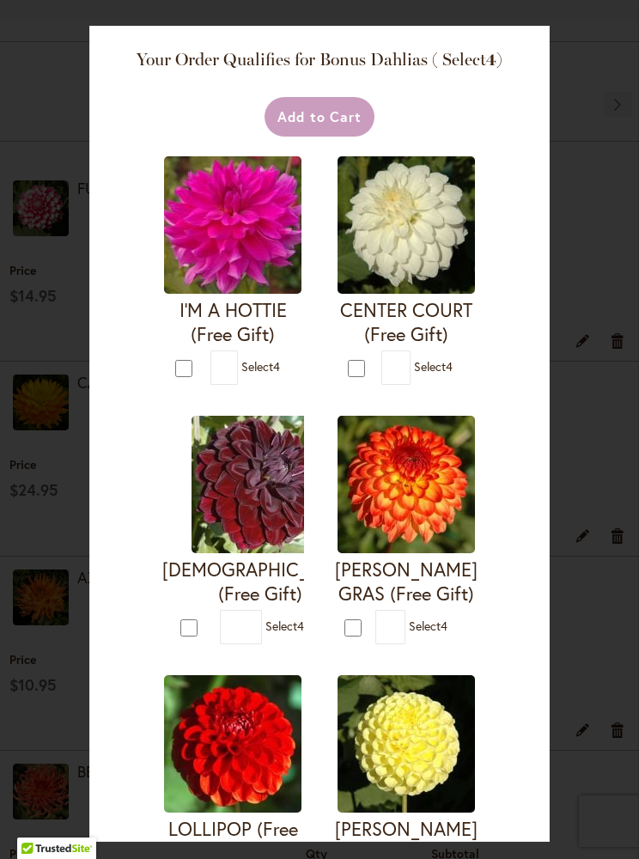
click at [599, 174] on div "Your Order Qualifies for Bonus Dahlias ( Select 4 ) Add to Cart I'M A HOTTIE (F…" at bounding box center [319, 429] width 639 height 859
click at [558, 165] on div "Your Order Qualifies for Bonus Dahlias ( Select 4 ) Add to Cart I'M A HOTTIE (F…" at bounding box center [319, 429] width 639 height 859
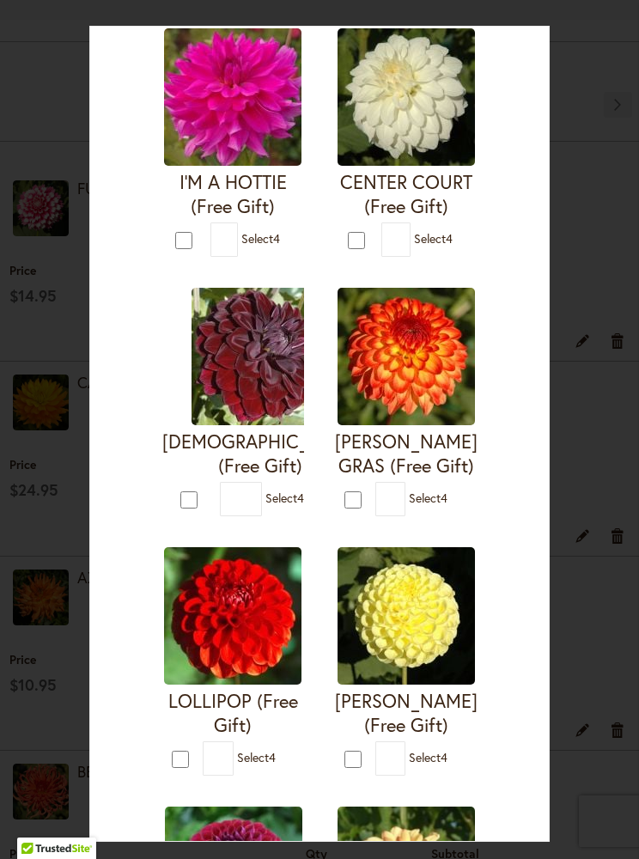
scroll to position [130, 0]
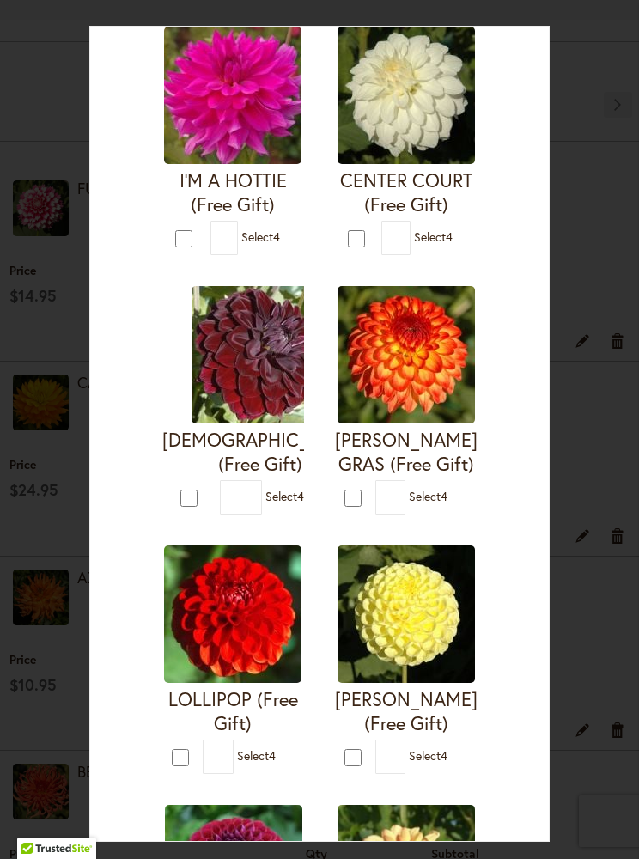
type input "*"
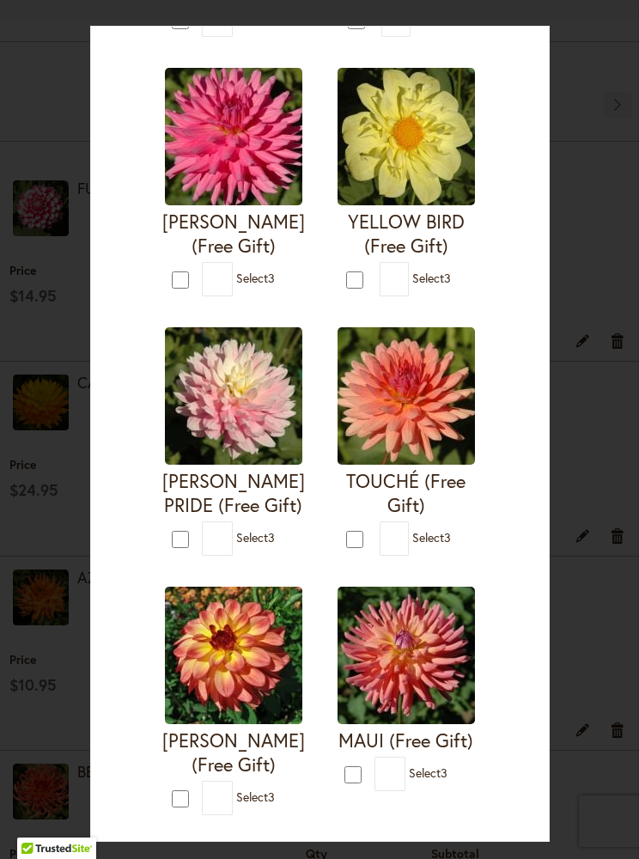
scroll to position [1422, 0]
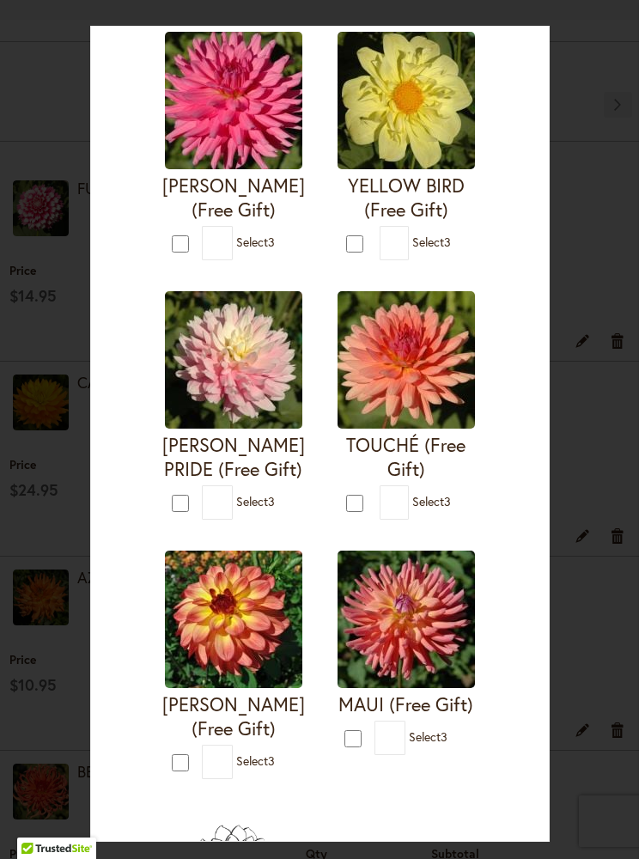
type input "*"
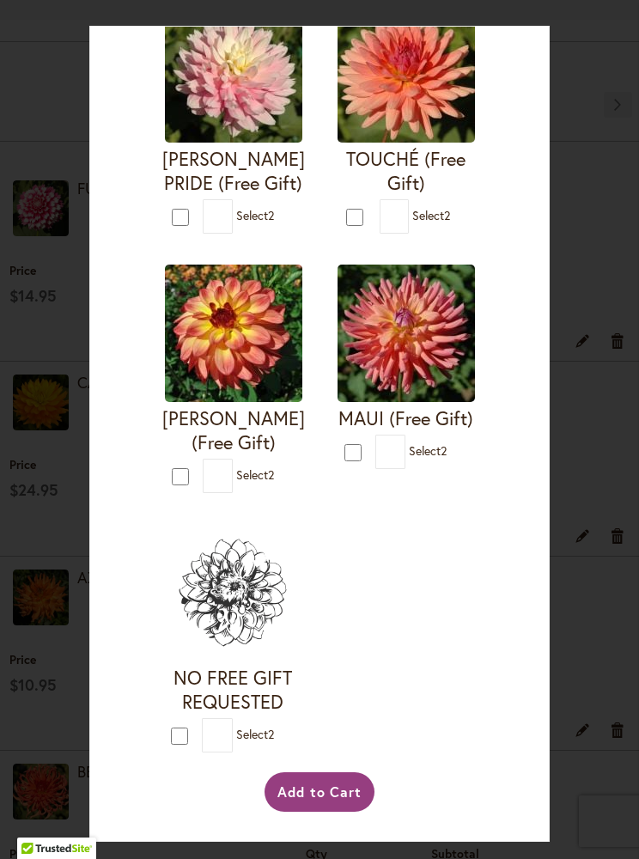
scroll to position [2187, 0]
type input "*"
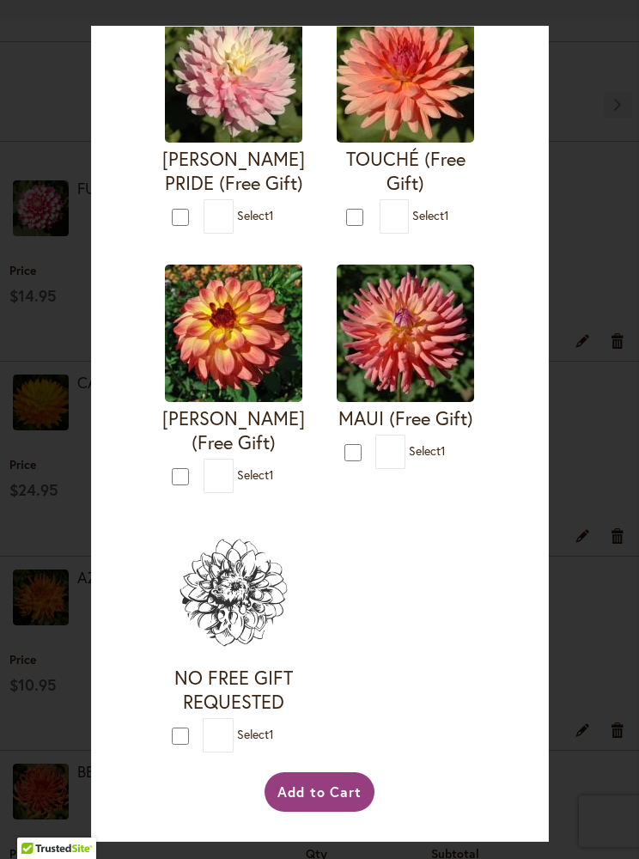
scroll to position [3383, 0]
type input "*"
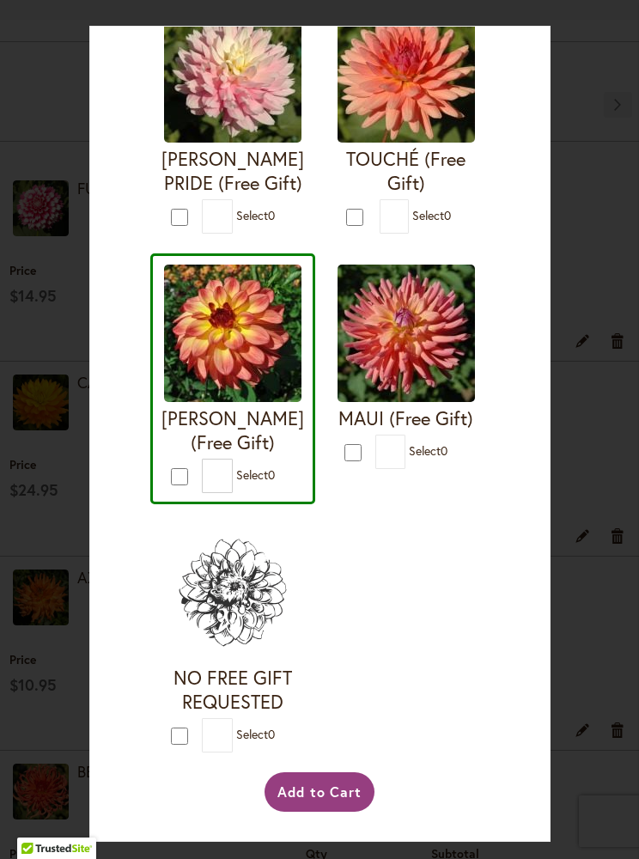
scroll to position [3667, 0]
click at [348, 812] on button "Add to Cart" at bounding box center [320, 792] width 111 height 40
click at [341, 812] on div "Add to Cart" at bounding box center [319, 792] width 321 height 40
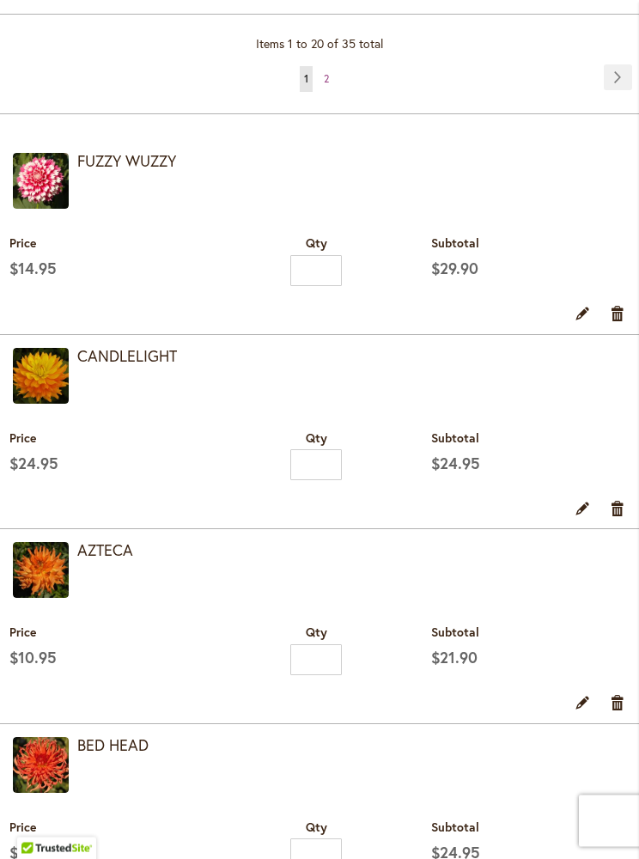
scroll to position [817, 0]
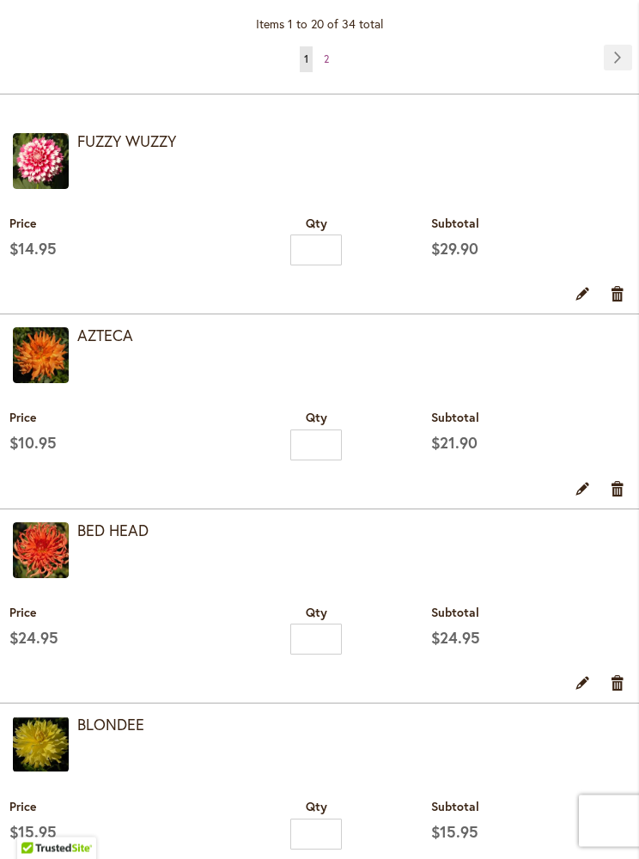
scroll to position [665, 0]
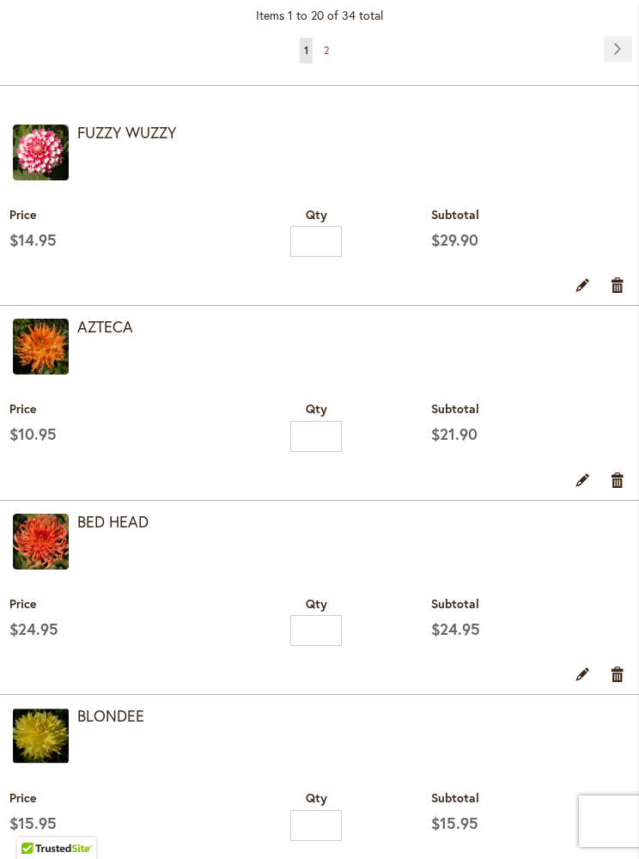
click at [619, 489] on link "Remove item" at bounding box center [618, 479] width 16 height 19
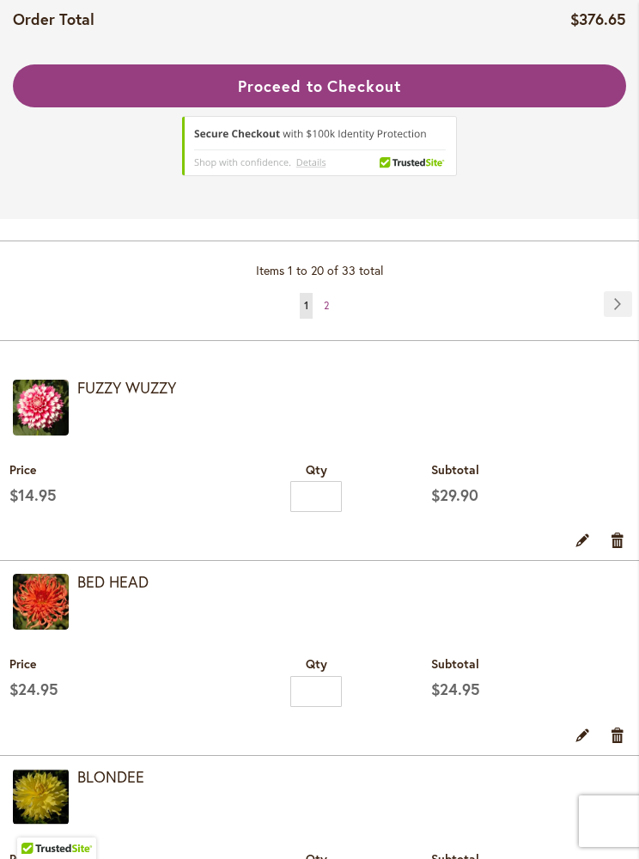
scroll to position [437, 0]
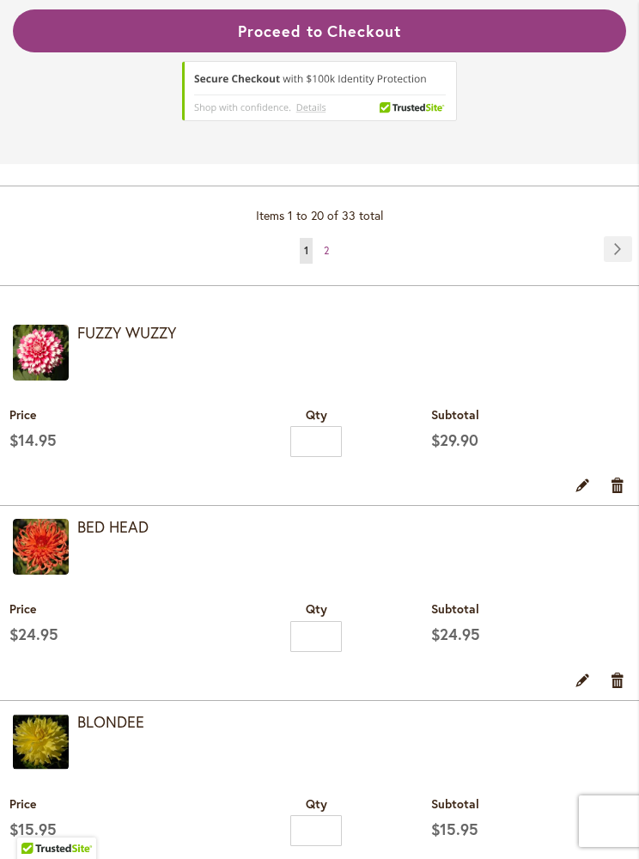
click at [622, 685] on link "Remove item" at bounding box center [618, 679] width 16 height 19
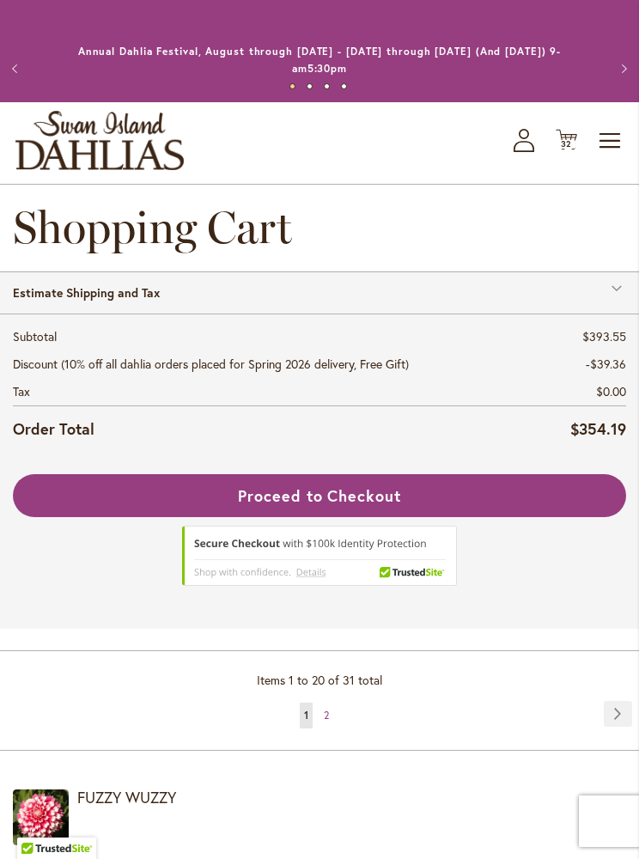
click at [606, 140] on span "Toggle Nav" at bounding box center [611, 141] width 26 height 34
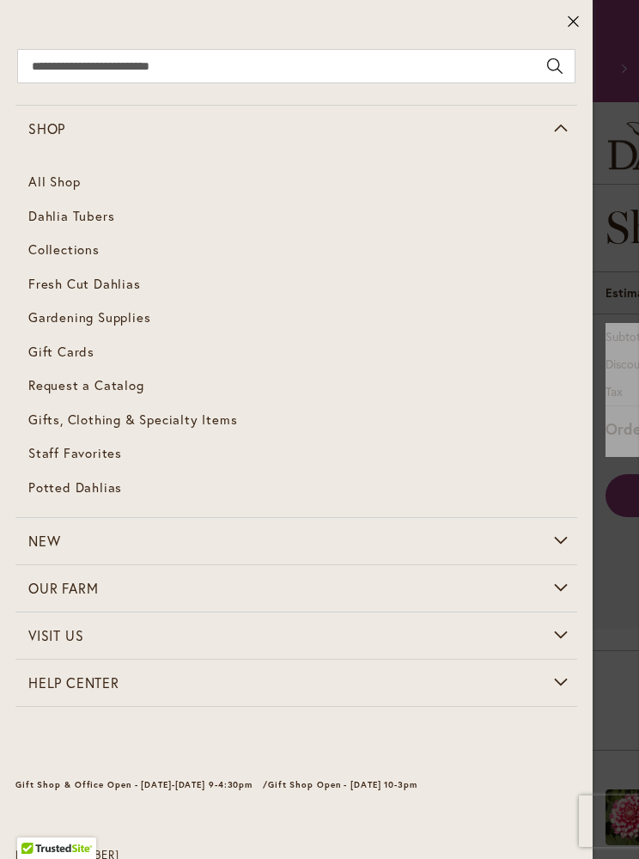
click at [108, 215] on span "Dahlia Tubers" at bounding box center [71, 215] width 86 height 17
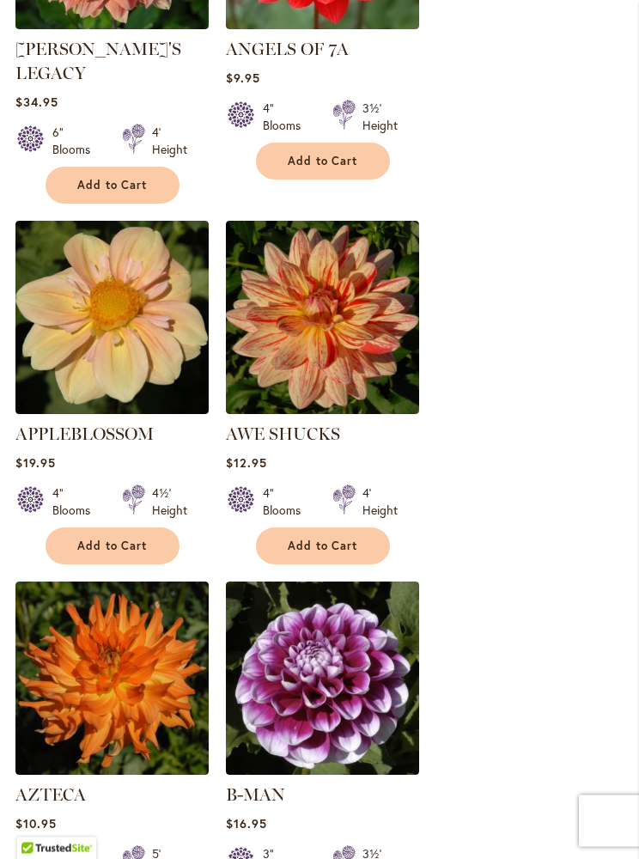
scroll to position [2812, 0]
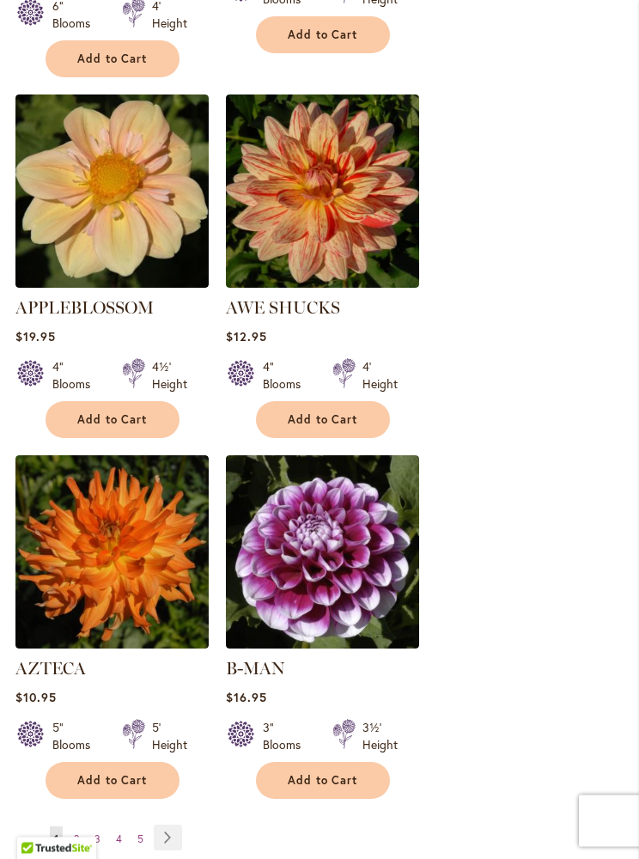
click at [115, 774] on span "Add to Cart" at bounding box center [112, 781] width 70 height 15
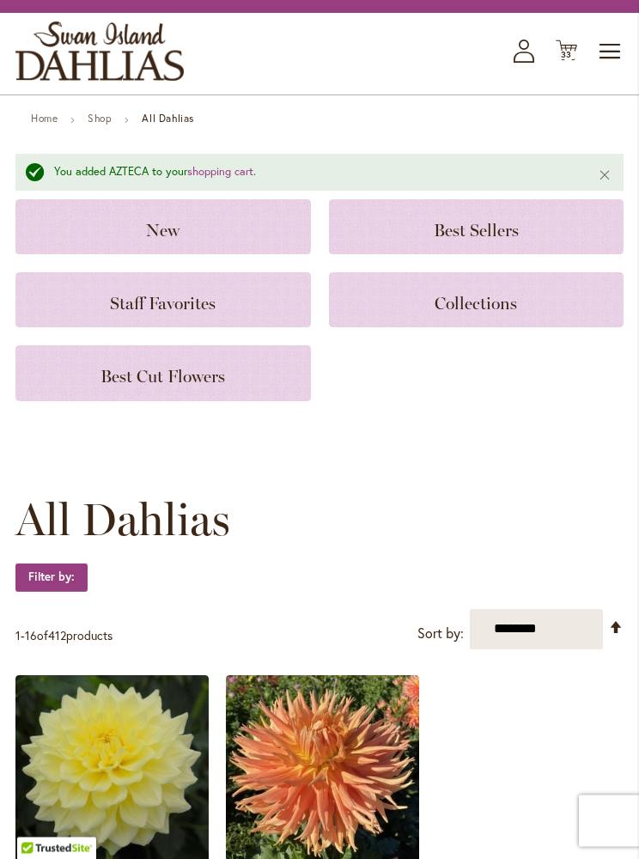
scroll to position [0, 0]
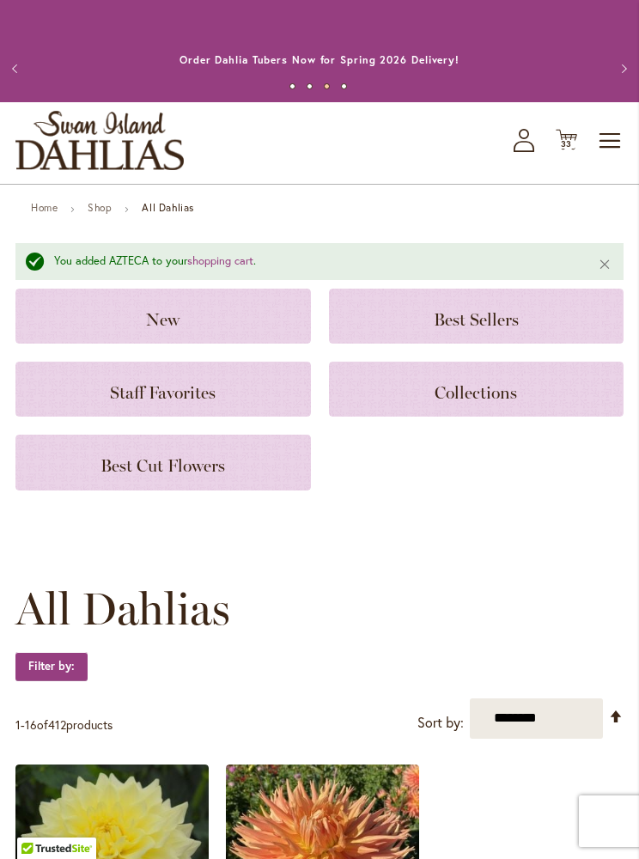
click at [569, 140] on span "33" at bounding box center [567, 143] width 12 height 11
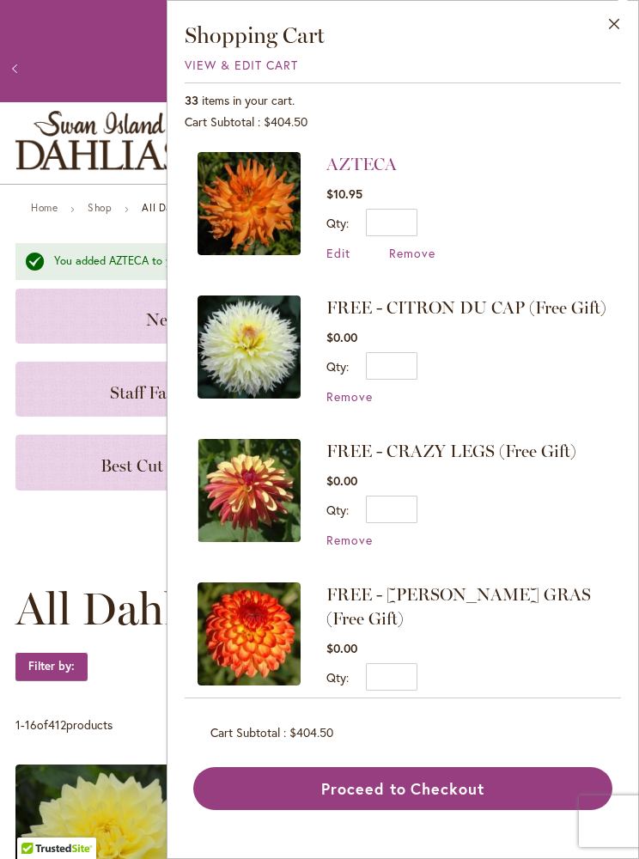
click at [280, 72] on span "View & Edit Cart" at bounding box center [241, 65] width 113 height 16
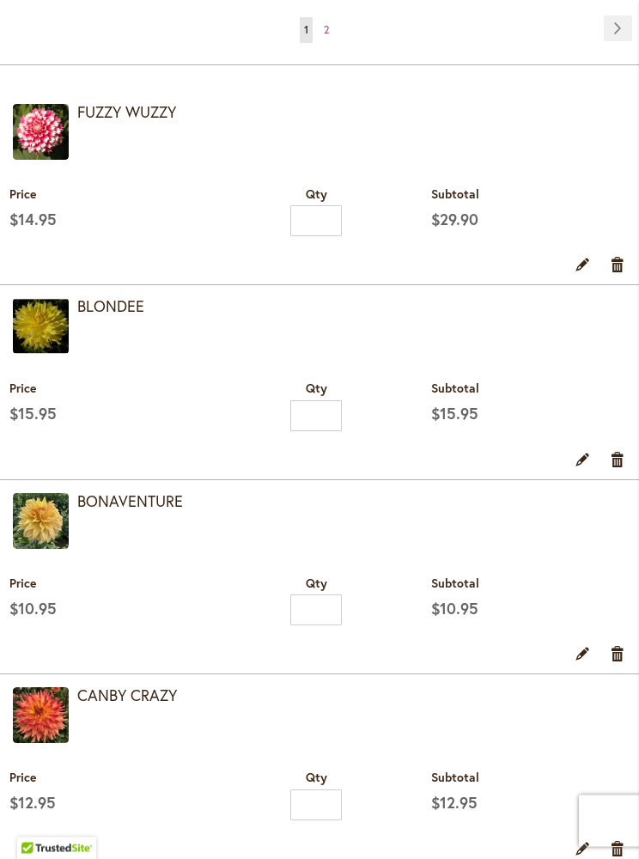
scroll to position [685, 0]
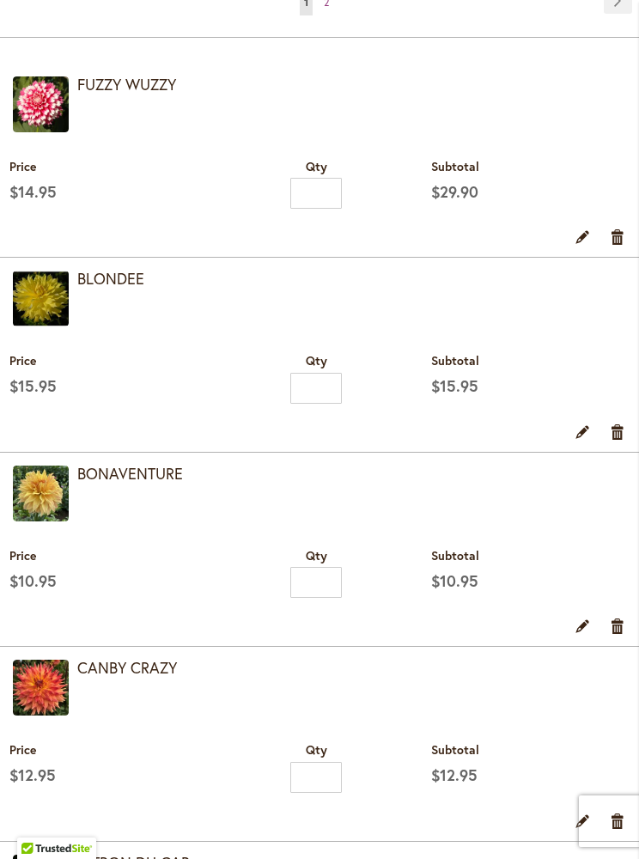
click at [624, 432] on link "Remove item" at bounding box center [618, 431] width 16 height 19
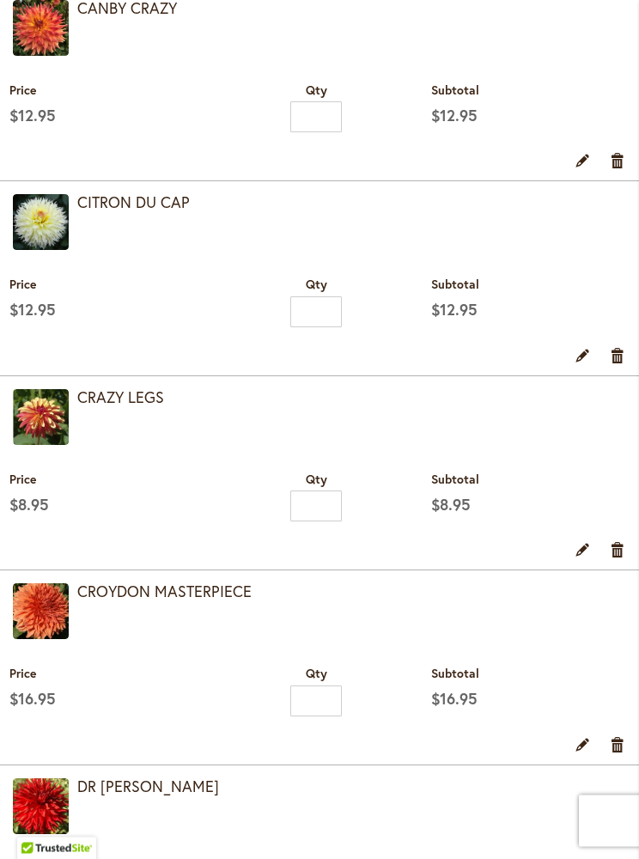
scroll to position [1151, 0]
click at [612, 753] on link "Remove item" at bounding box center [618, 743] width 16 height 19
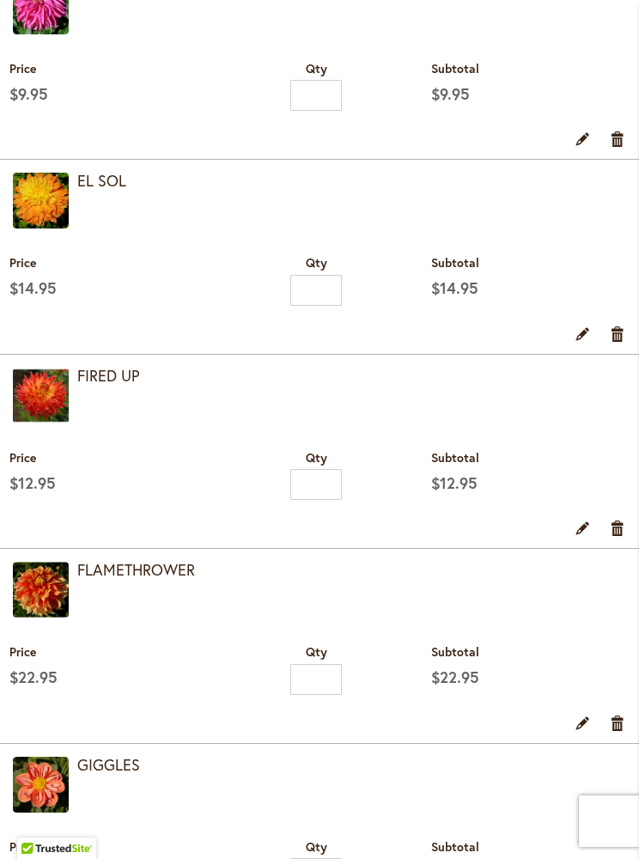
scroll to position [1953, 0]
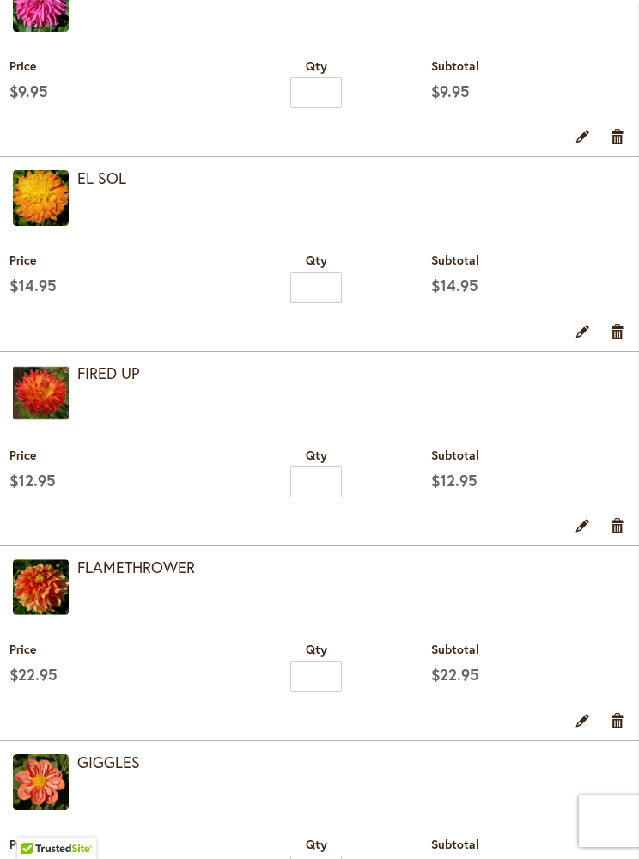
click at [624, 729] on link "Remove item" at bounding box center [618, 719] width 16 height 19
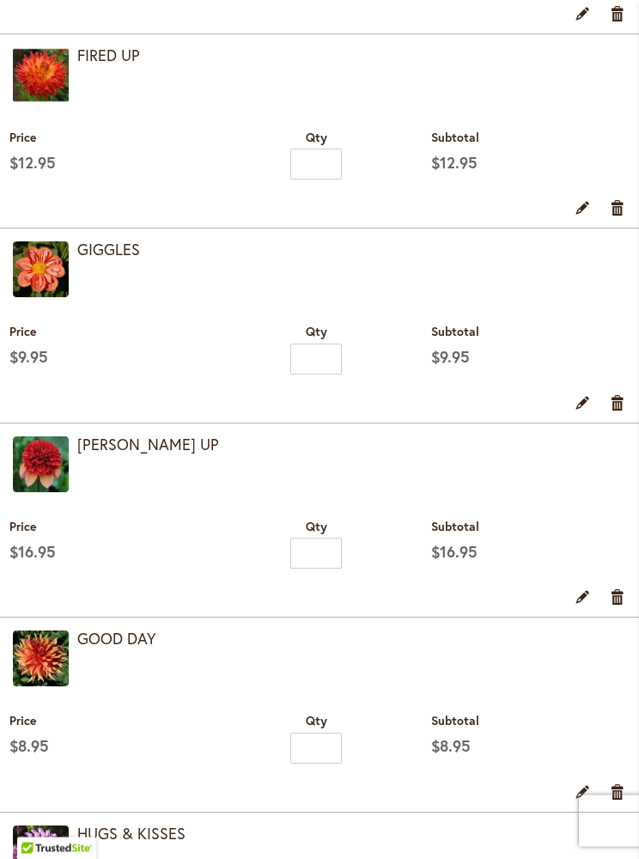
scroll to position [2304, 0]
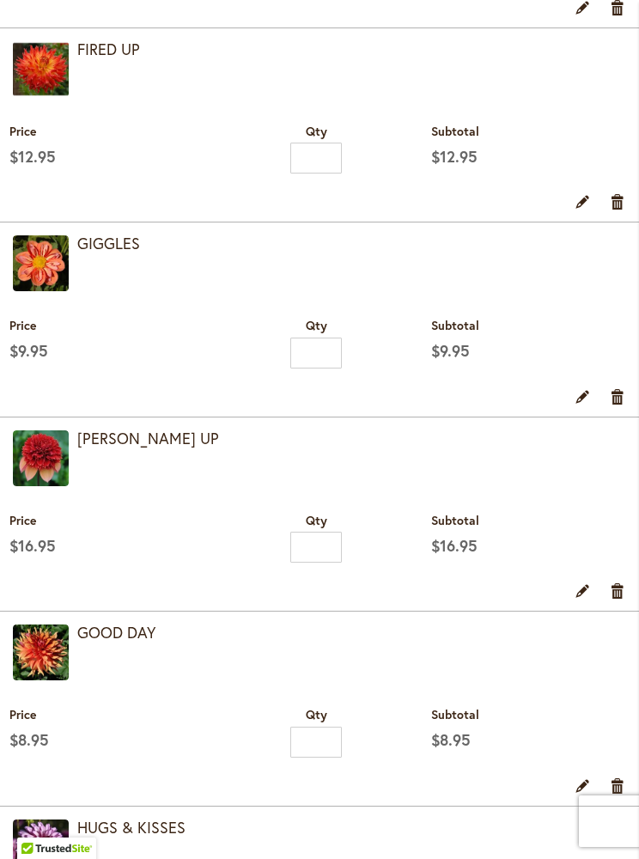
click at [623, 599] on link "Remove item" at bounding box center [618, 590] width 16 height 19
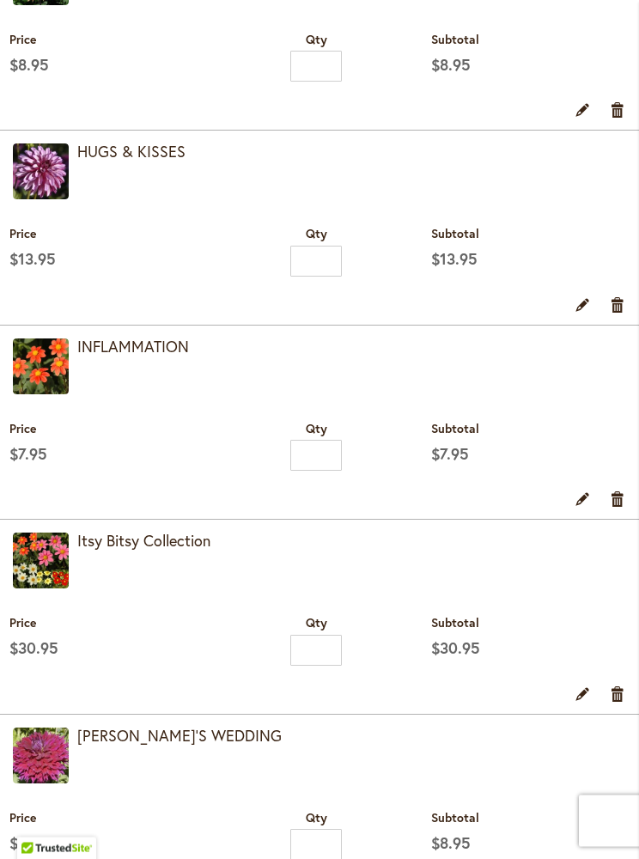
scroll to position [2785, 0]
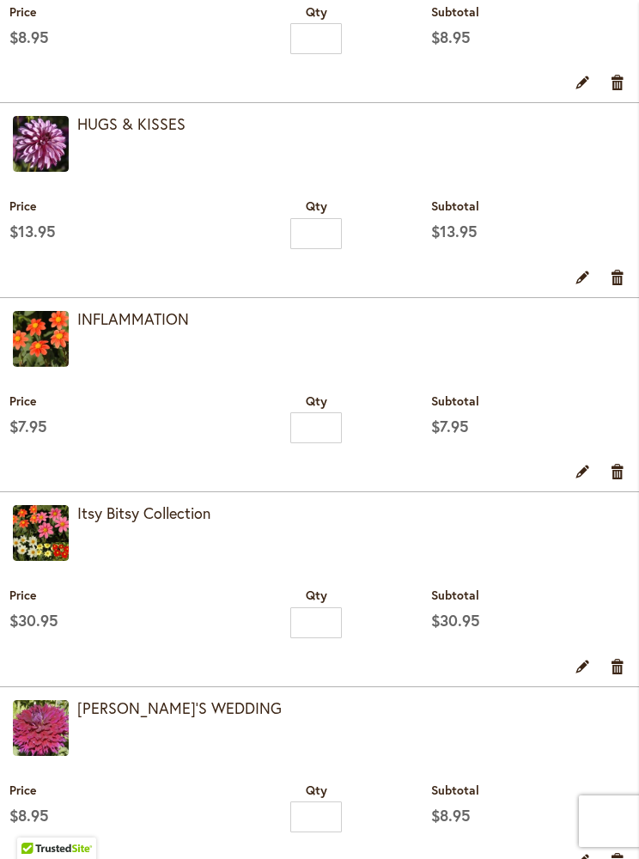
click at [623, 675] on link "Remove item" at bounding box center [618, 665] width 16 height 19
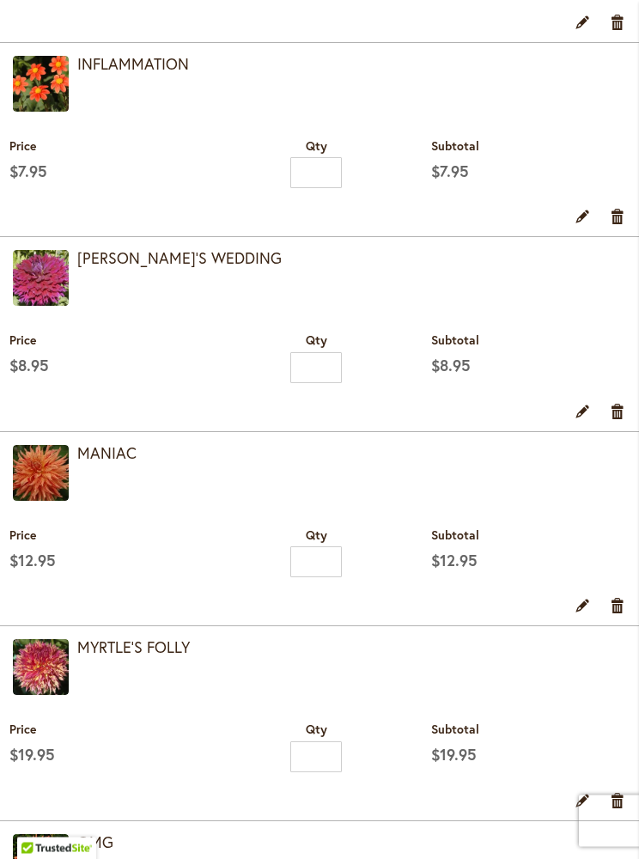
scroll to position [3049, 0]
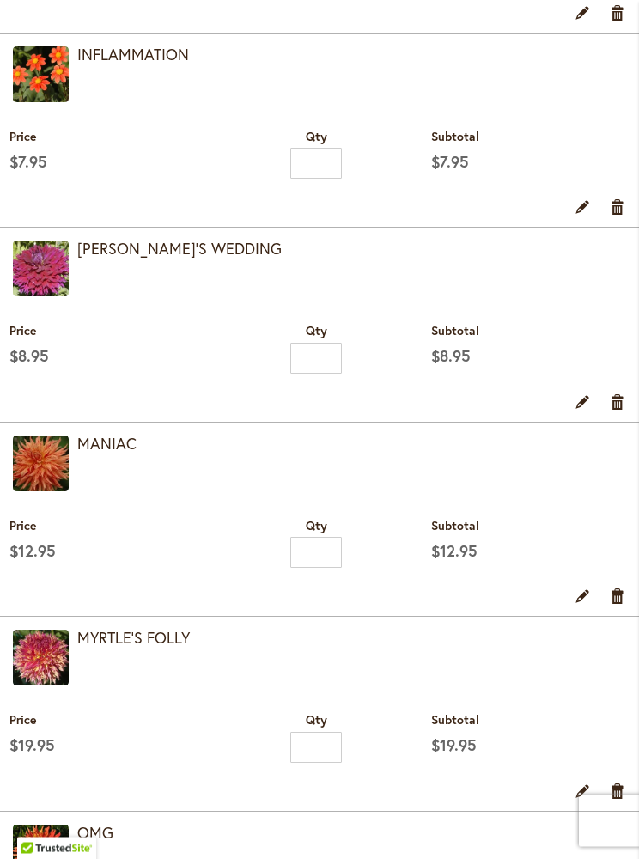
click at [622, 605] on link "Remove item" at bounding box center [618, 596] width 16 height 19
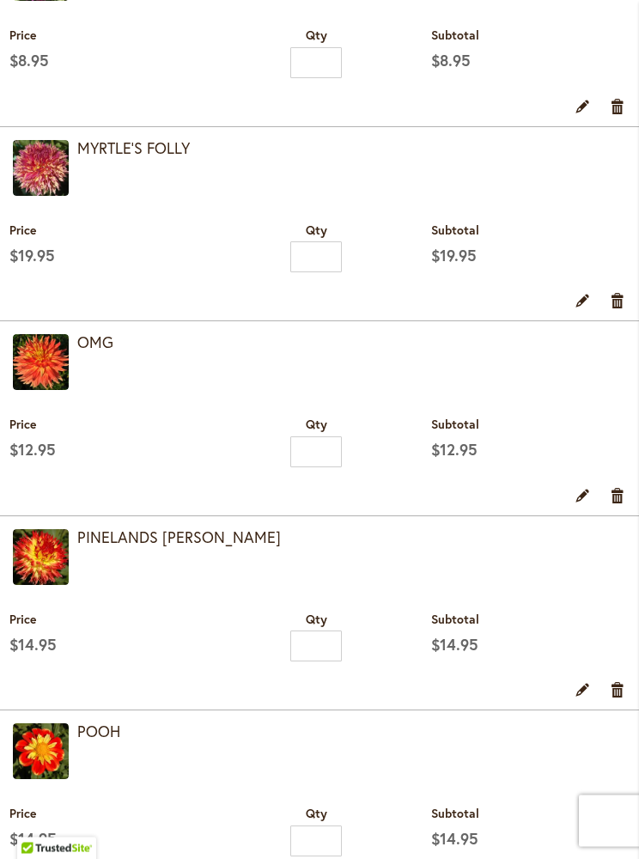
scroll to position [3373, 0]
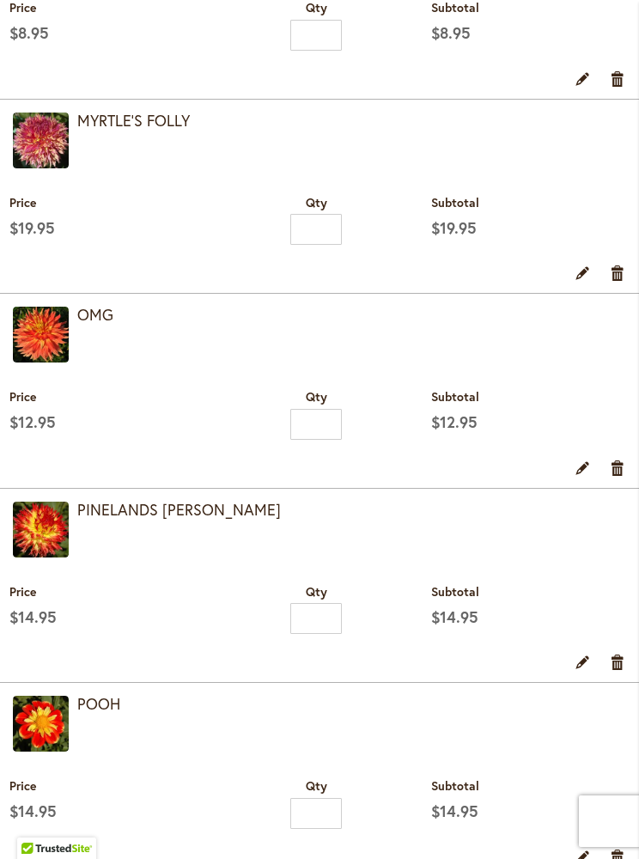
click at [623, 477] on link "Remove item" at bounding box center [618, 467] width 16 height 19
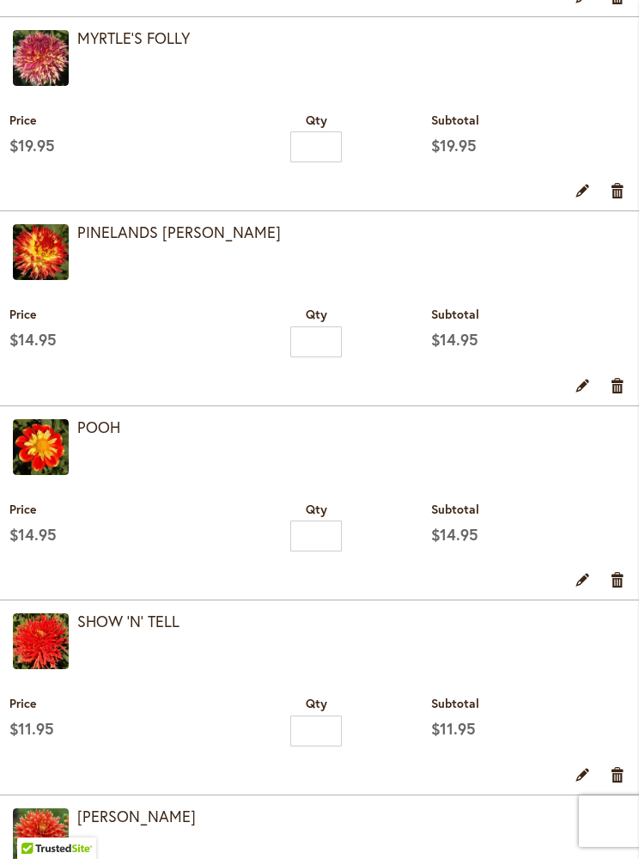
scroll to position [3429, 0]
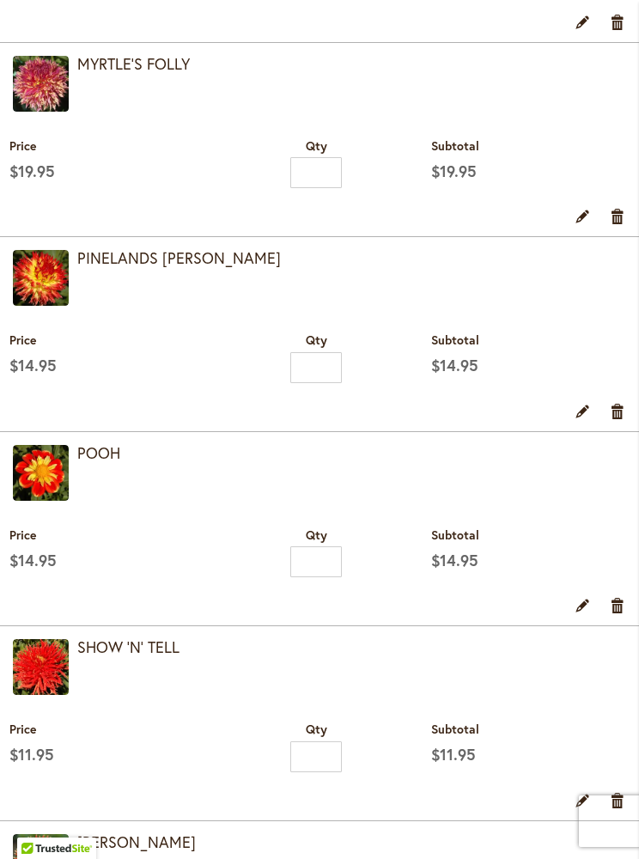
click at [623, 420] on link "Remove item" at bounding box center [618, 410] width 16 height 19
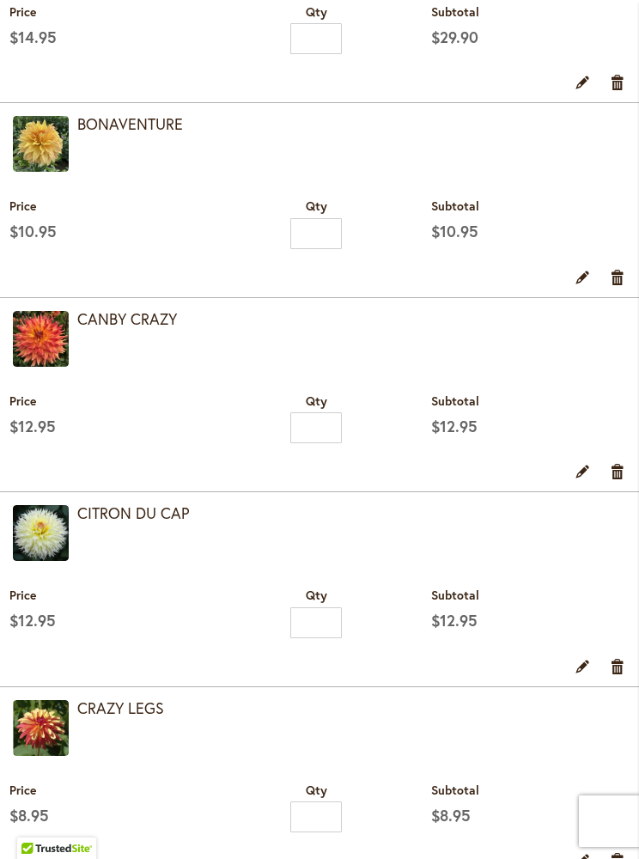
scroll to position [870, 0]
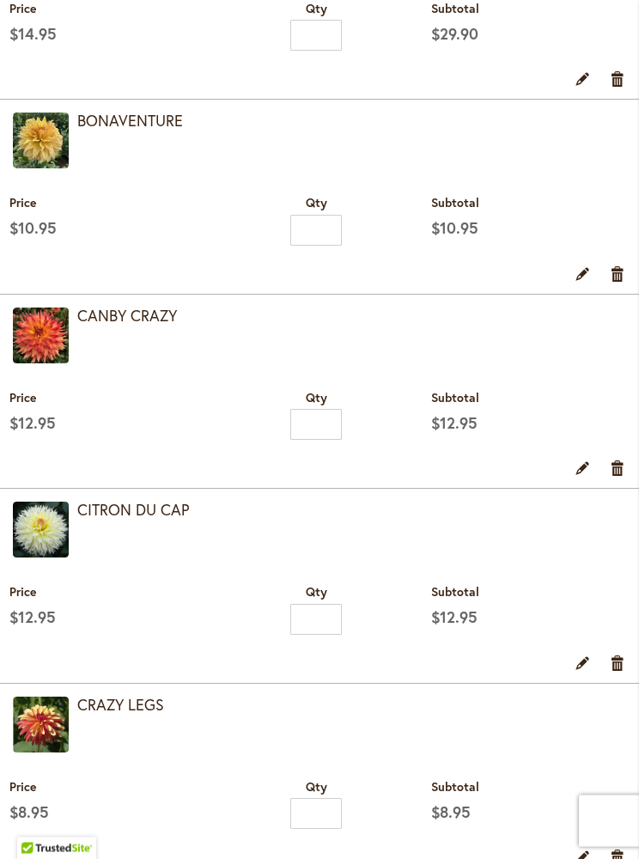
click at [621, 477] on link "Remove item" at bounding box center [618, 468] width 16 height 19
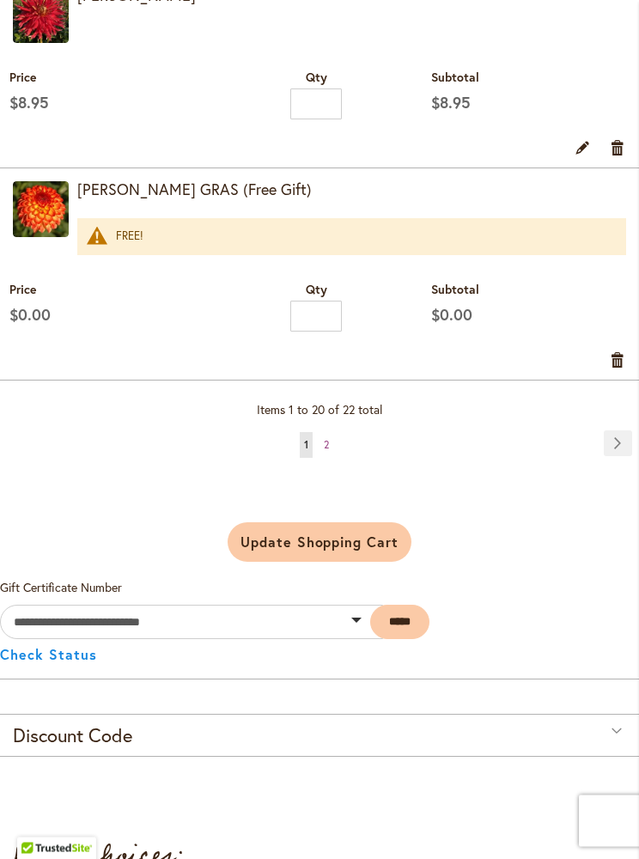
scroll to position [4293, 0]
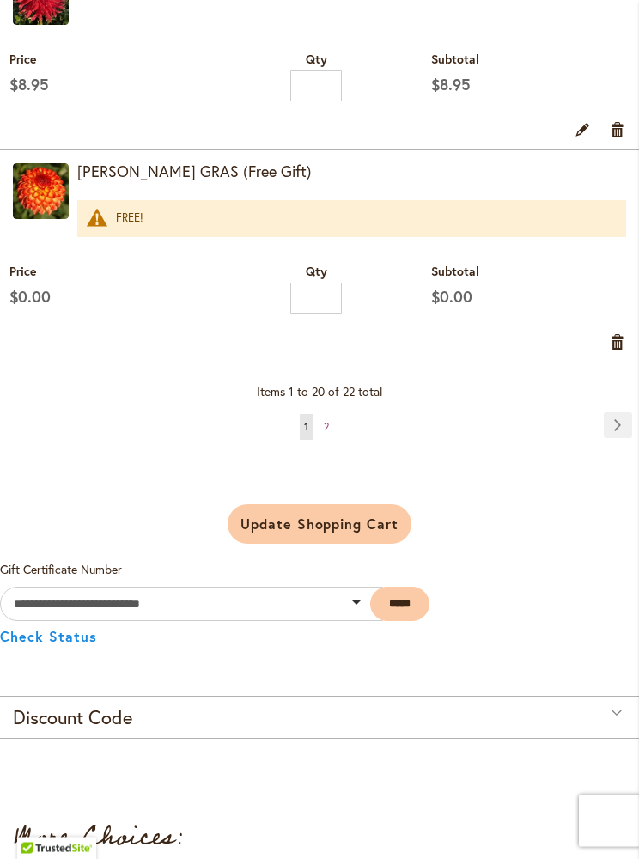
click at [627, 439] on link "Page Next" at bounding box center [618, 426] width 28 height 26
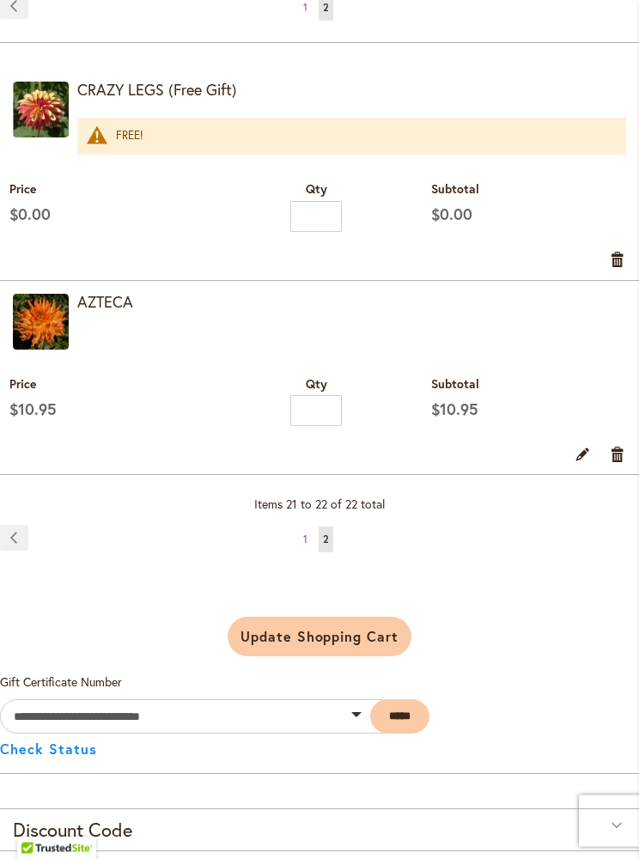
scroll to position [671, 0]
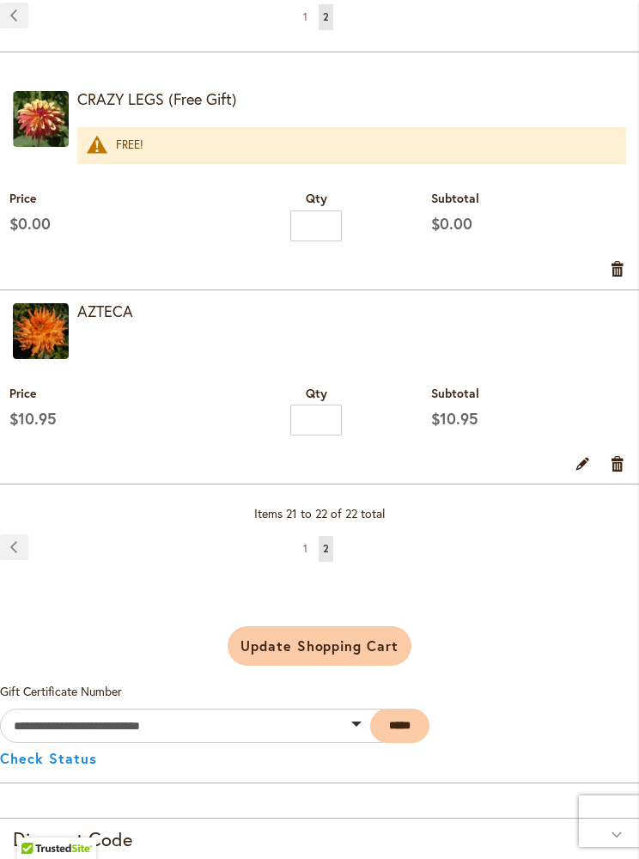
click at [623, 466] on link "Remove item" at bounding box center [618, 462] width 16 height 19
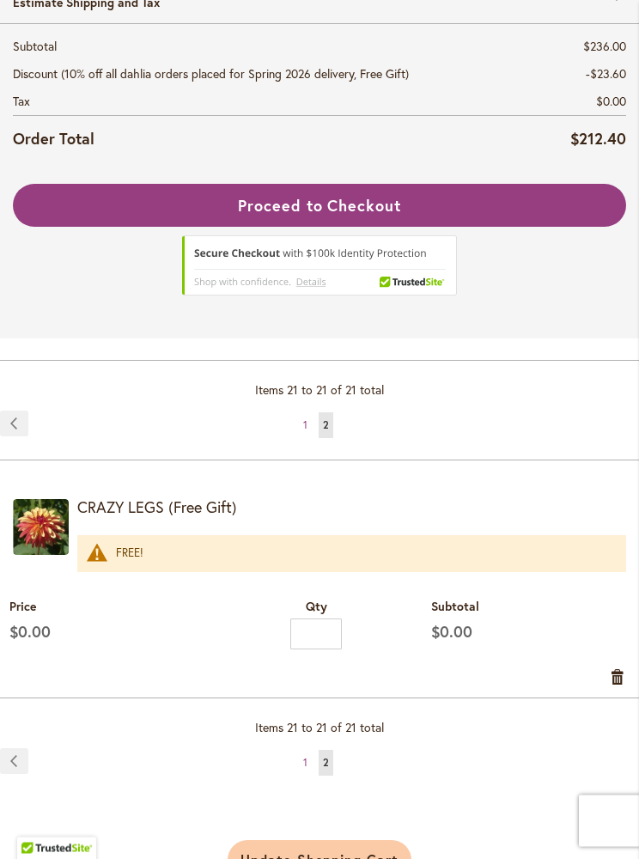
scroll to position [375, 0]
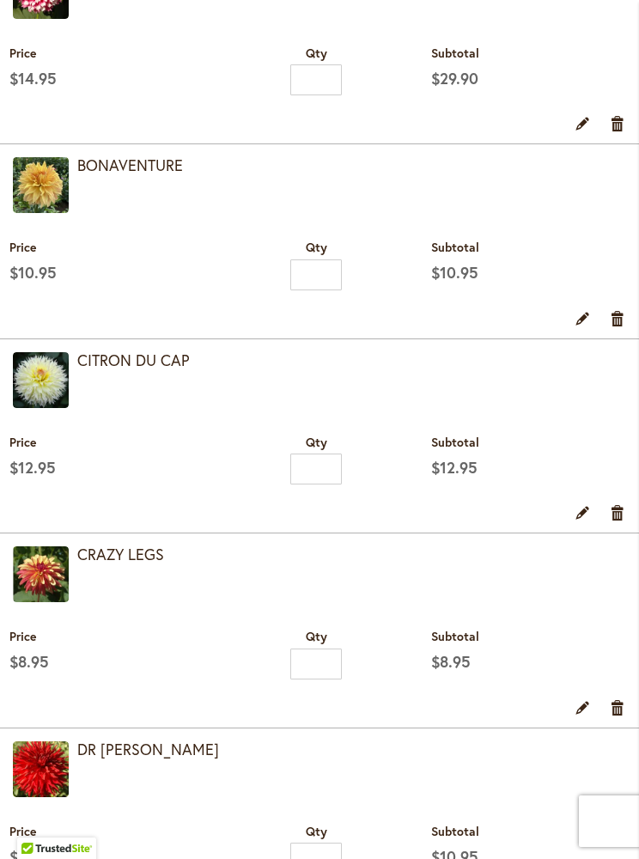
scroll to position [860, 0]
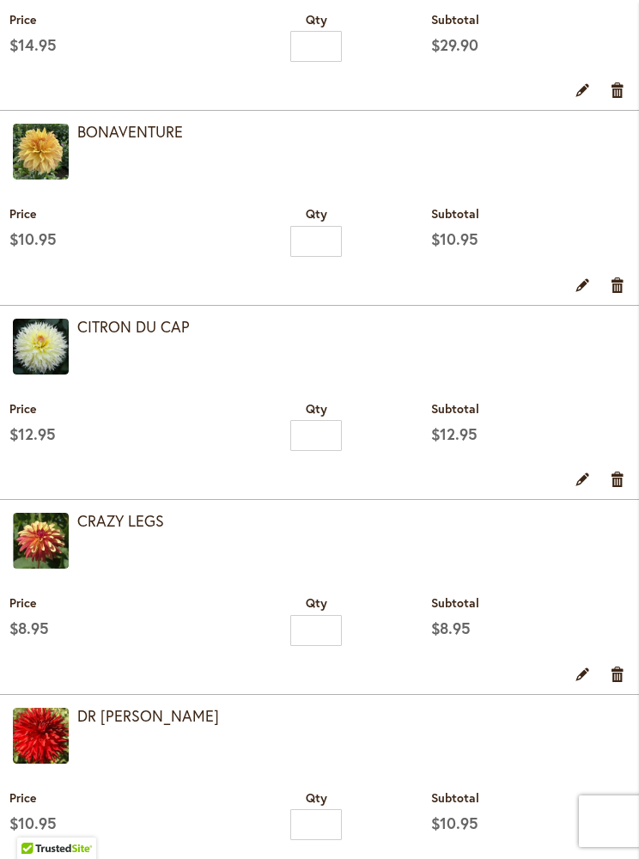
click at [625, 683] on link "Remove item" at bounding box center [618, 673] width 16 height 19
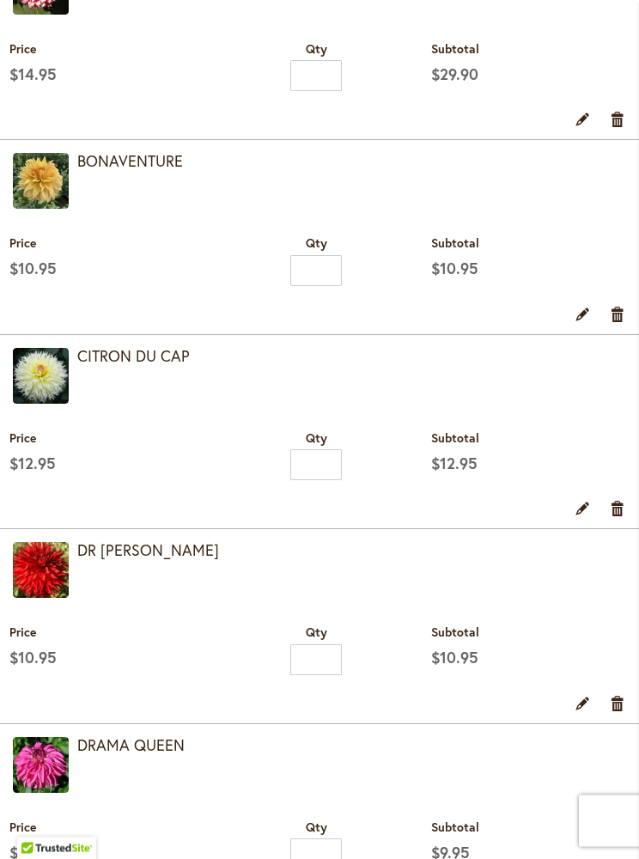
scroll to position [678, 0]
click at [619, 511] on link "Remove item" at bounding box center [618, 506] width 16 height 19
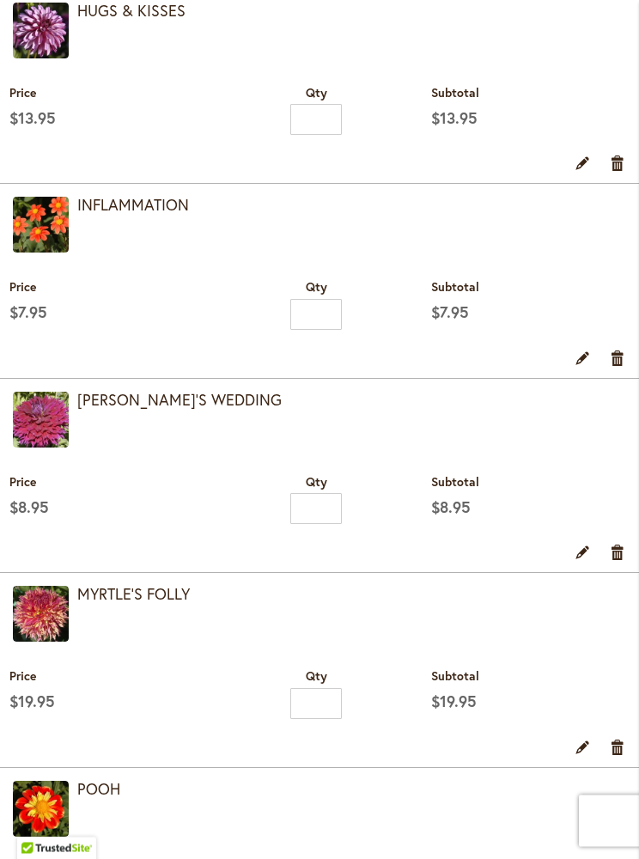
scroll to position [2185, 0]
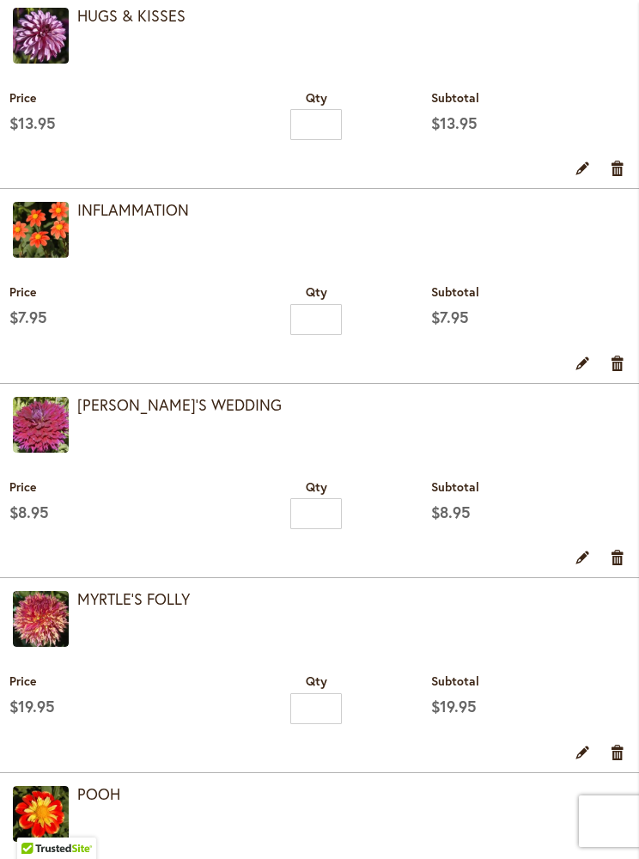
click at [611, 177] on link "Remove item" at bounding box center [618, 167] width 16 height 19
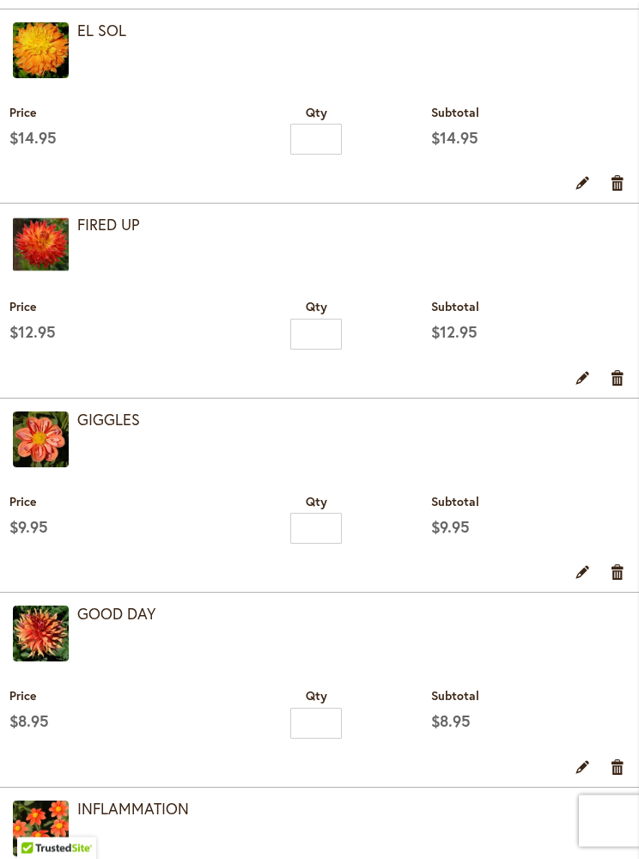
scroll to position [1392, 0]
click at [617, 386] on link "Remove item" at bounding box center [618, 377] width 16 height 19
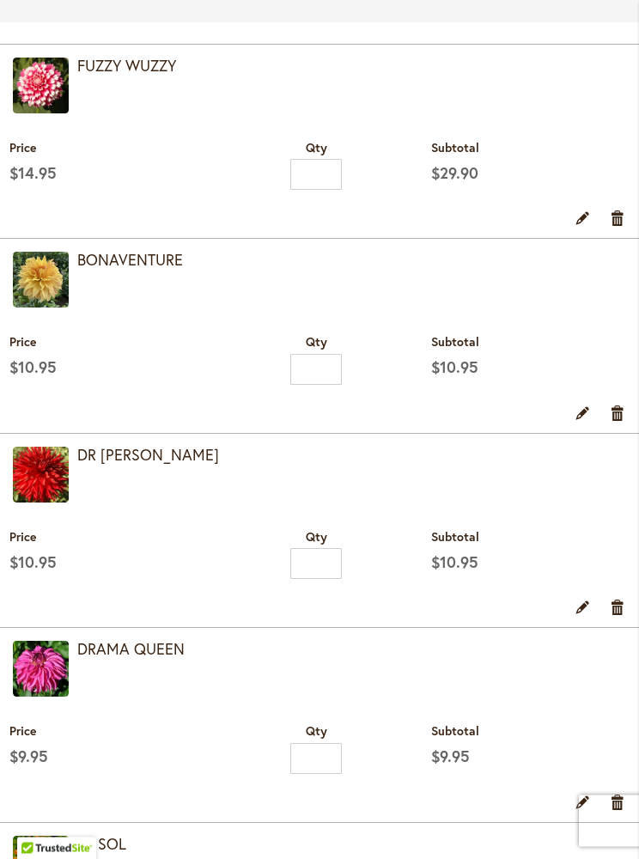
scroll to position [579, 0]
click at [624, 611] on link "Remove item" at bounding box center [618, 606] width 16 height 19
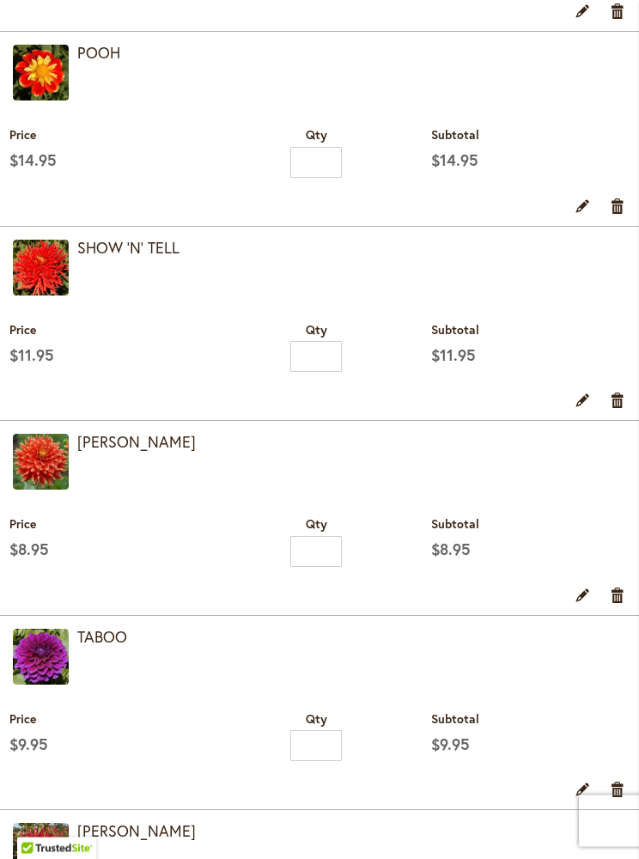
scroll to position [2342, 0]
click at [610, 604] on link "Remove item" at bounding box center [618, 594] width 16 height 19
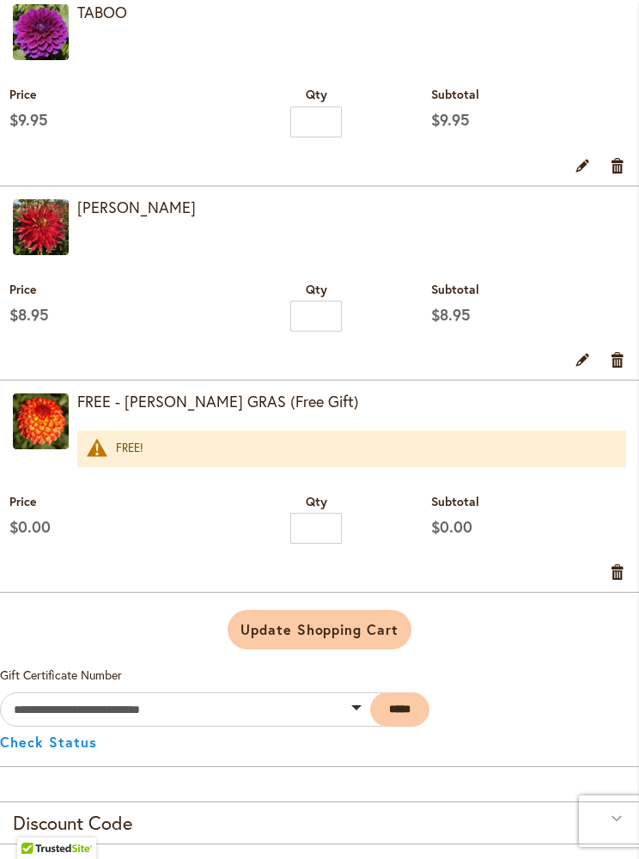
scroll to position [2770, 0]
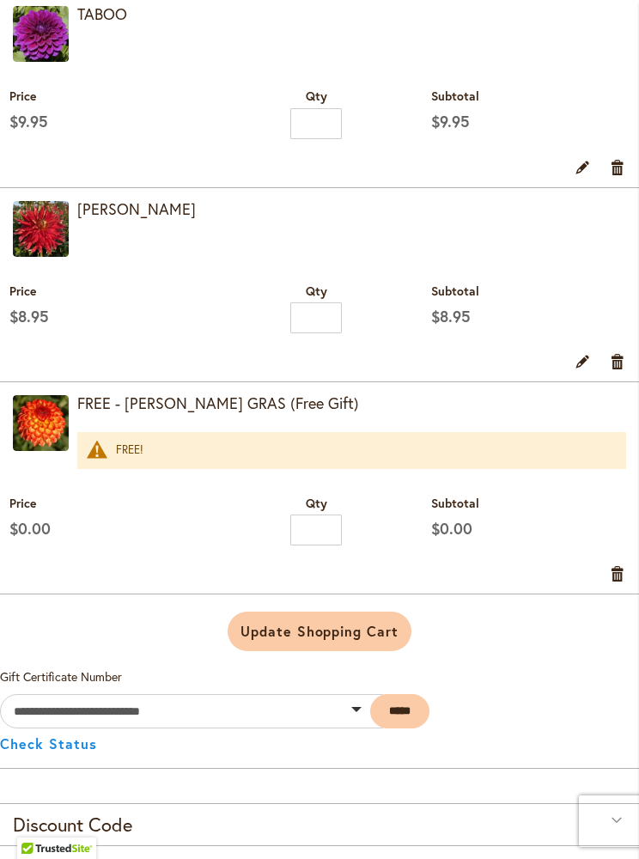
click at [623, 582] on link "Remove item" at bounding box center [618, 572] width 16 height 19
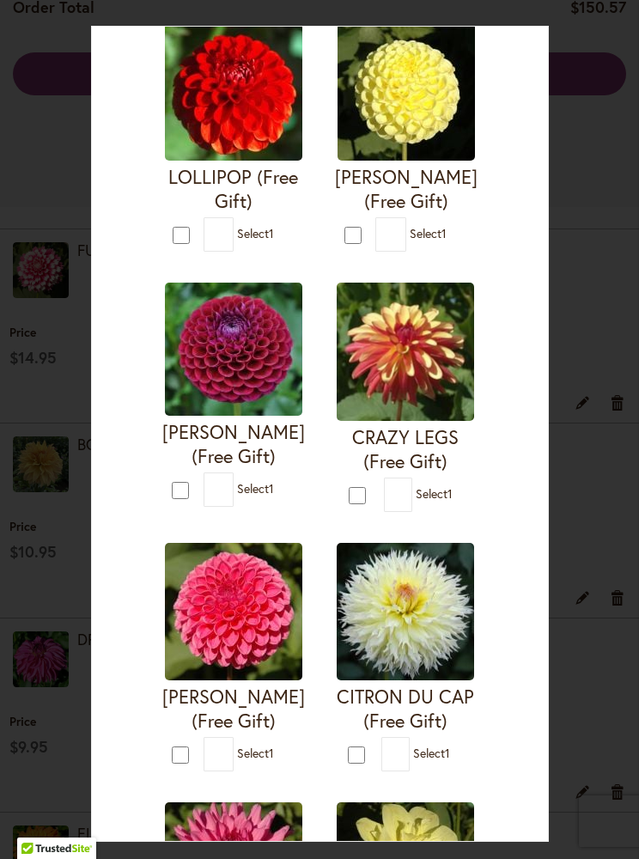
scroll to position [652, 0]
type input "*"
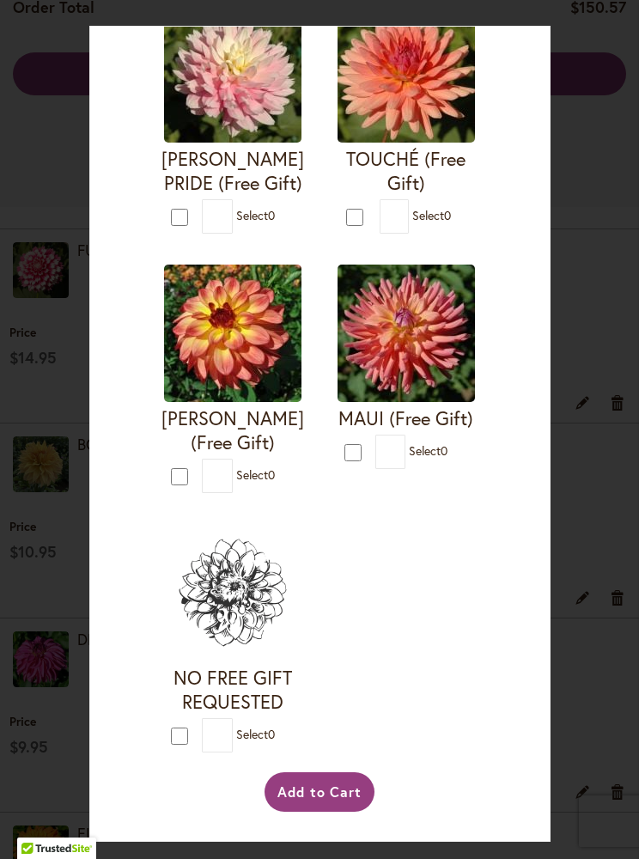
scroll to position [3667, 0]
click at [303, 812] on button "Add to Cart" at bounding box center [320, 792] width 111 height 40
